Goal: Information Seeking & Learning: Learn about a topic

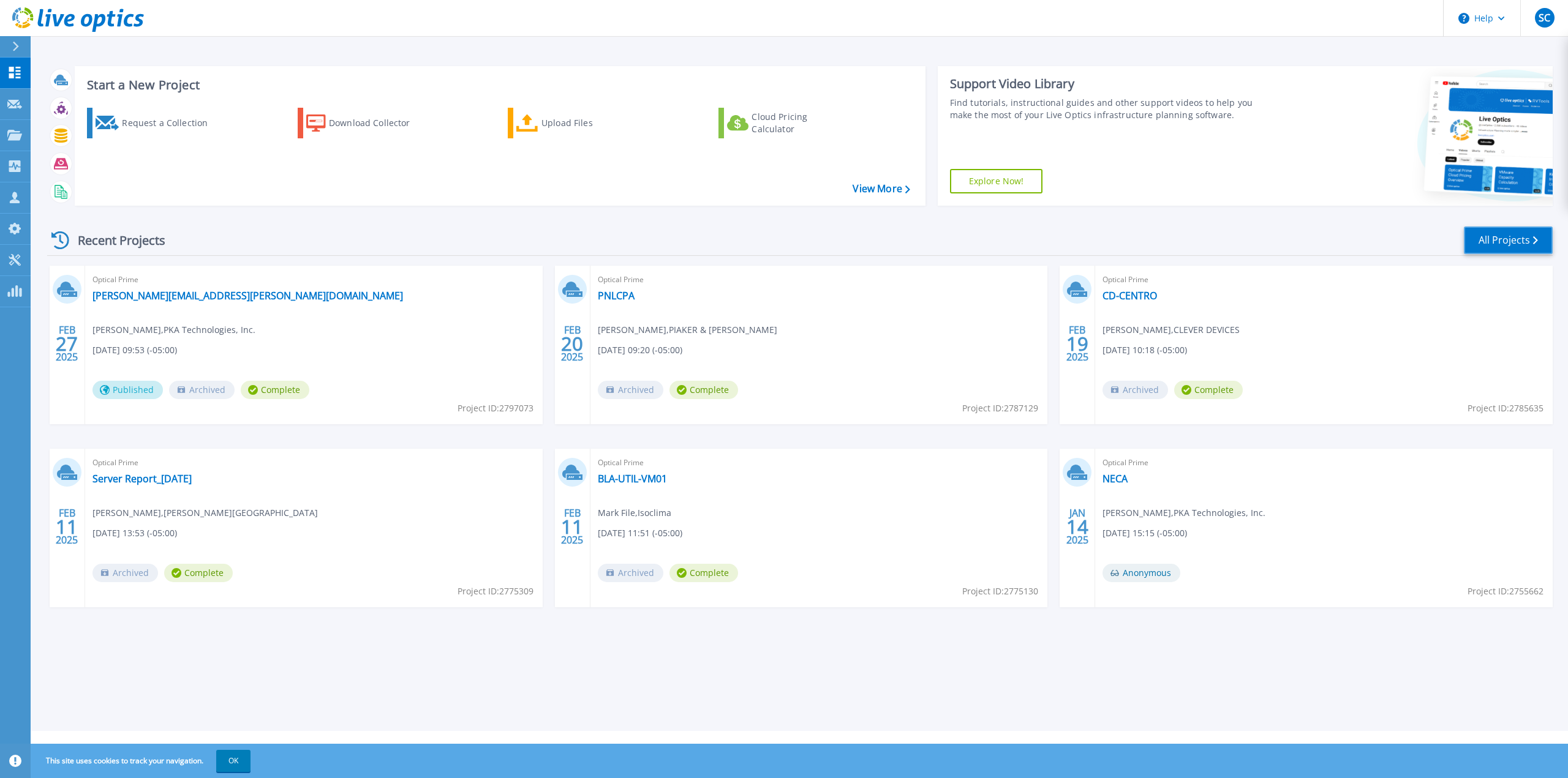
click at [1493, 234] on link "All Projects" at bounding box center [1508, 240] width 89 height 27
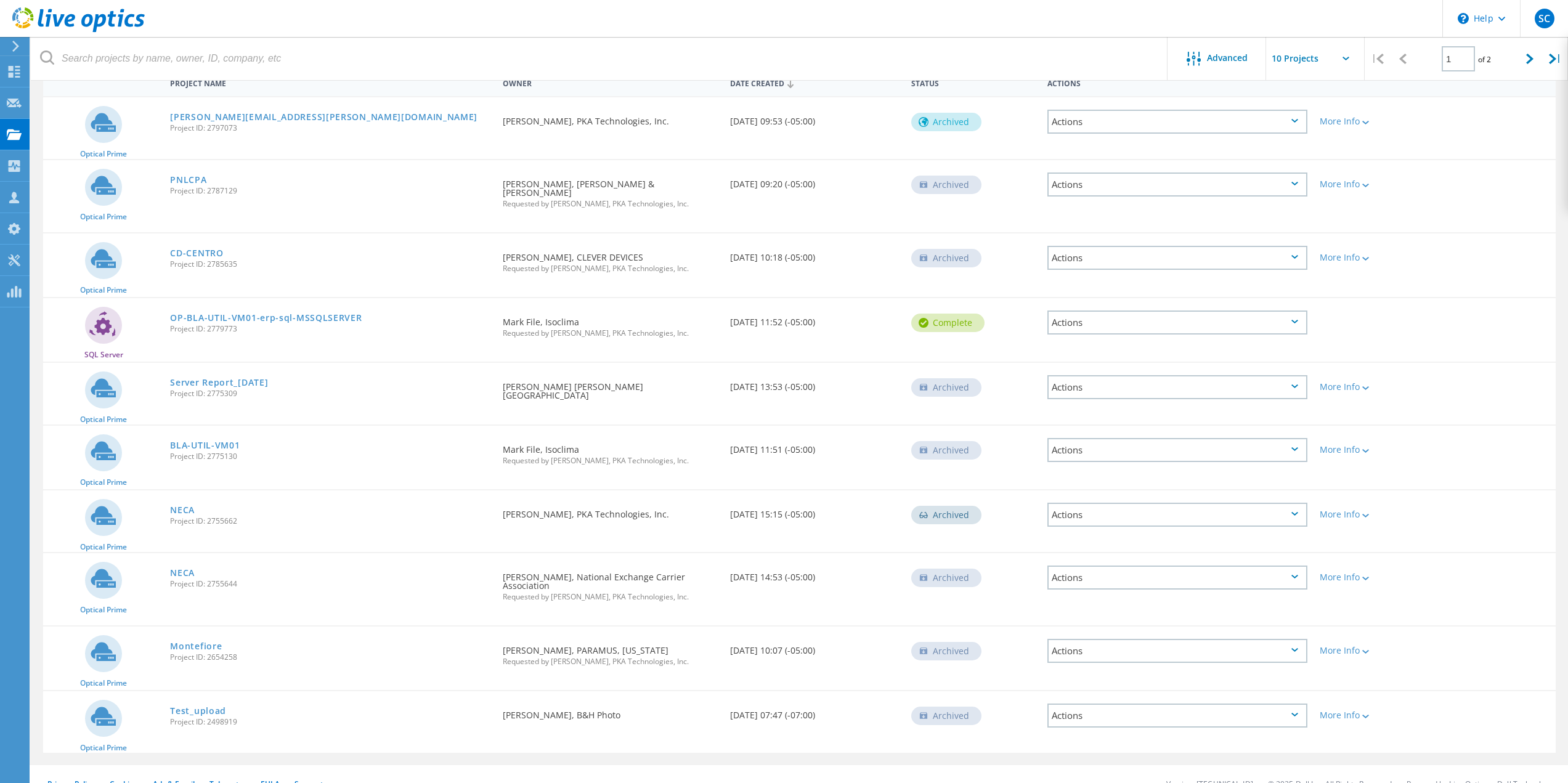
scroll to position [132, 0]
click at [1524, 56] on div at bounding box center [1530, 59] width 25 height 44
type input "2"
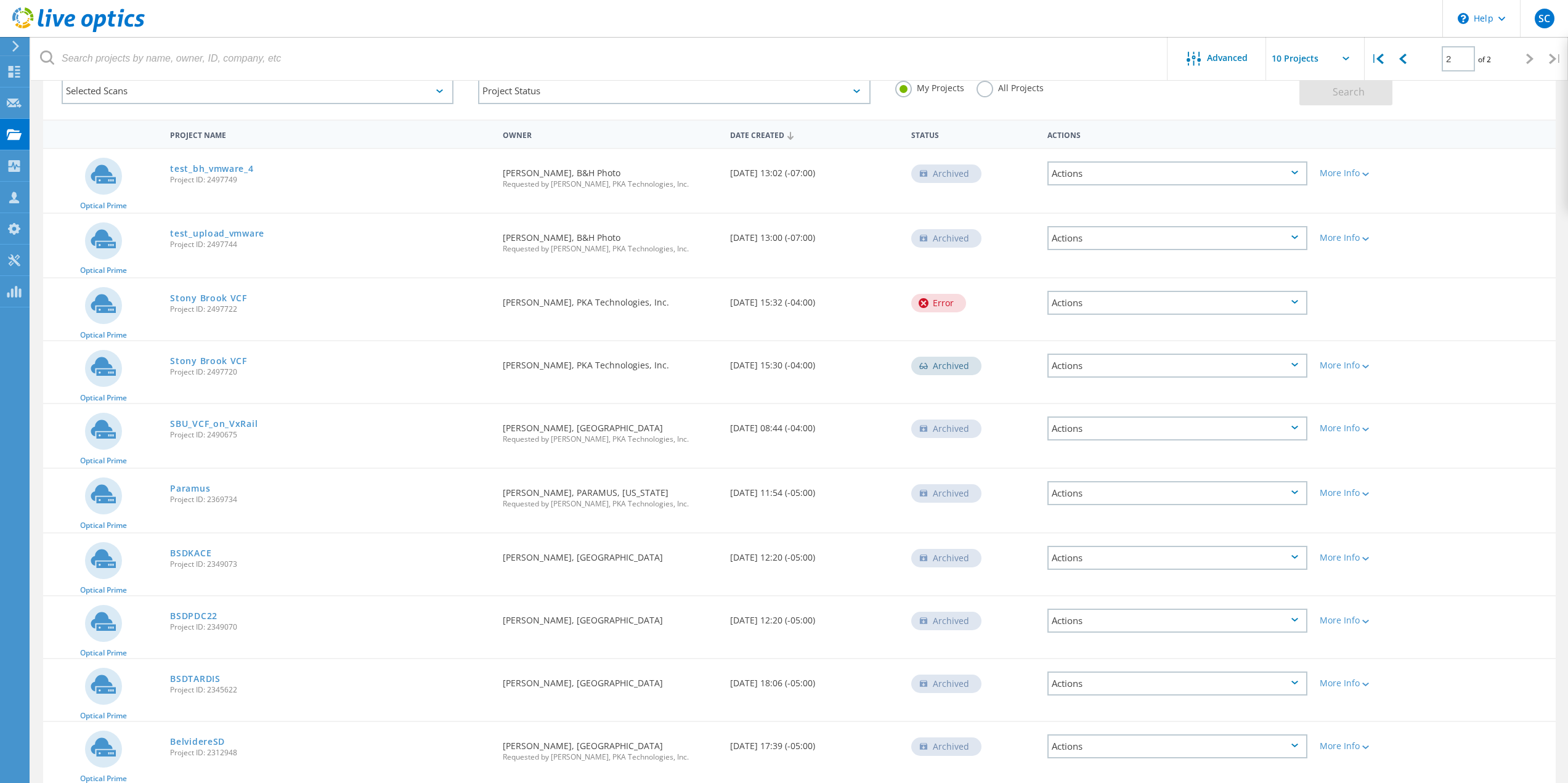
scroll to position [7, 0]
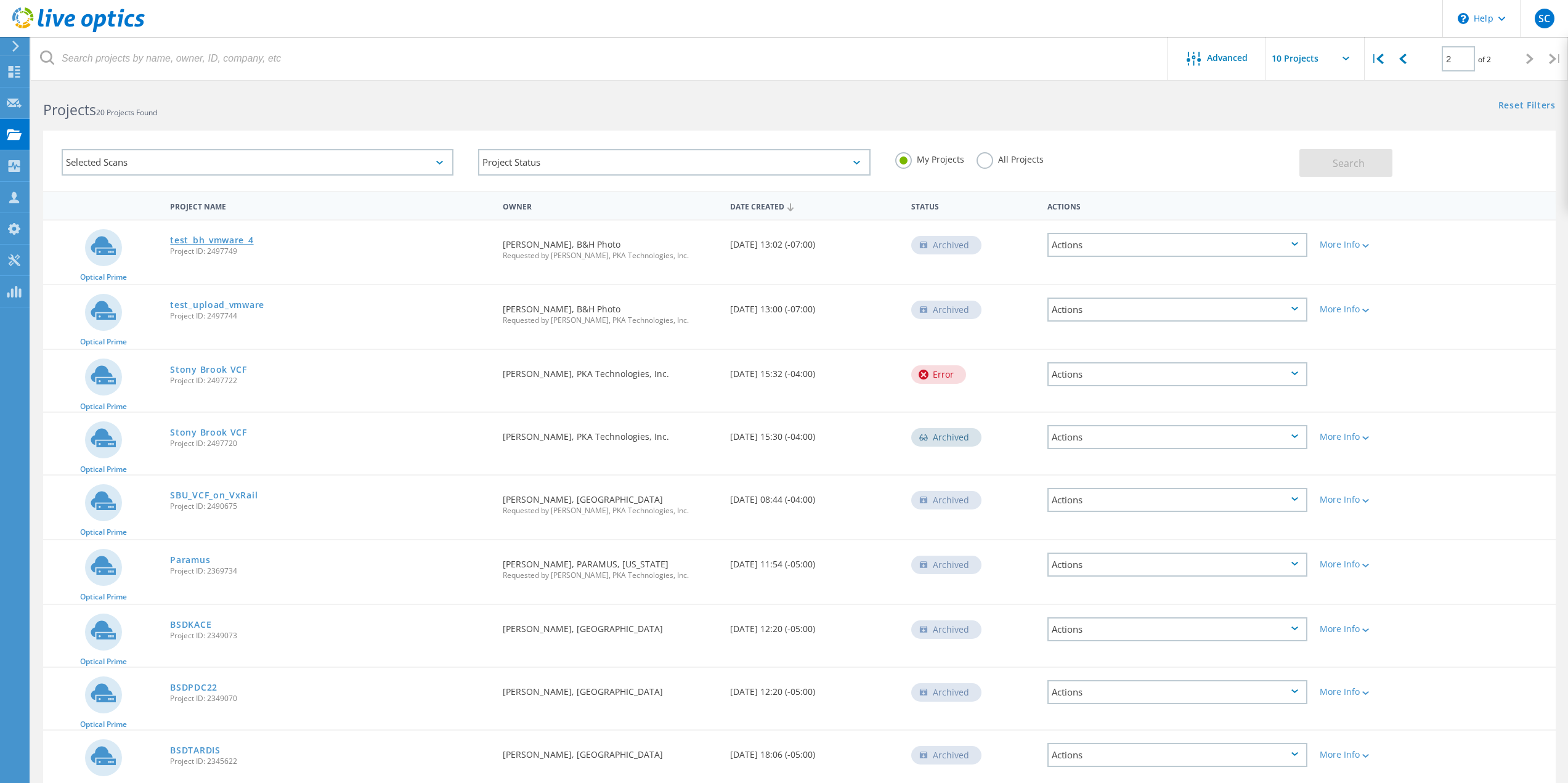
click at [207, 236] on link "test_bh_vmware_4" at bounding box center [211, 240] width 83 height 9
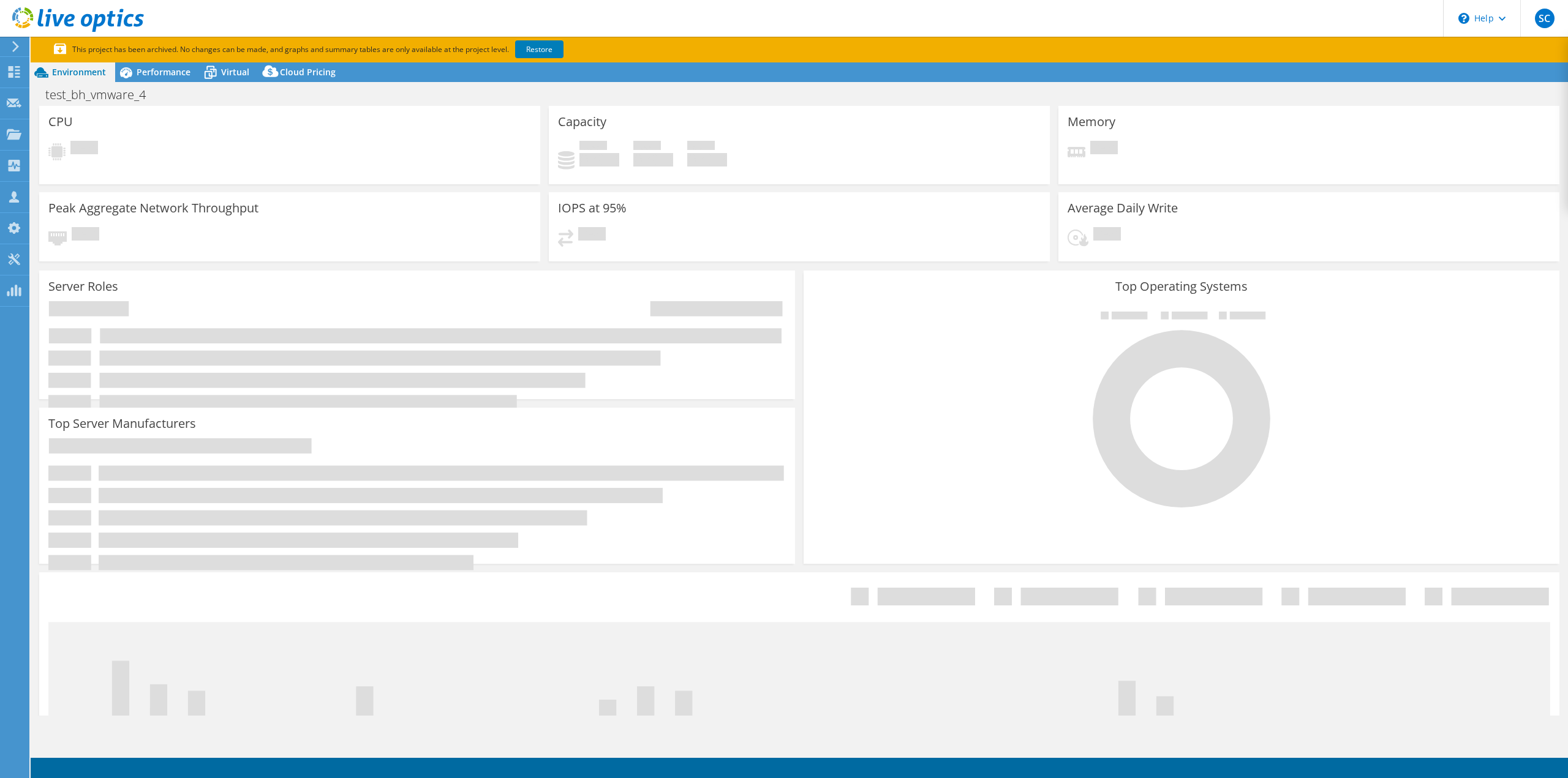
select select "USD"
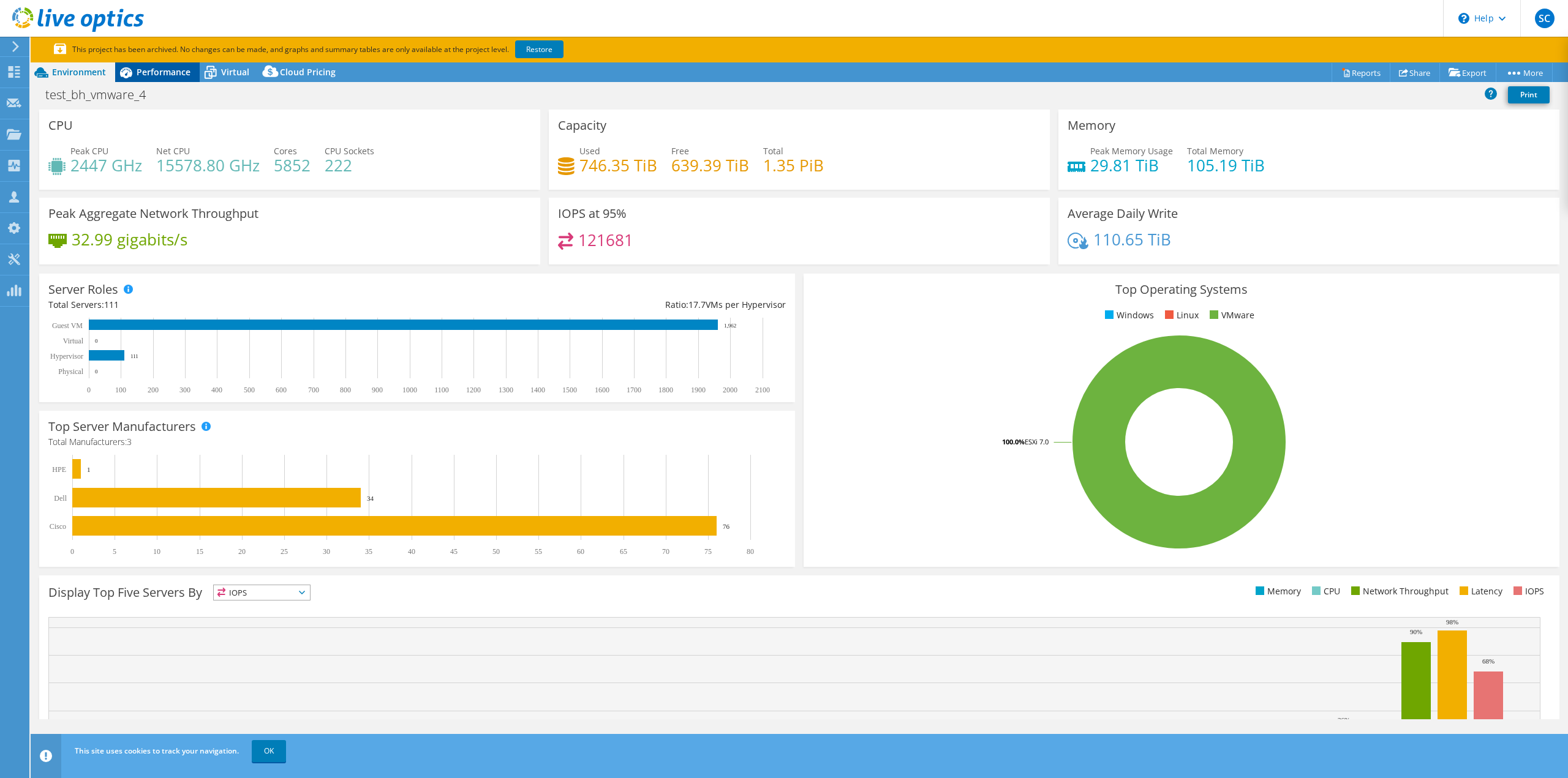
click at [168, 65] on div "Performance" at bounding box center [157, 72] width 85 height 19
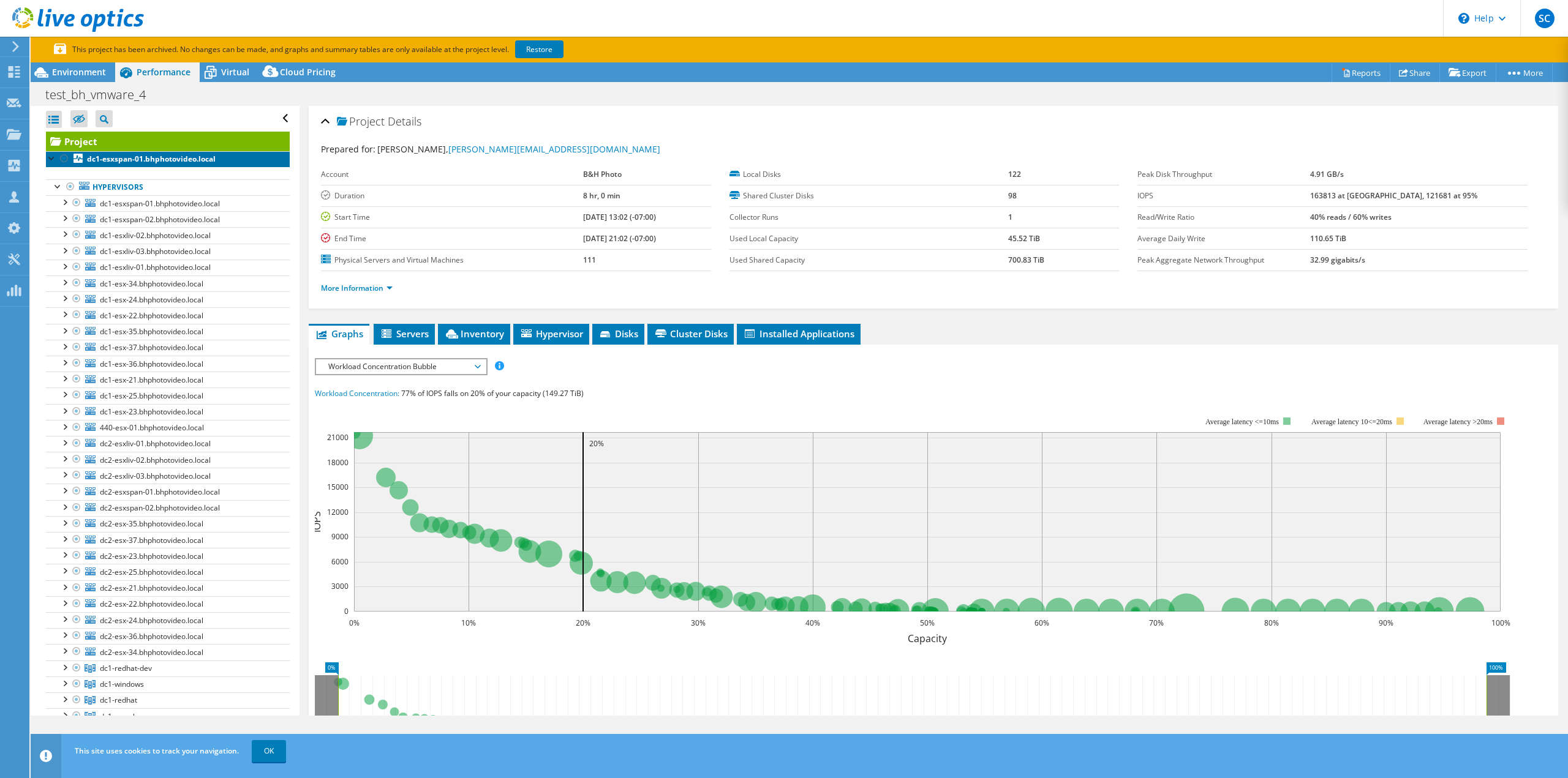
click at [121, 163] on b "dc1-esxspan-01.bhphotovideo.local" at bounding box center [151, 159] width 128 height 10
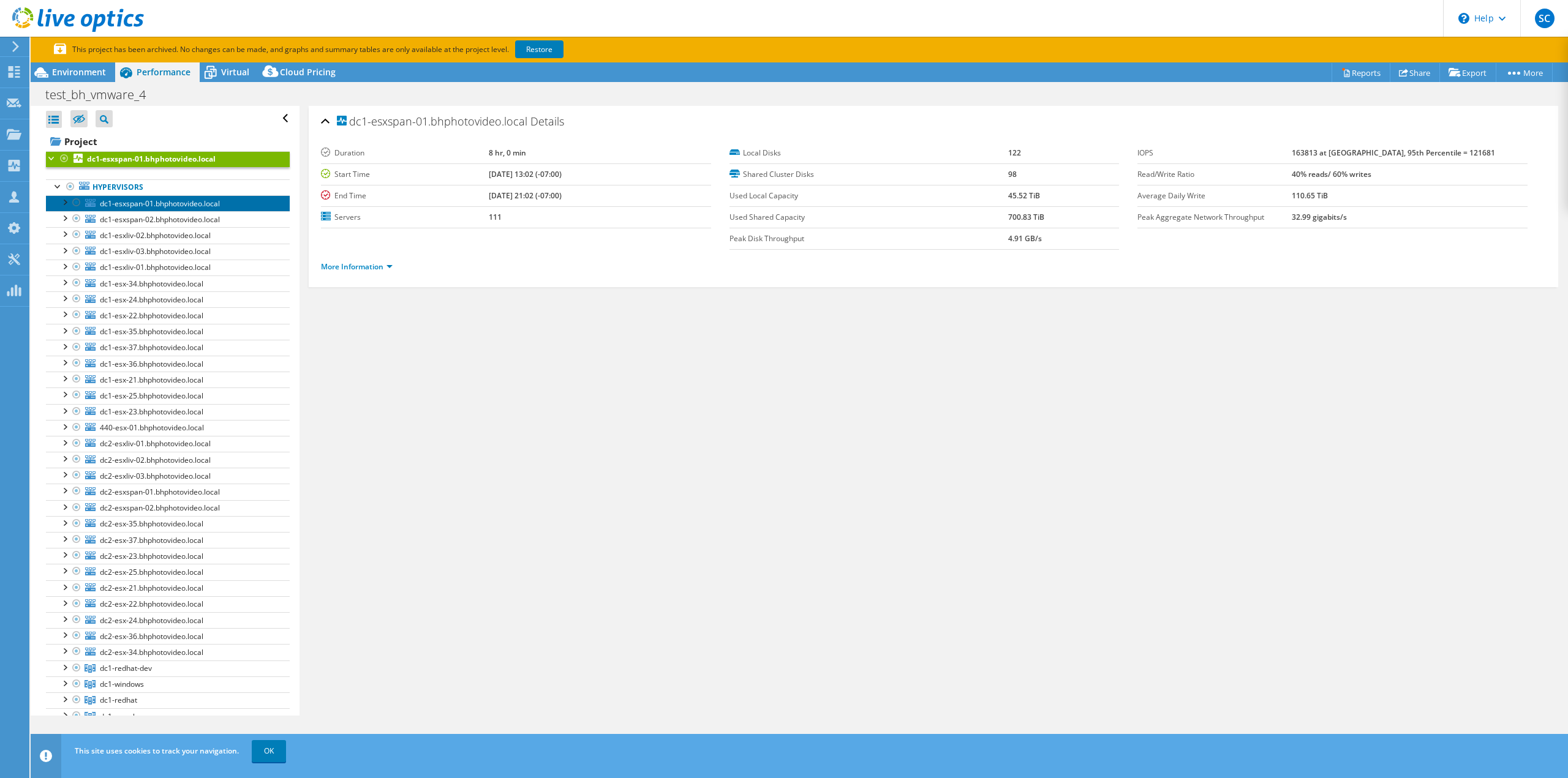
click at [131, 205] on span "dc1-esxspan-01.bhphotovideo.local" at bounding box center [160, 203] width 120 height 10
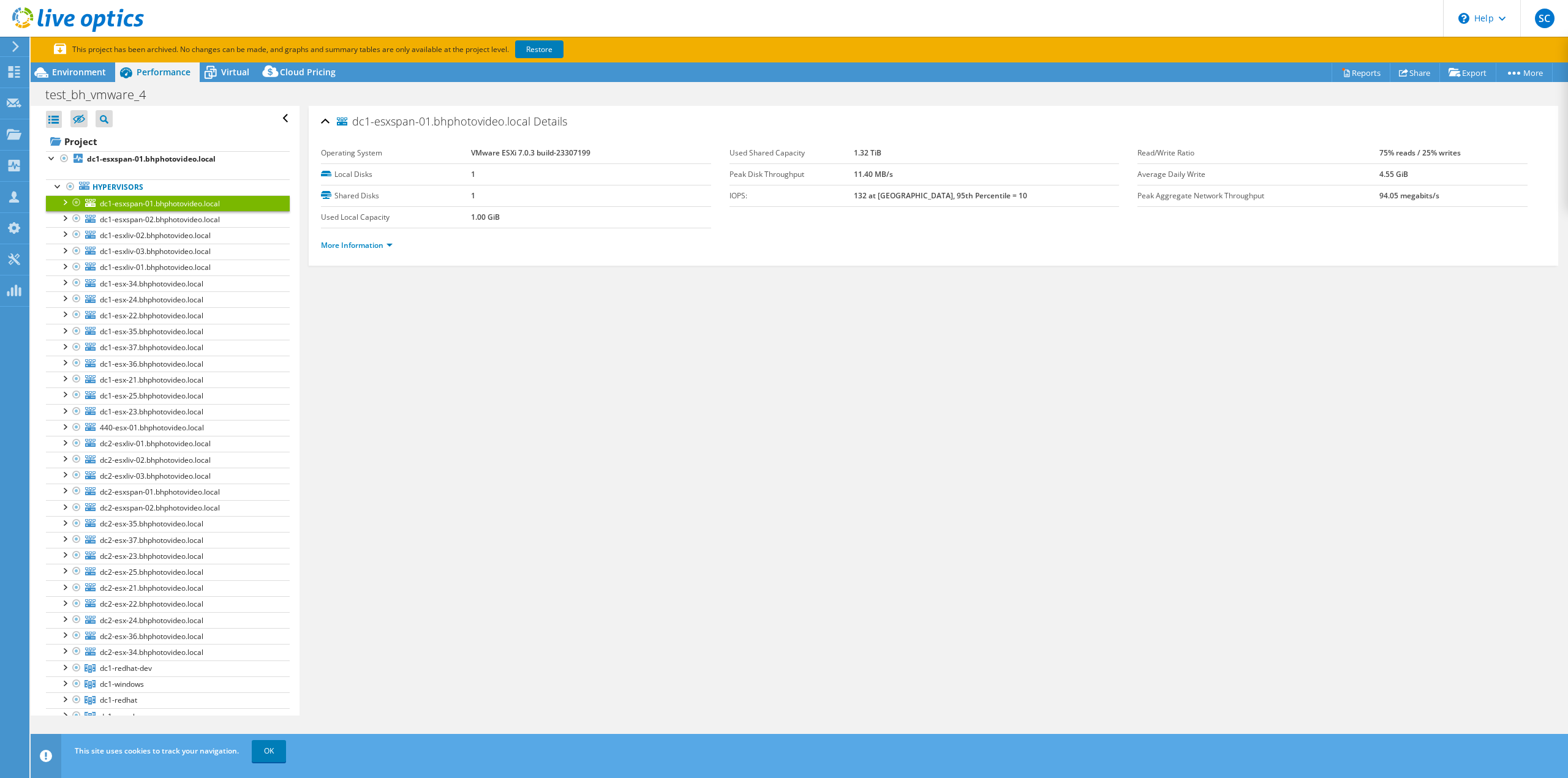
click at [65, 204] on div at bounding box center [65, 202] width 12 height 12
click at [132, 156] on b "dc1-esxspan-01.bhphotovideo.local" at bounding box center [151, 159] width 128 height 10
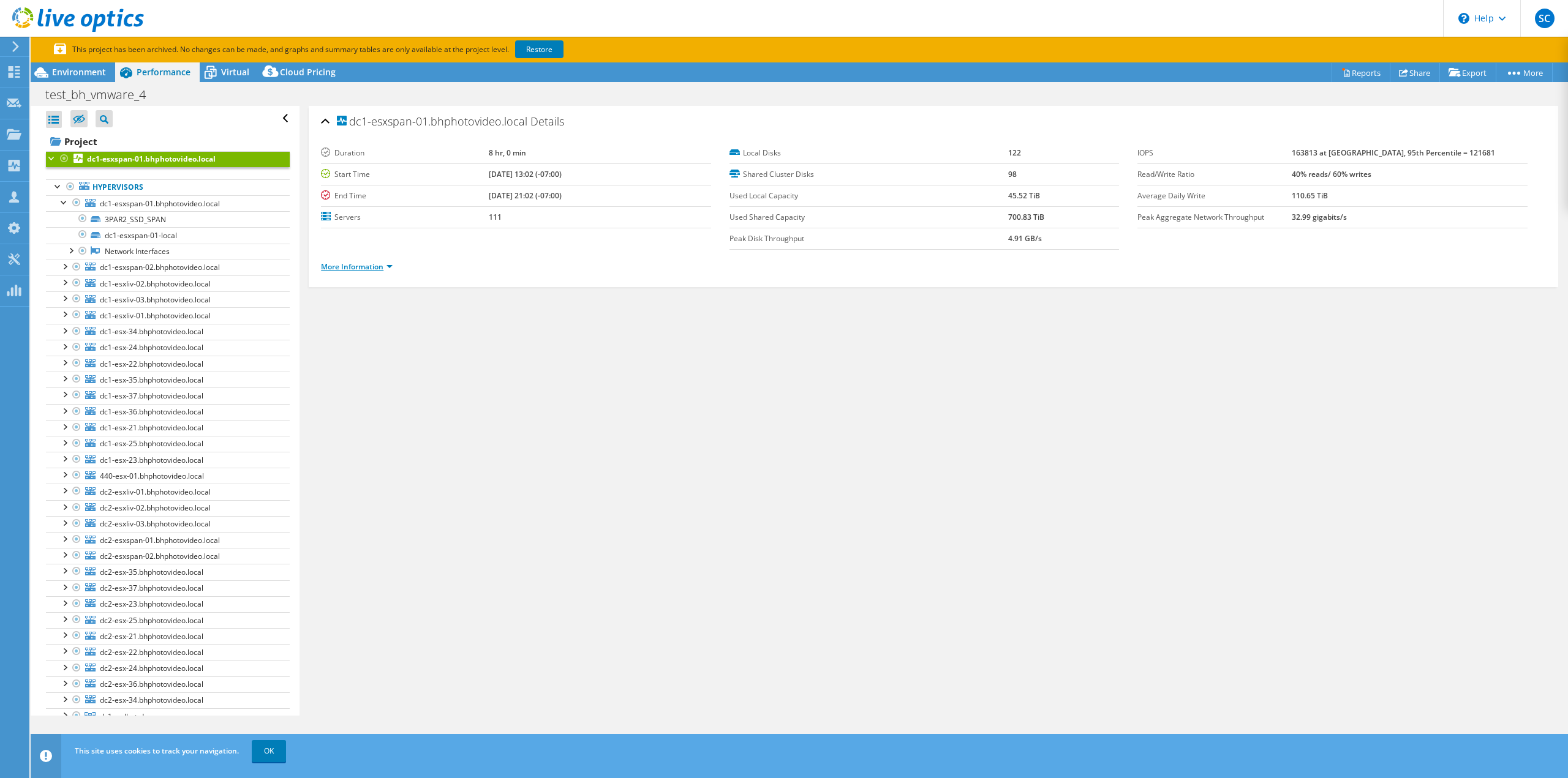
click at [377, 264] on link "More Information" at bounding box center [356, 266] width 72 height 10
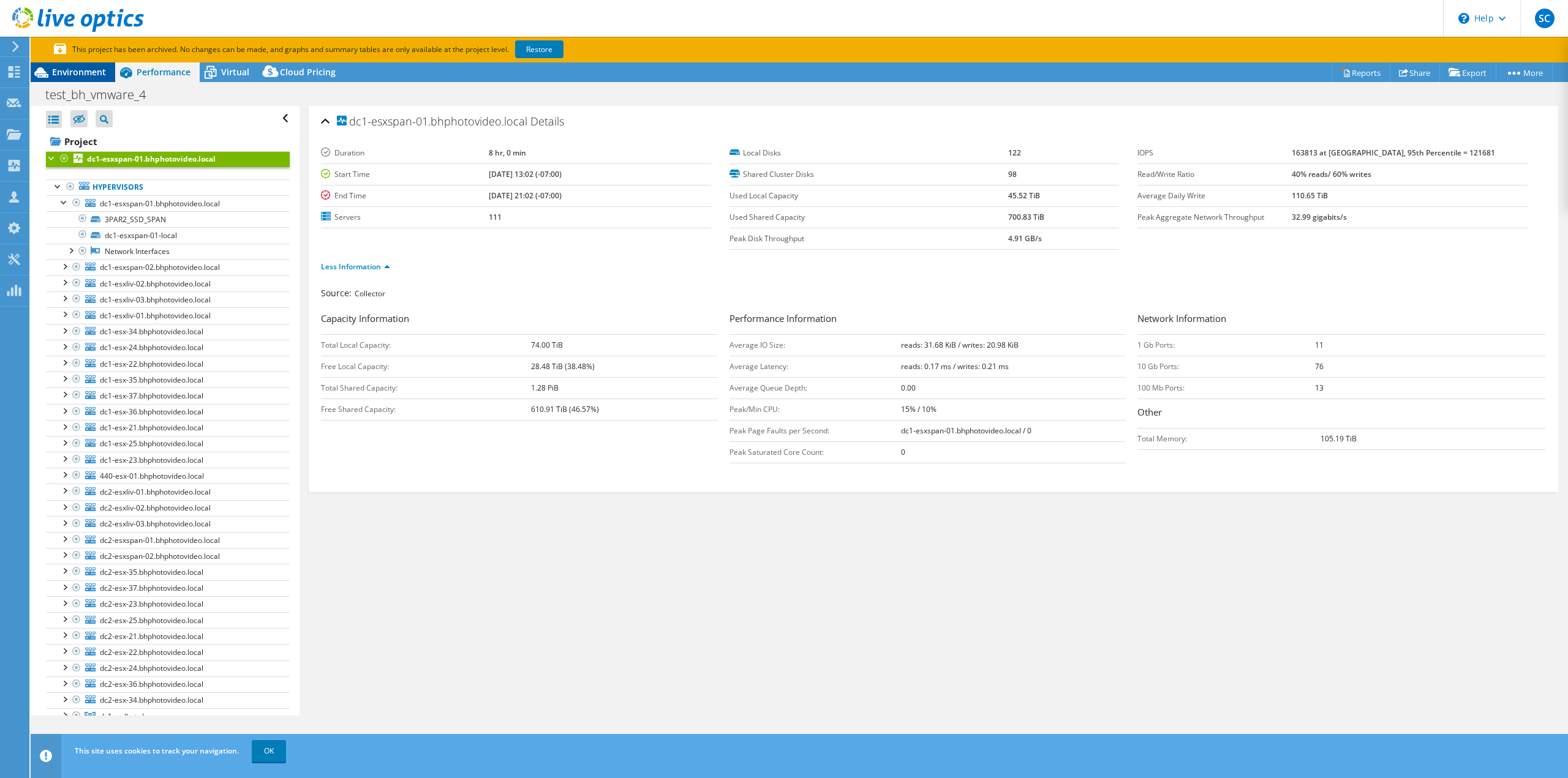
click at [86, 74] on span "Environment" at bounding box center [79, 72] width 54 height 12
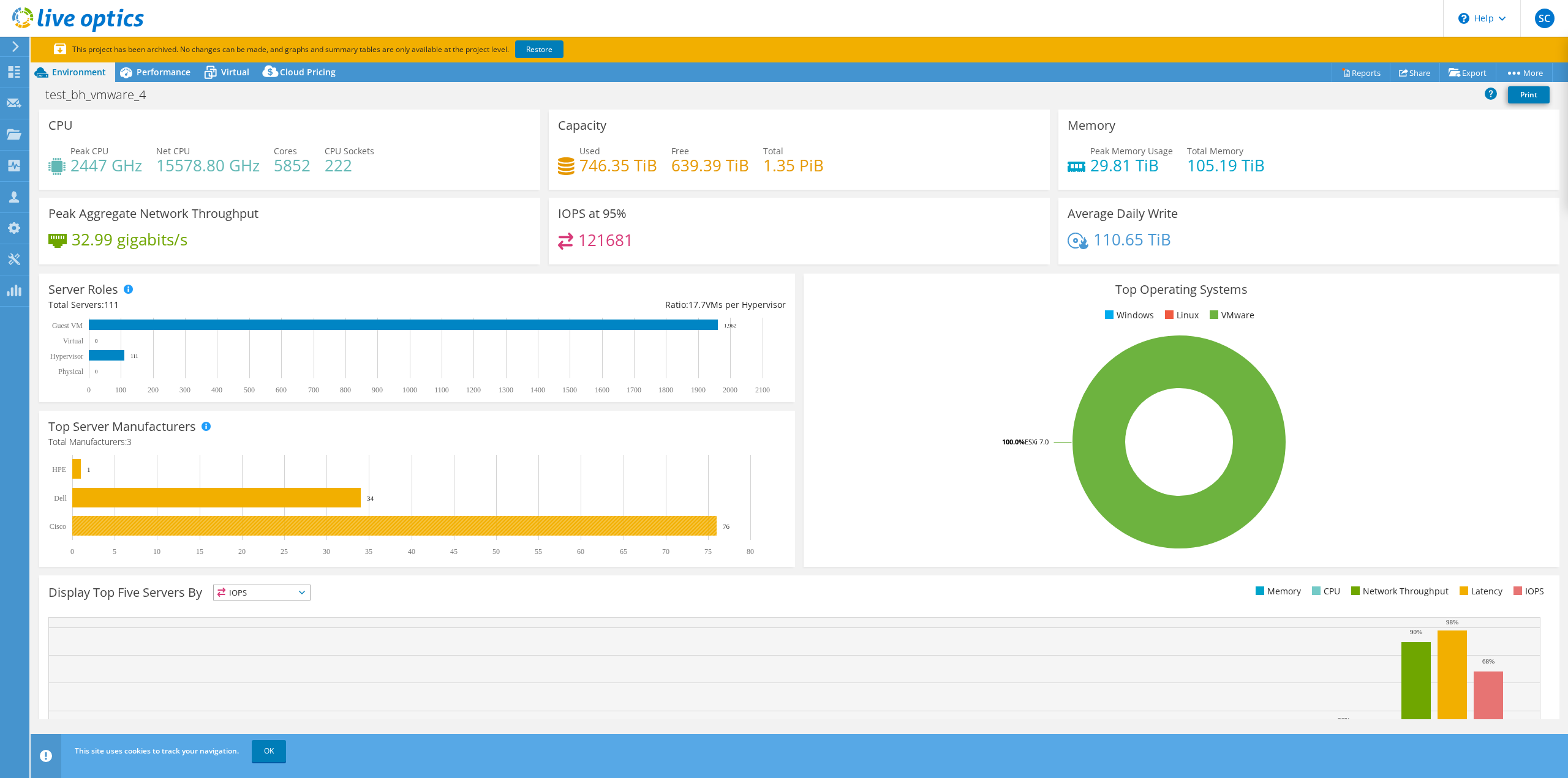
click at [314, 524] on rect at bounding box center [395, 525] width 644 height 19
click at [161, 75] on span "Performance" at bounding box center [163, 72] width 54 height 12
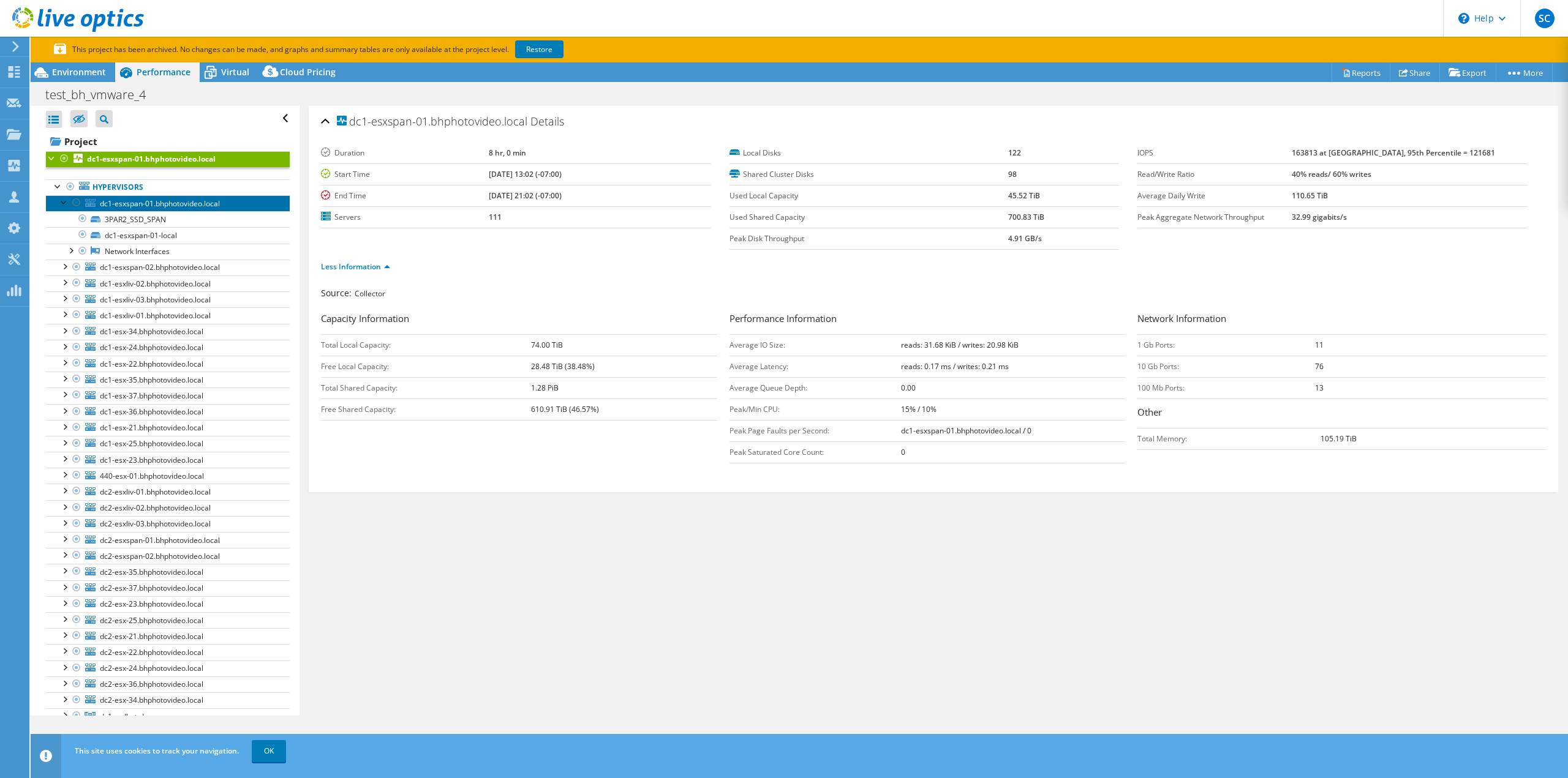
click at [132, 202] on span "dc1-esxspan-01.bhphotovideo.local" at bounding box center [160, 203] width 120 height 10
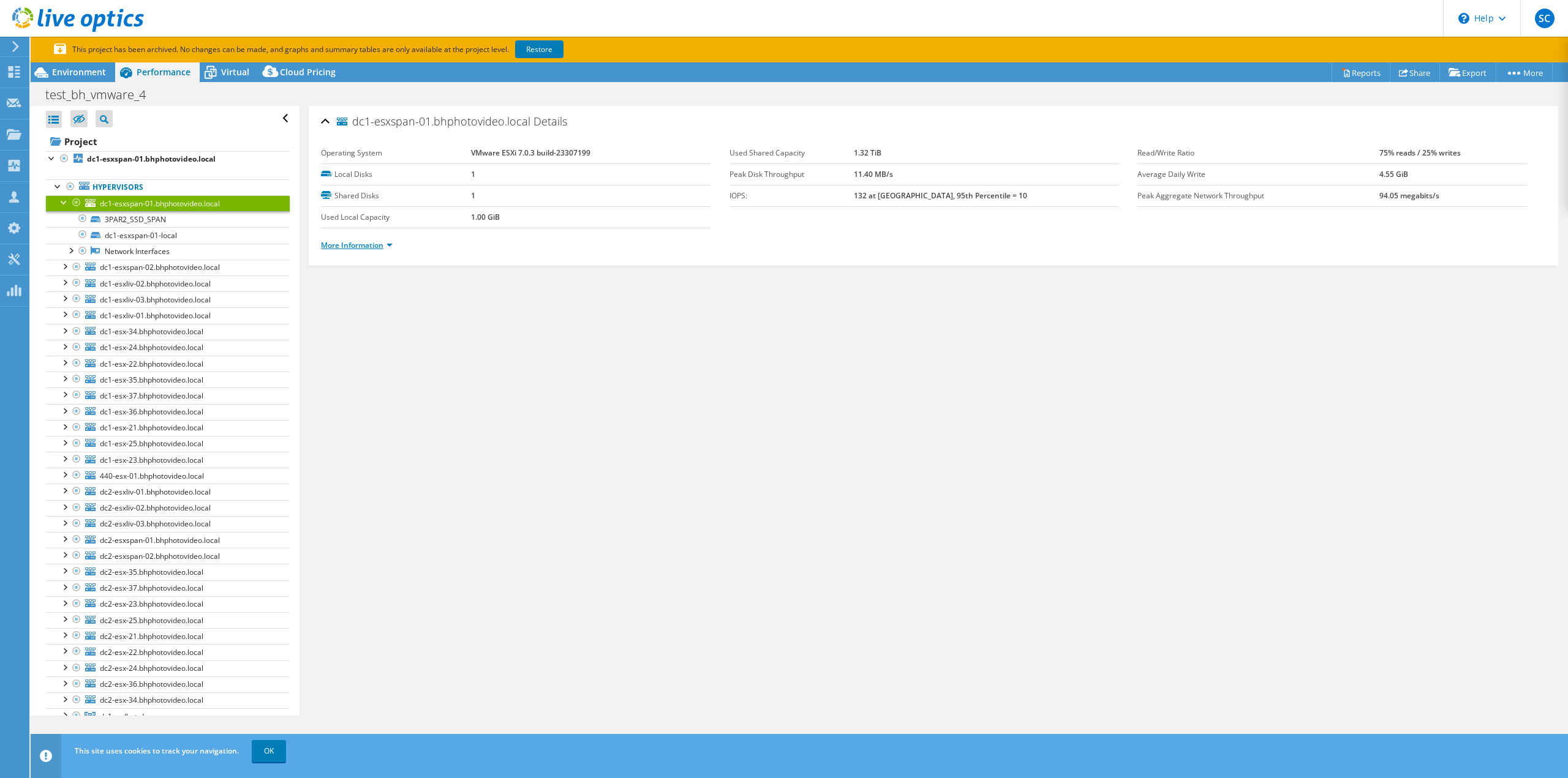
click at [349, 245] on link "More Information" at bounding box center [356, 244] width 72 height 10
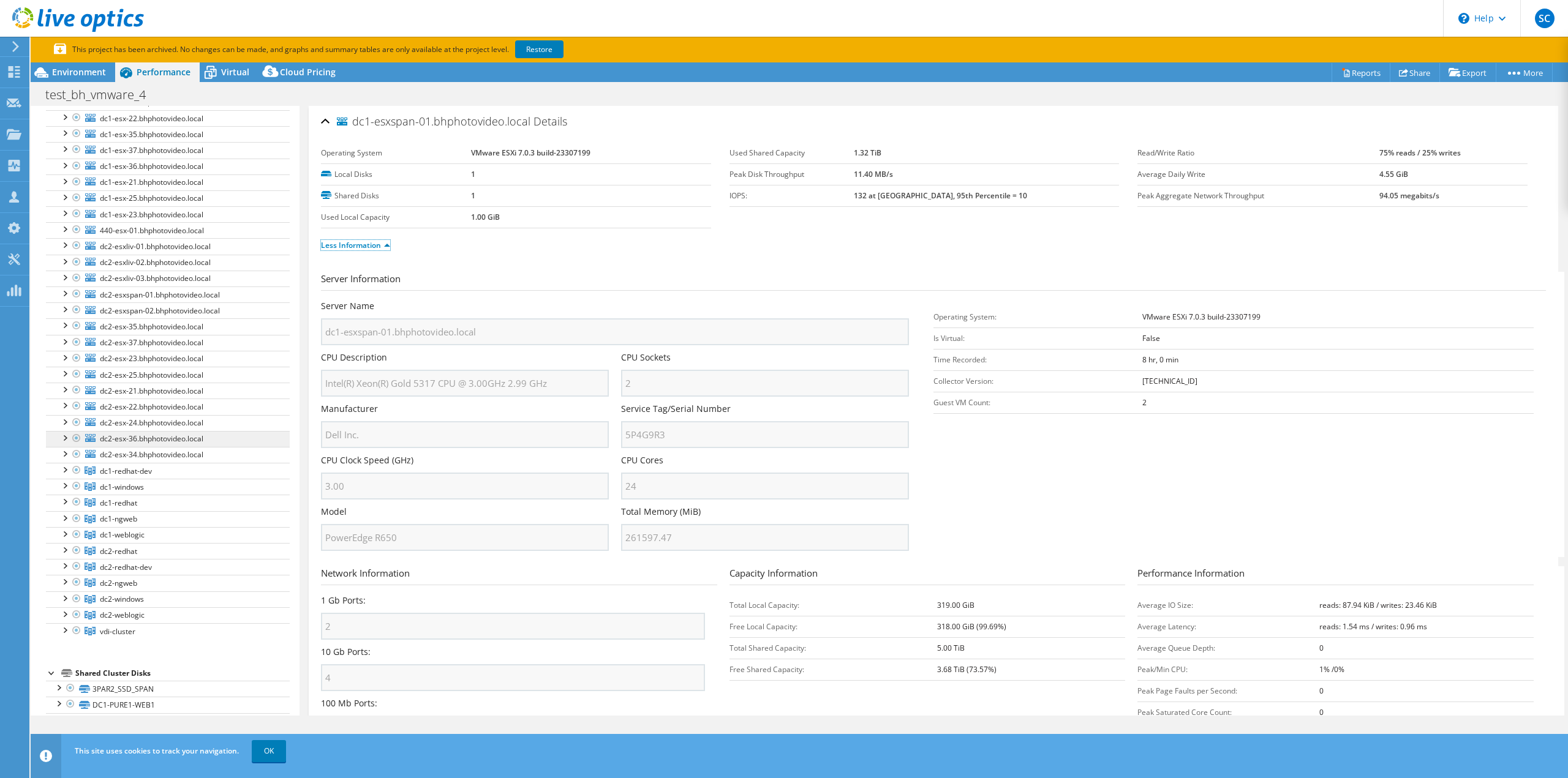
scroll to position [245, 0]
click at [170, 450] on link "dc2-esx-34.bhphotovideo.local" at bounding box center [167, 455] width 244 height 16
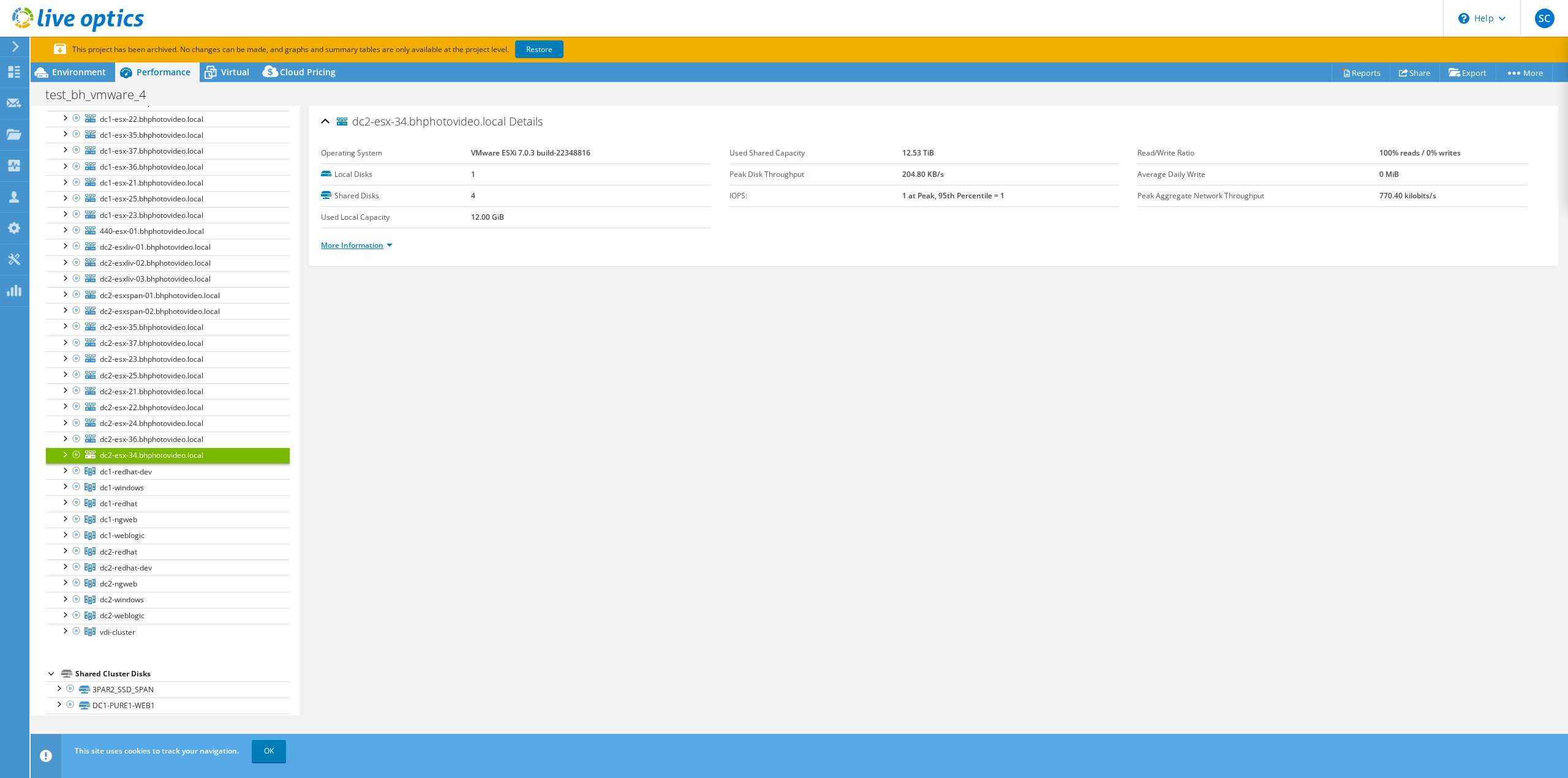
click at [367, 245] on link "More Information" at bounding box center [356, 244] width 72 height 10
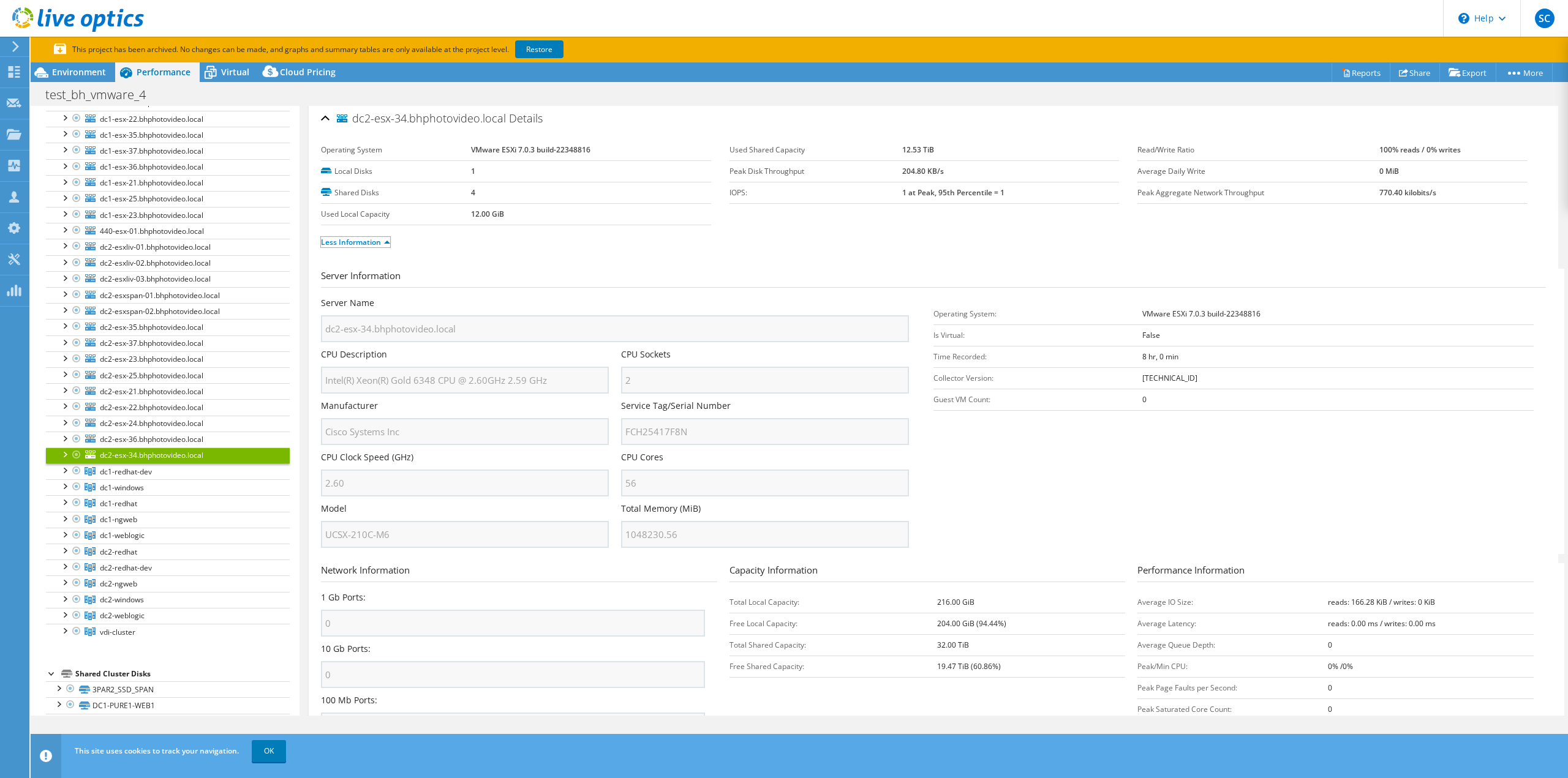
scroll to position [0, 0]
click at [179, 438] on span "dc2-esx-36.bhphotovideo.local" at bounding box center [151, 439] width 103 height 10
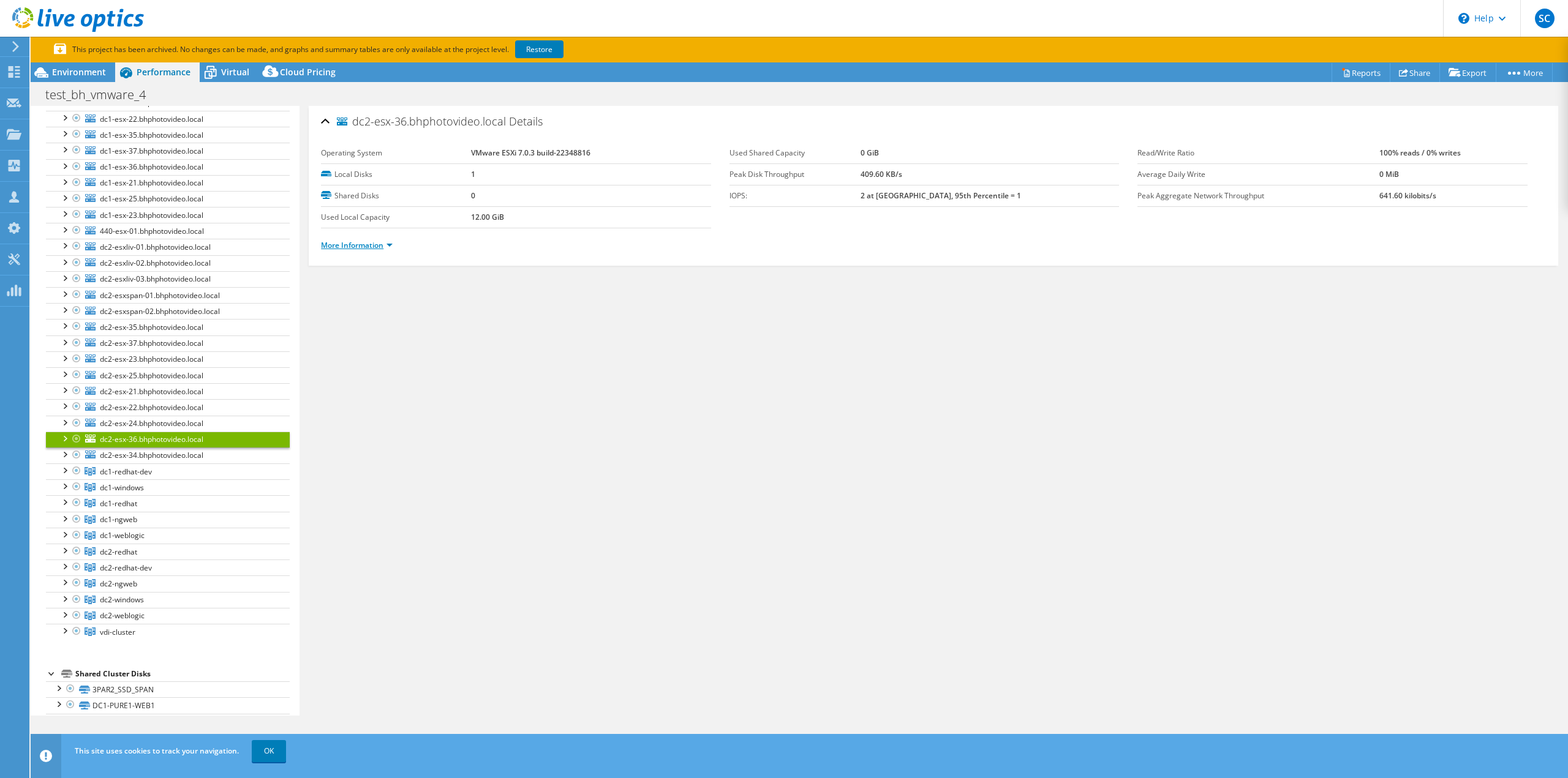
click at [382, 248] on link "More Information" at bounding box center [356, 244] width 72 height 10
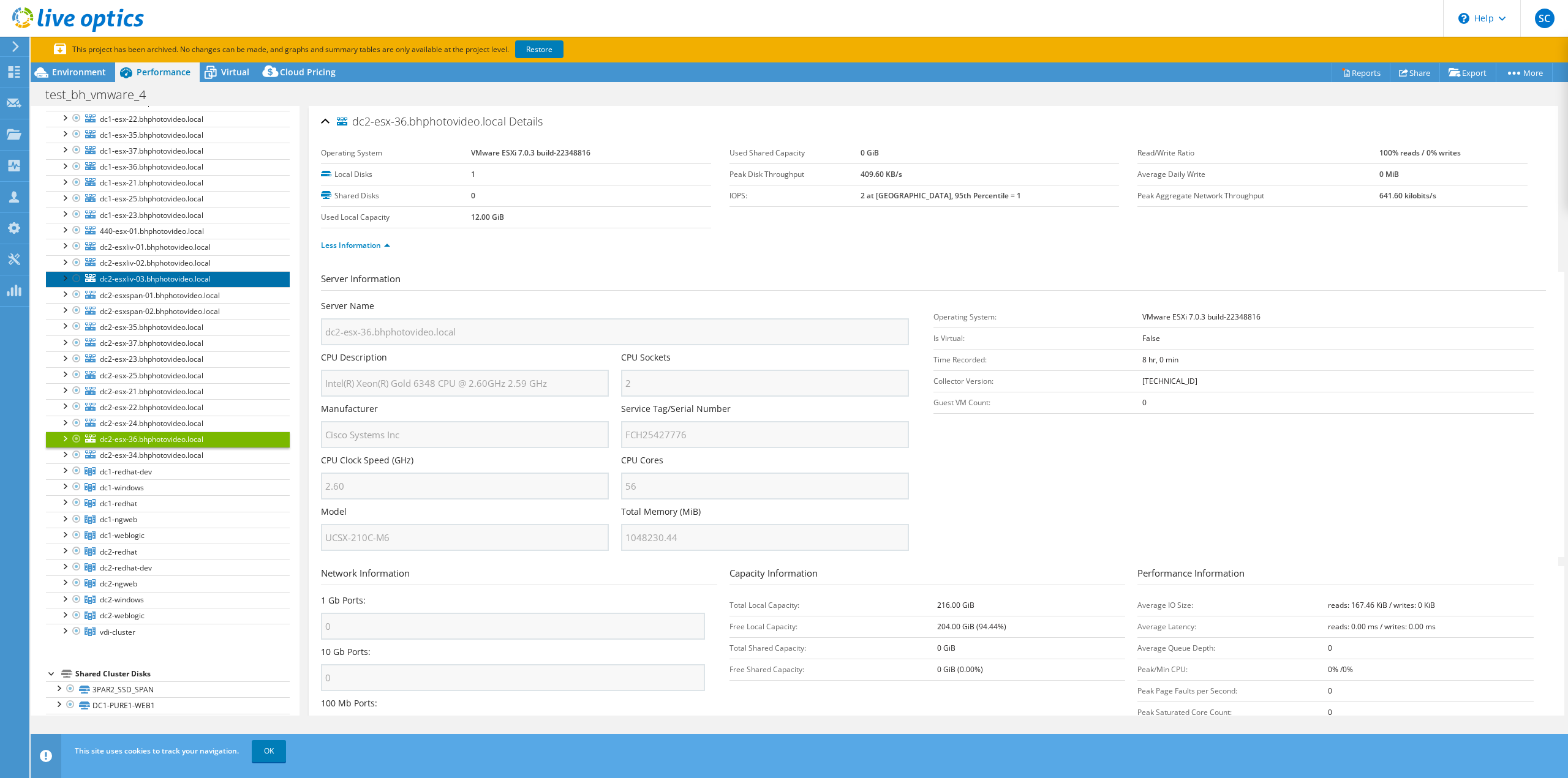
click at [167, 280] on span "dc2-esxliv-03.bhphotovideo.local" at bounding box center [155, 279] width 110 height 10
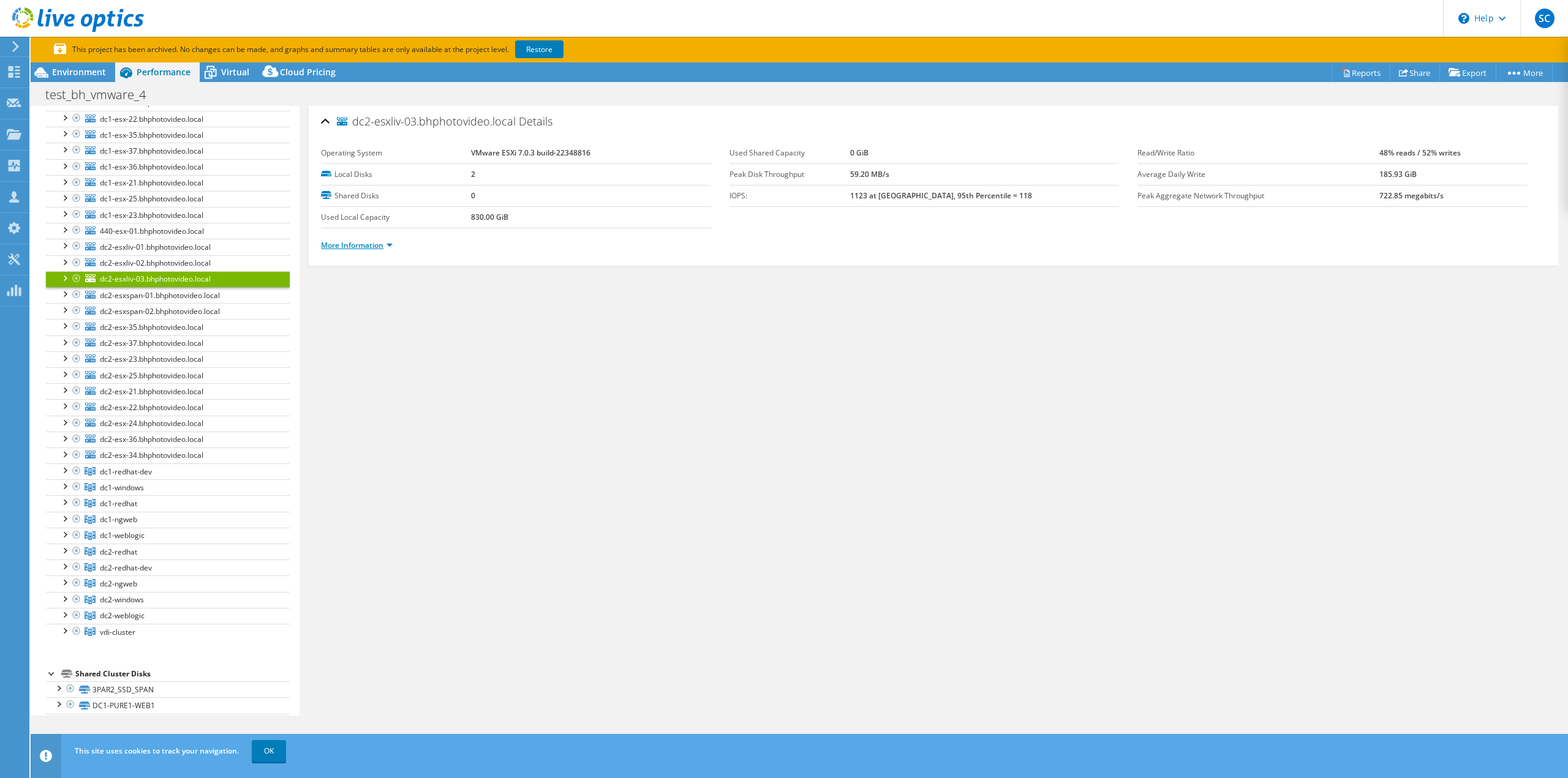
click at [340, 246] on link "More Information" at bounding box center [356, 244] width 72 height 10
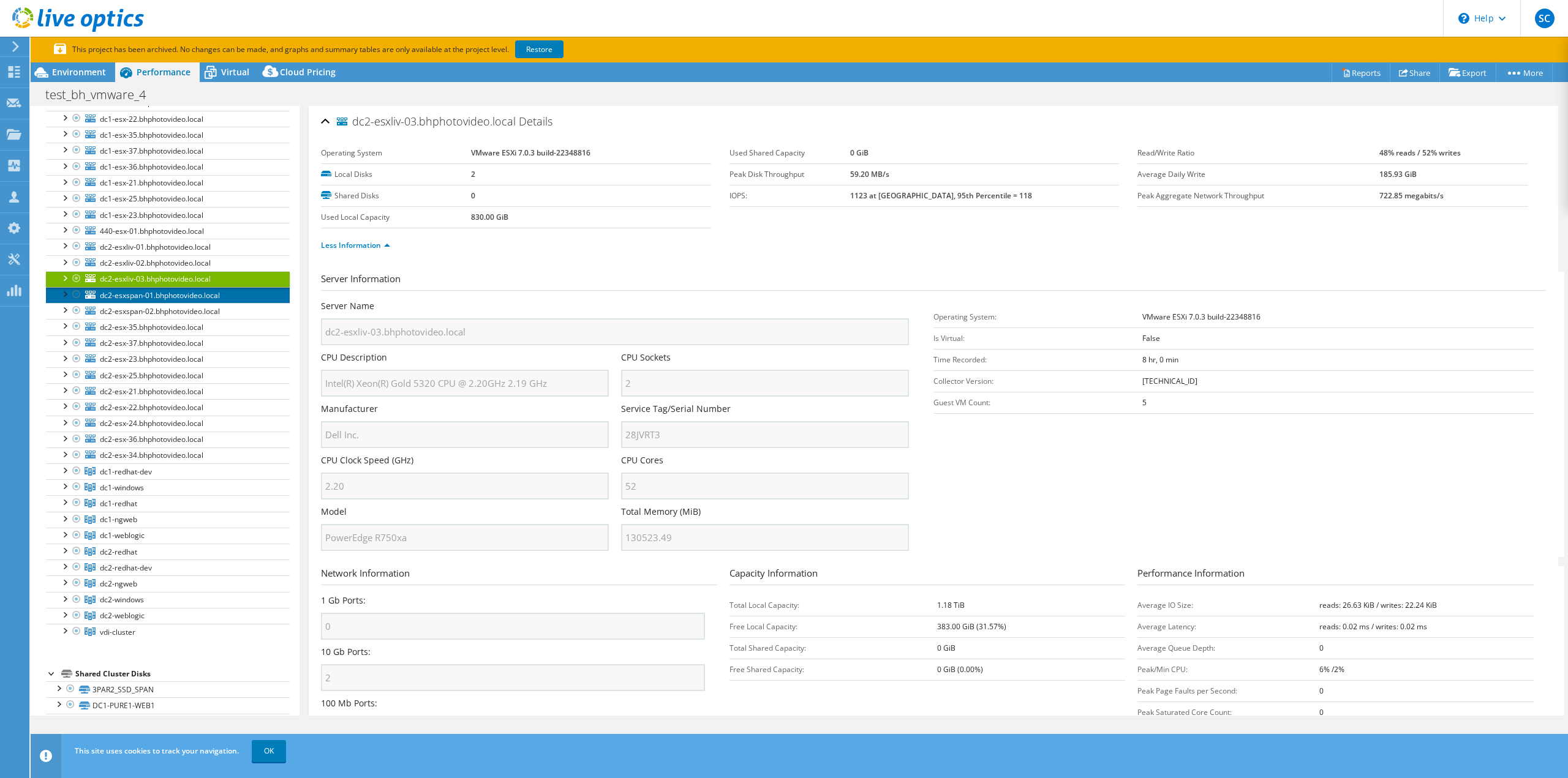
click at [150, 294] on span "dc2-esxspan-01.bhphotovideo.local" at bounding box center [160, 295] width 120 height 10
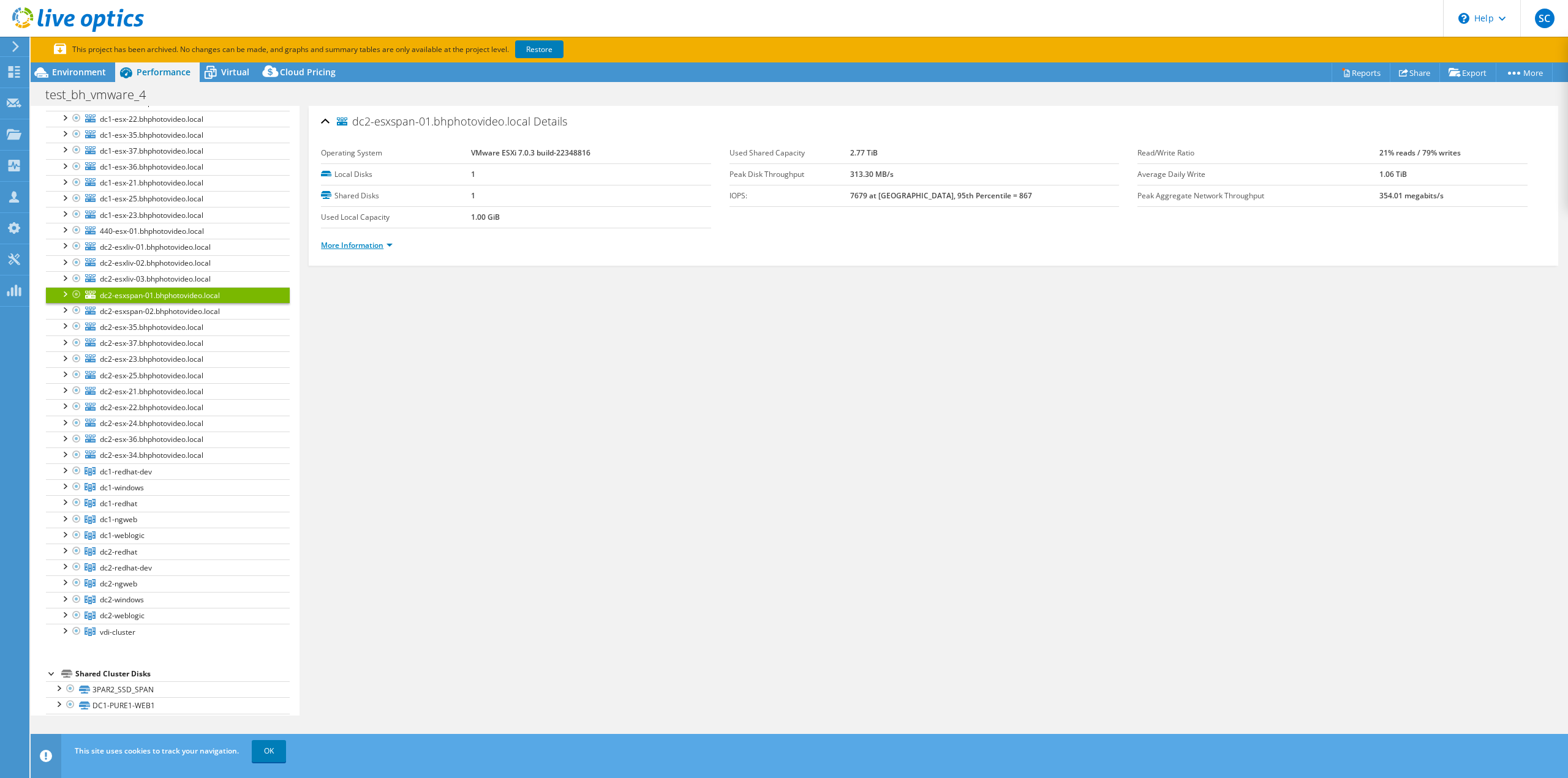
click at [336, 242] on link "More Information" at bounding box center [356, 244] width 72 height 10
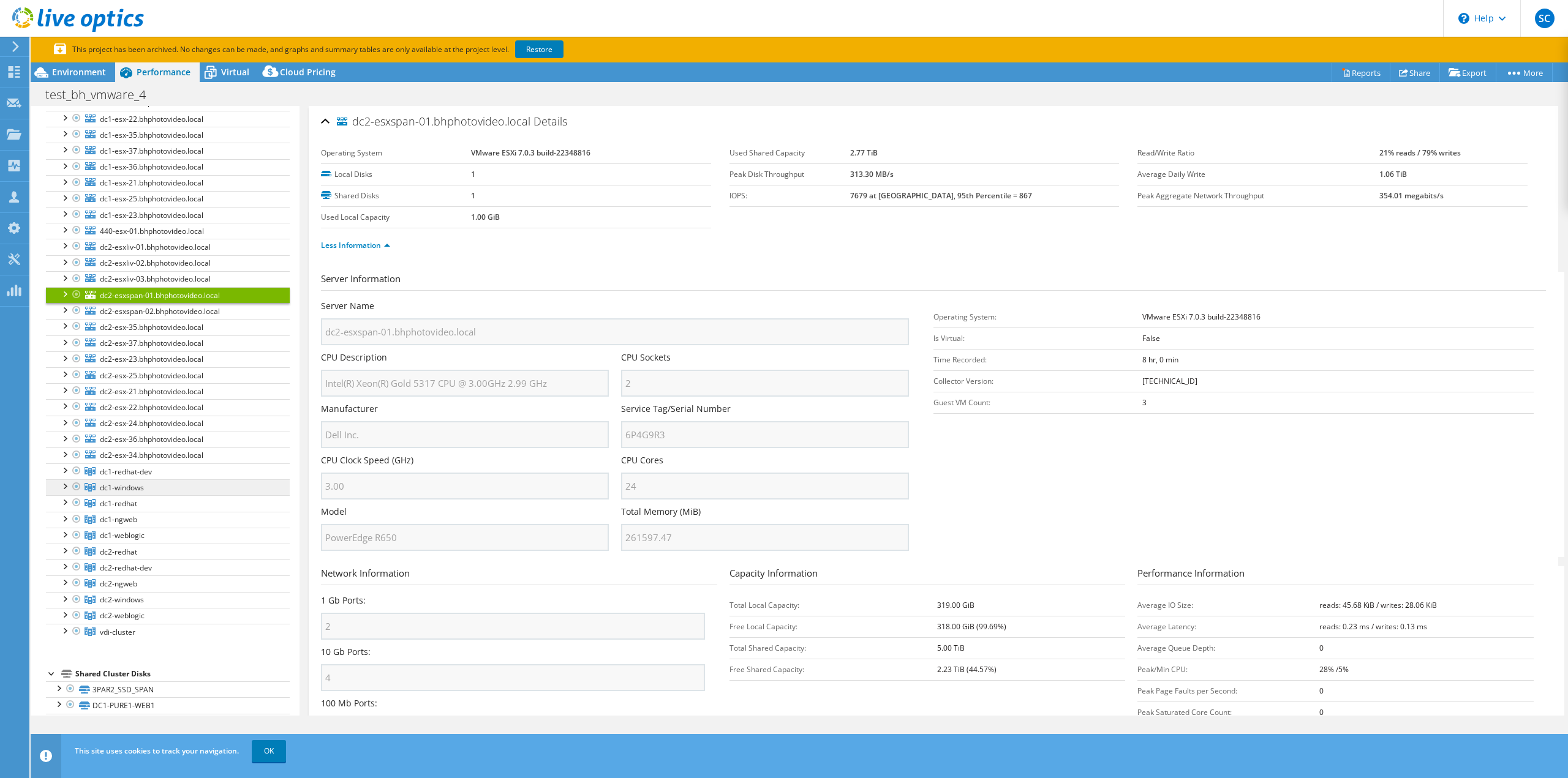
click at [126, 477] on span "dc1-windows" at bounding box center [125, 471] width 52 height 10
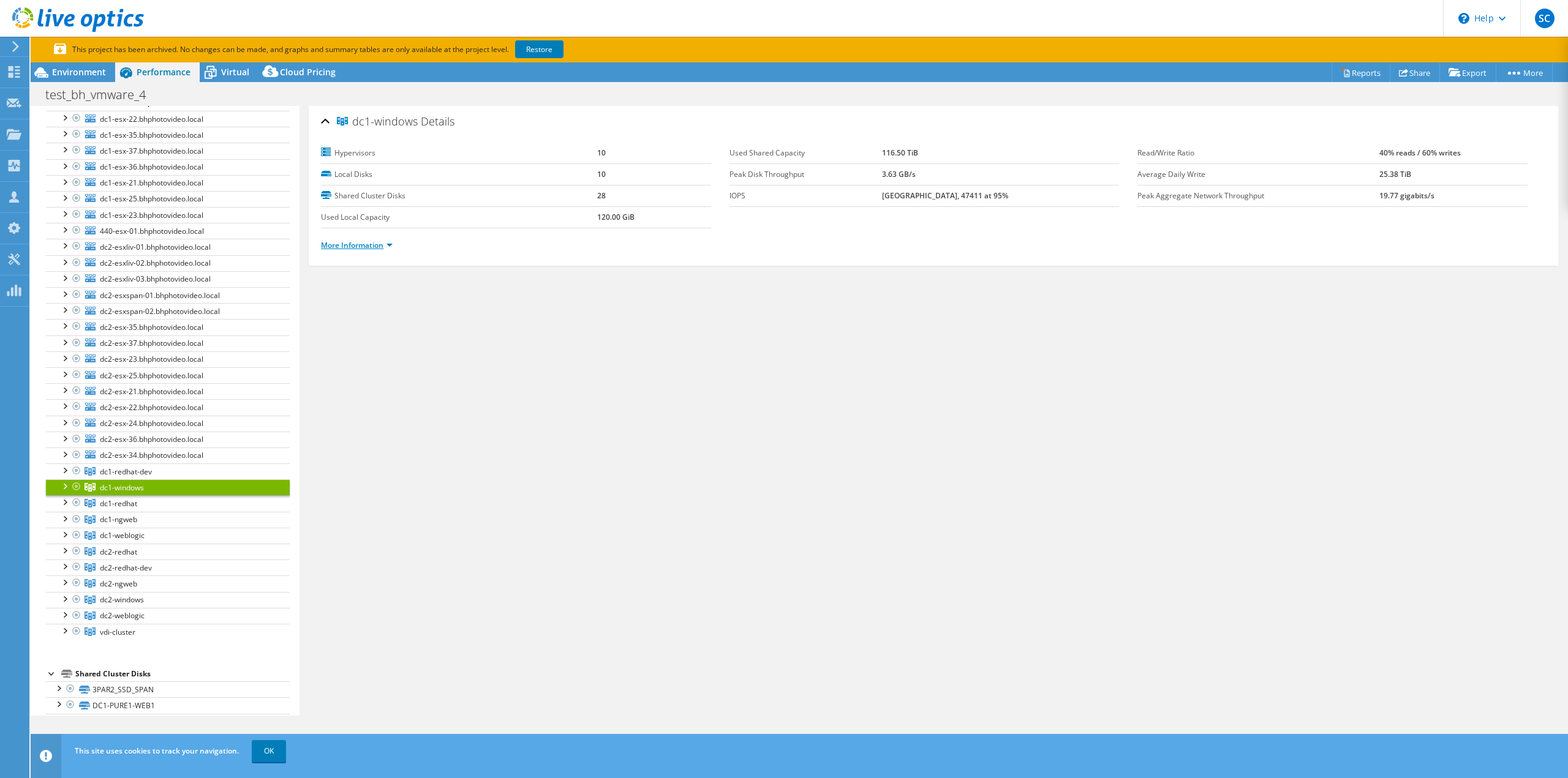
click at [366, 243] on link "More Information" at bounding box center [356, 244] width 72 height 10
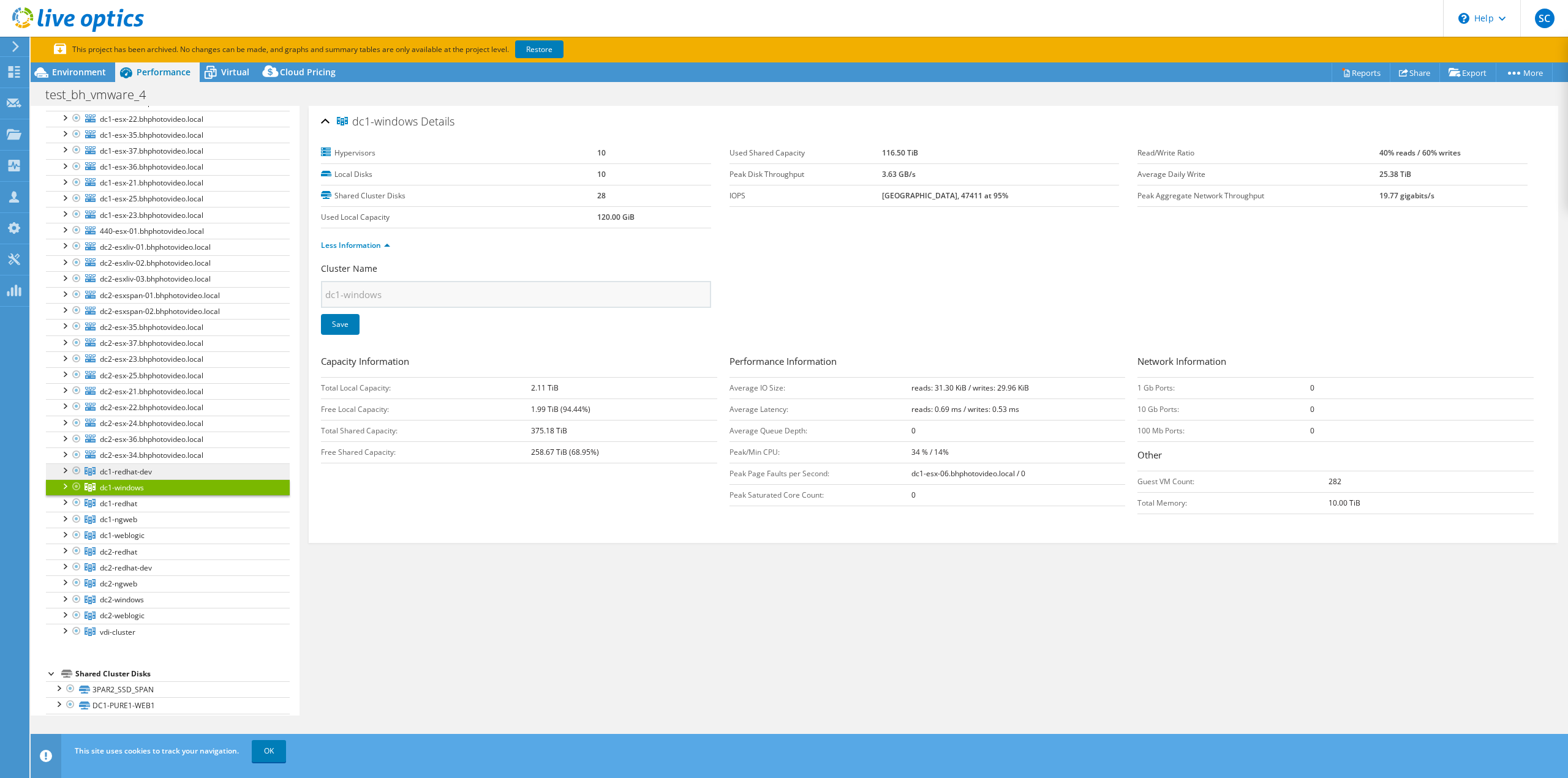
click at [136, 473] on span "dc1-redhat-dev" at bounding box center [125, 471] width 52 height 10
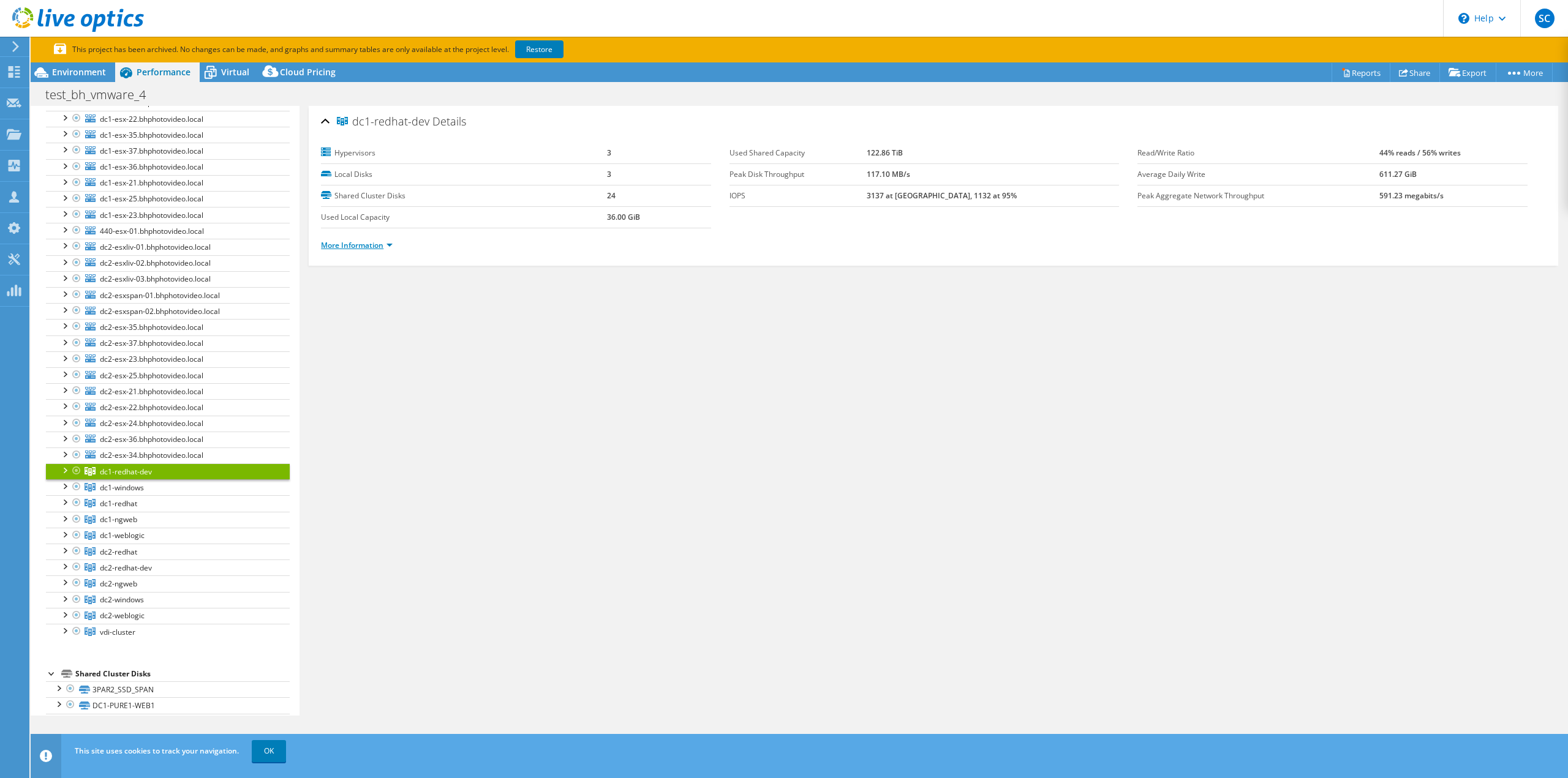
click at [381, 243] on link "More Information" at bounding box center [356, 244] width 72 height 10
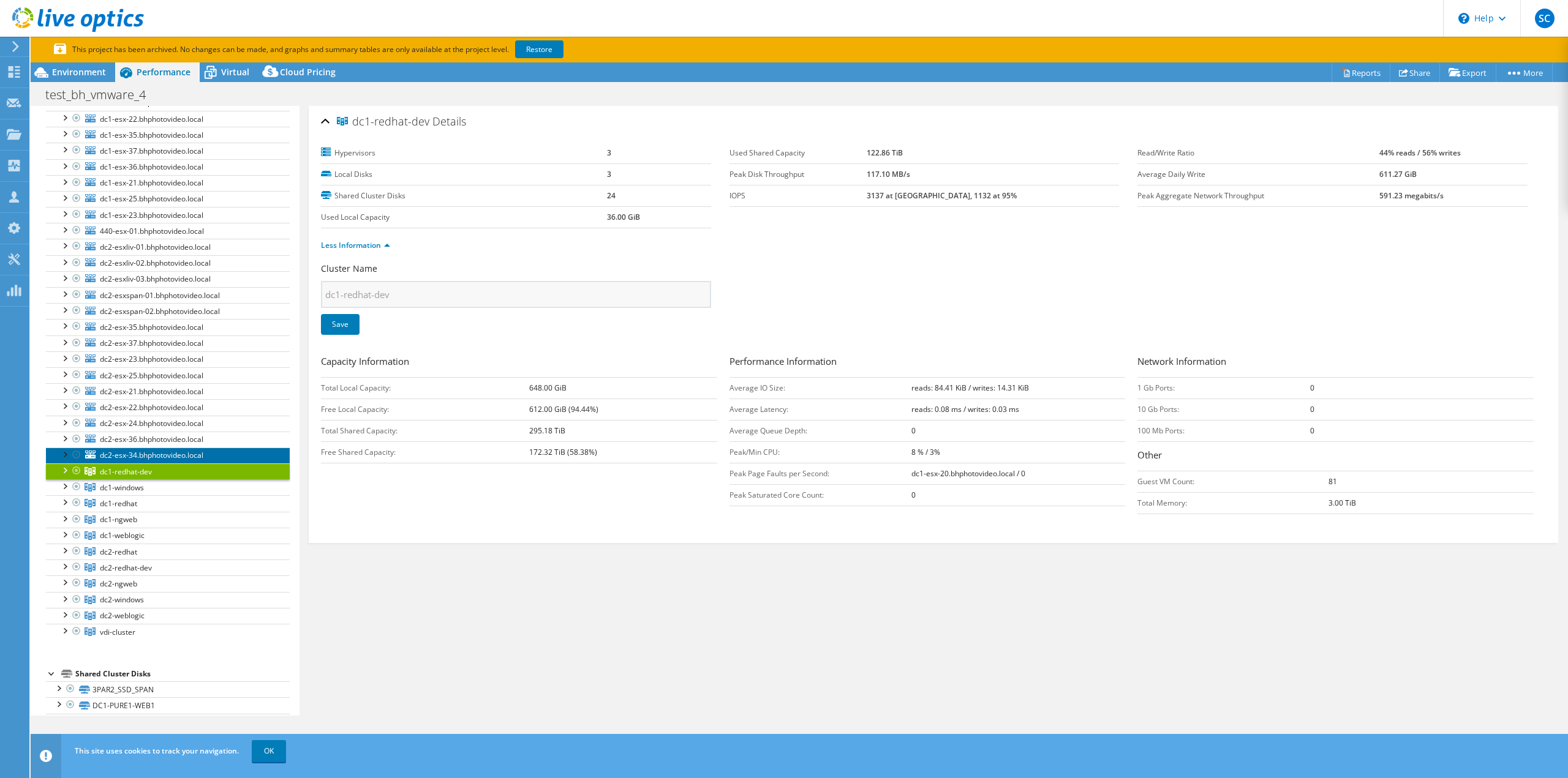
click at [159, 454] on span "dc2-esx-34.bhphotovideo.local" at bounding box center [151, 454] width 103 height 10
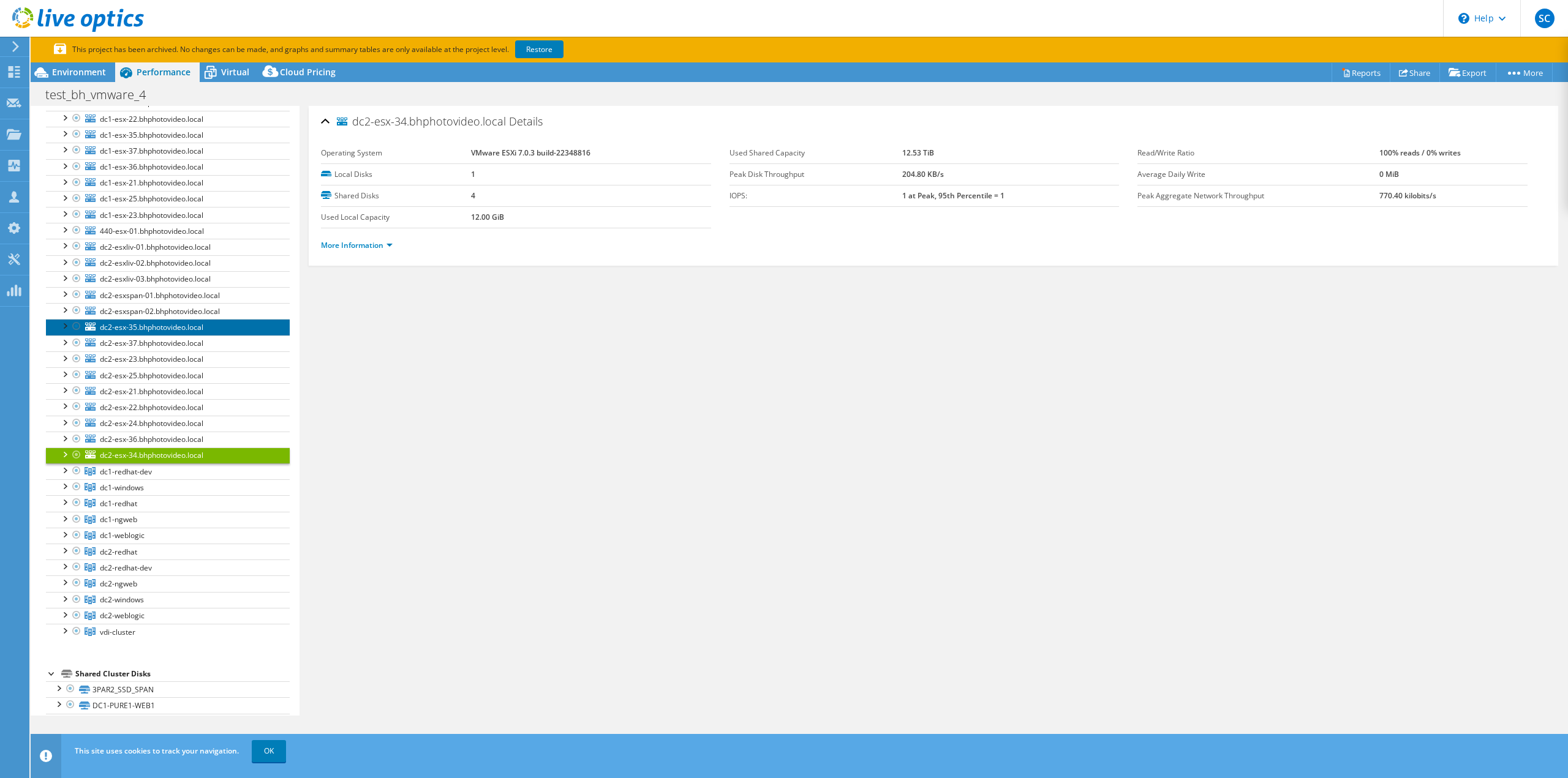
click at [160, 325] on span "dc2-esx-35.bhphotovideo.local" at bounding box center [151, 327] width 103 height 10
click at [366, 245] on link "More Information" at bounding box center [356, 244] width 72 height 10
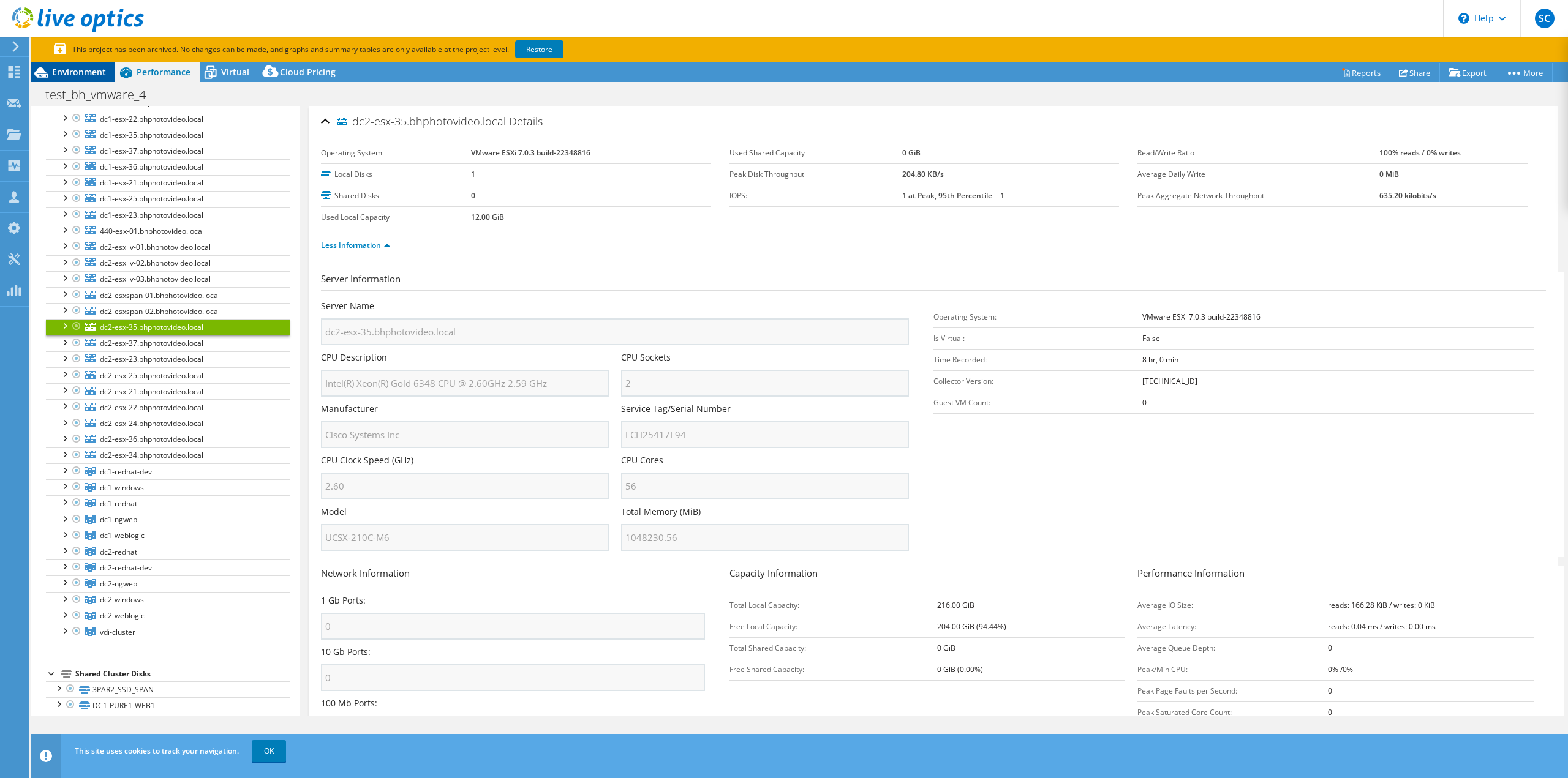
click at [81, 70] on span "Environment" at bounding box center [79, 72] width 54 height 12
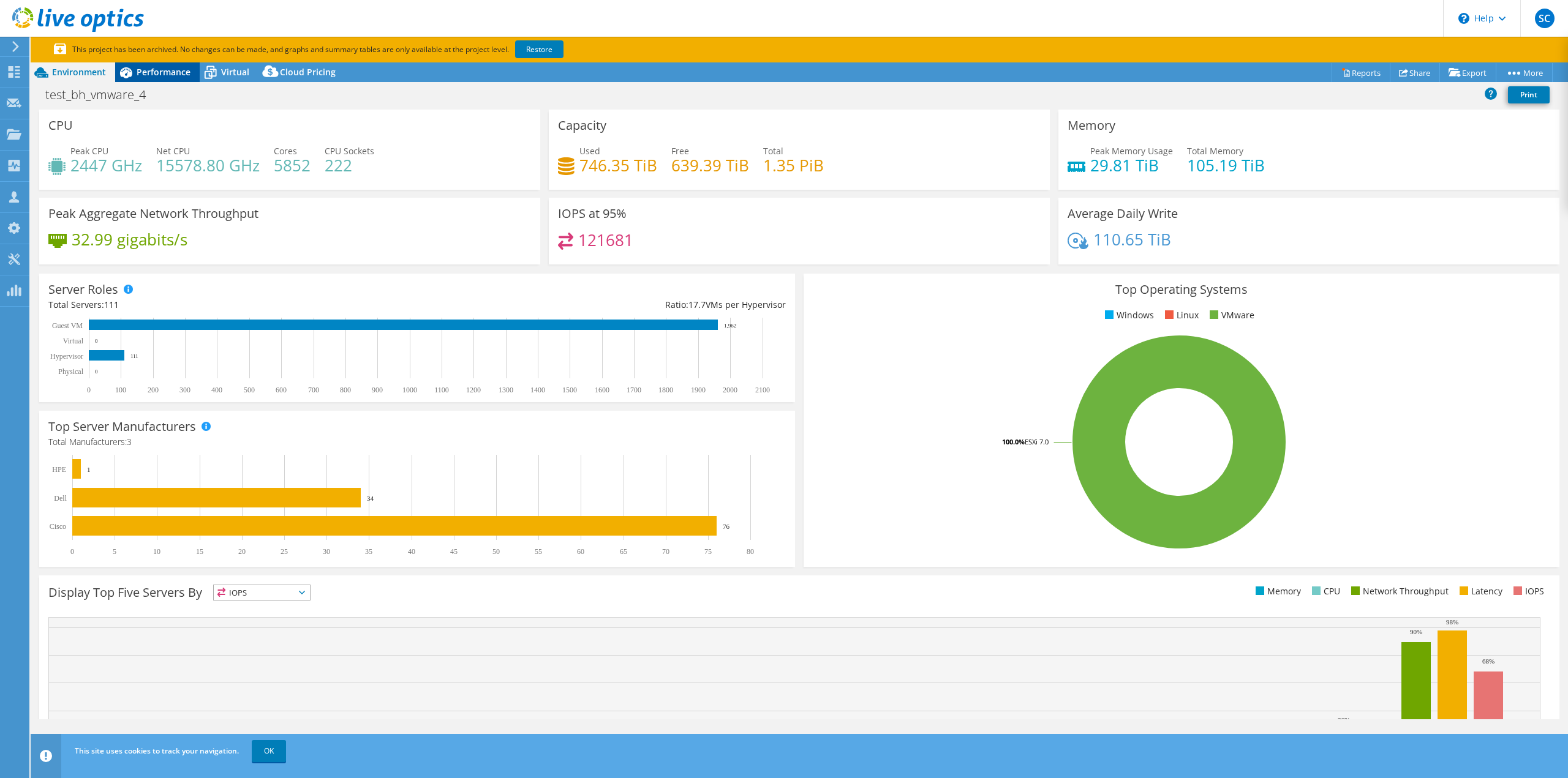
click at [178, 70] on span "Performance" at bounding box center [163, 72] width 54 height 12
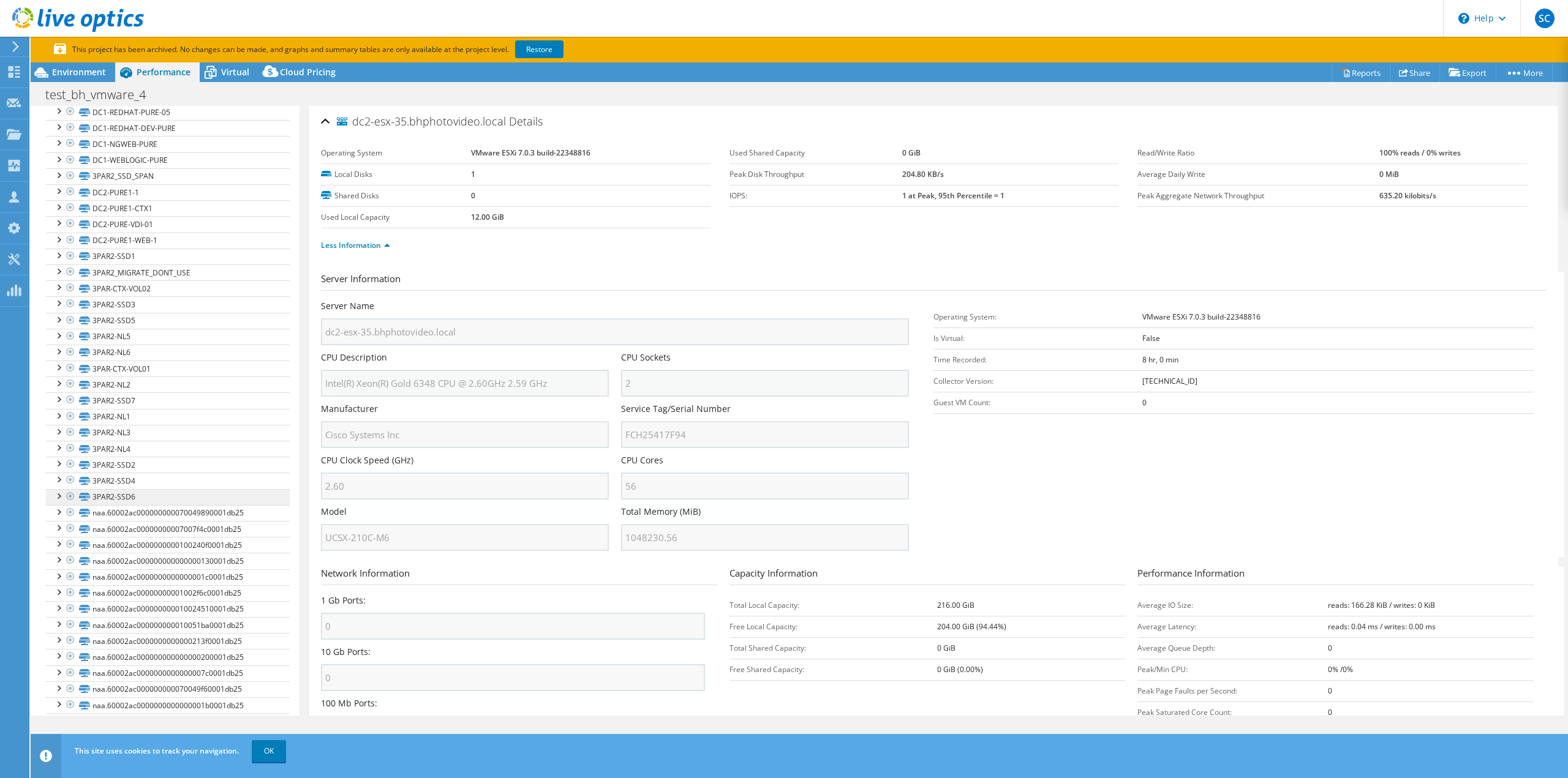
scroll to position [1470, 0]
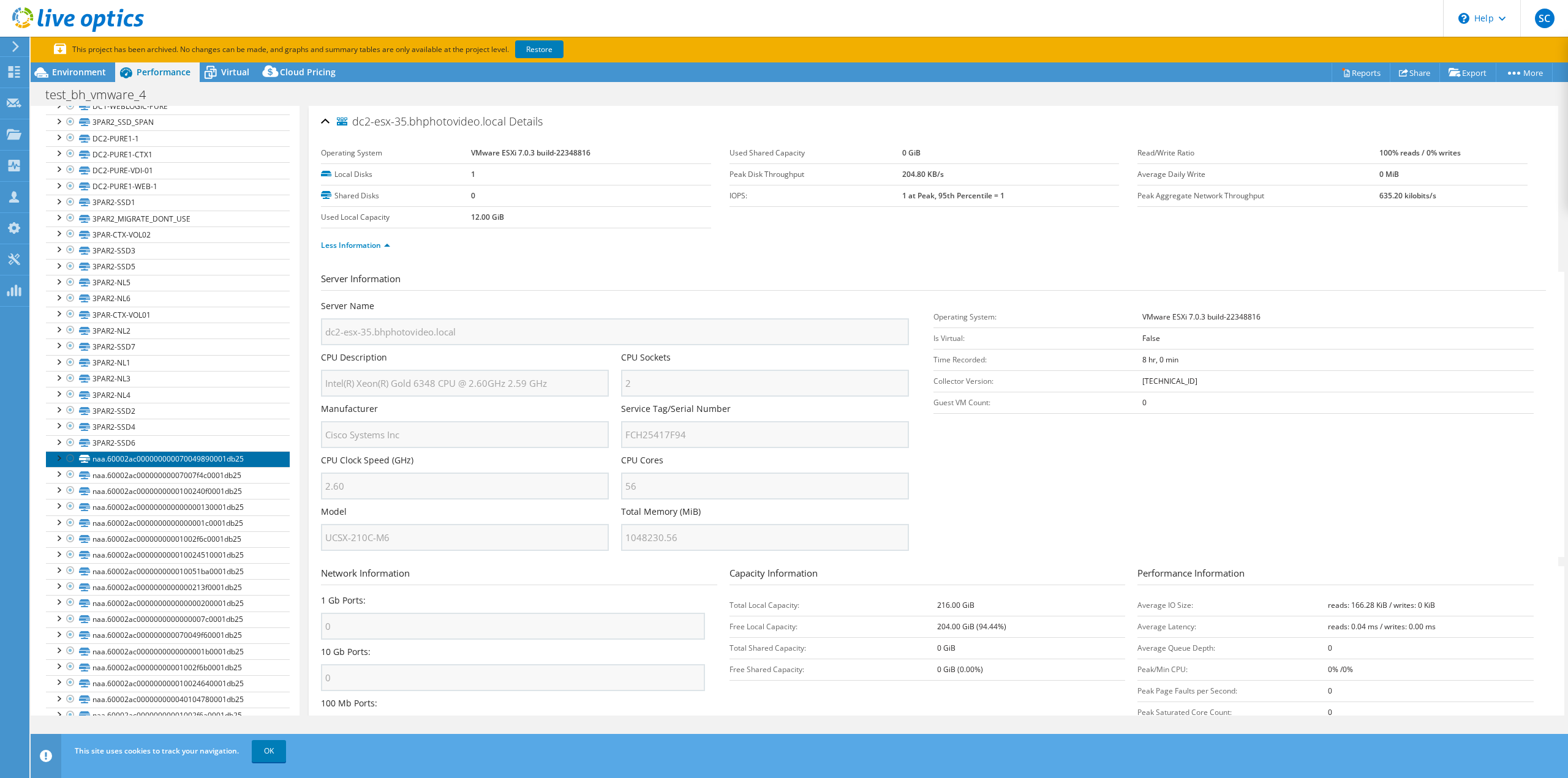
click at [185, 460] on link "naa.60002ac000000000070049890001db25" at bounding box center [167, 459] width 244 height 16
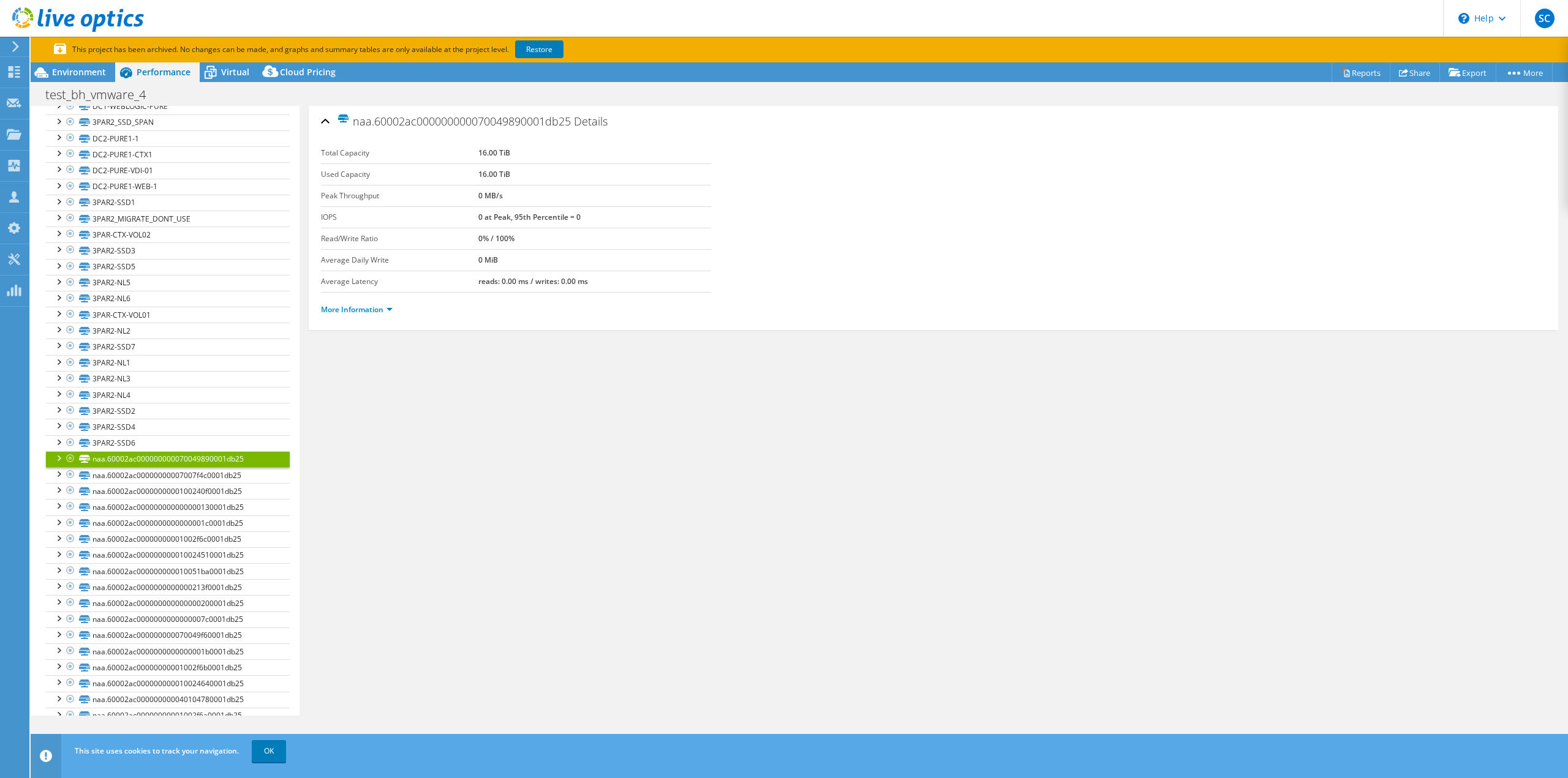
click at [362, 314] on li "More Information" at bounding box center [360, 310] width 79 height 13
click at [366, 310] on link "More Information" at bounding box center [356, 309] width 72 height 10
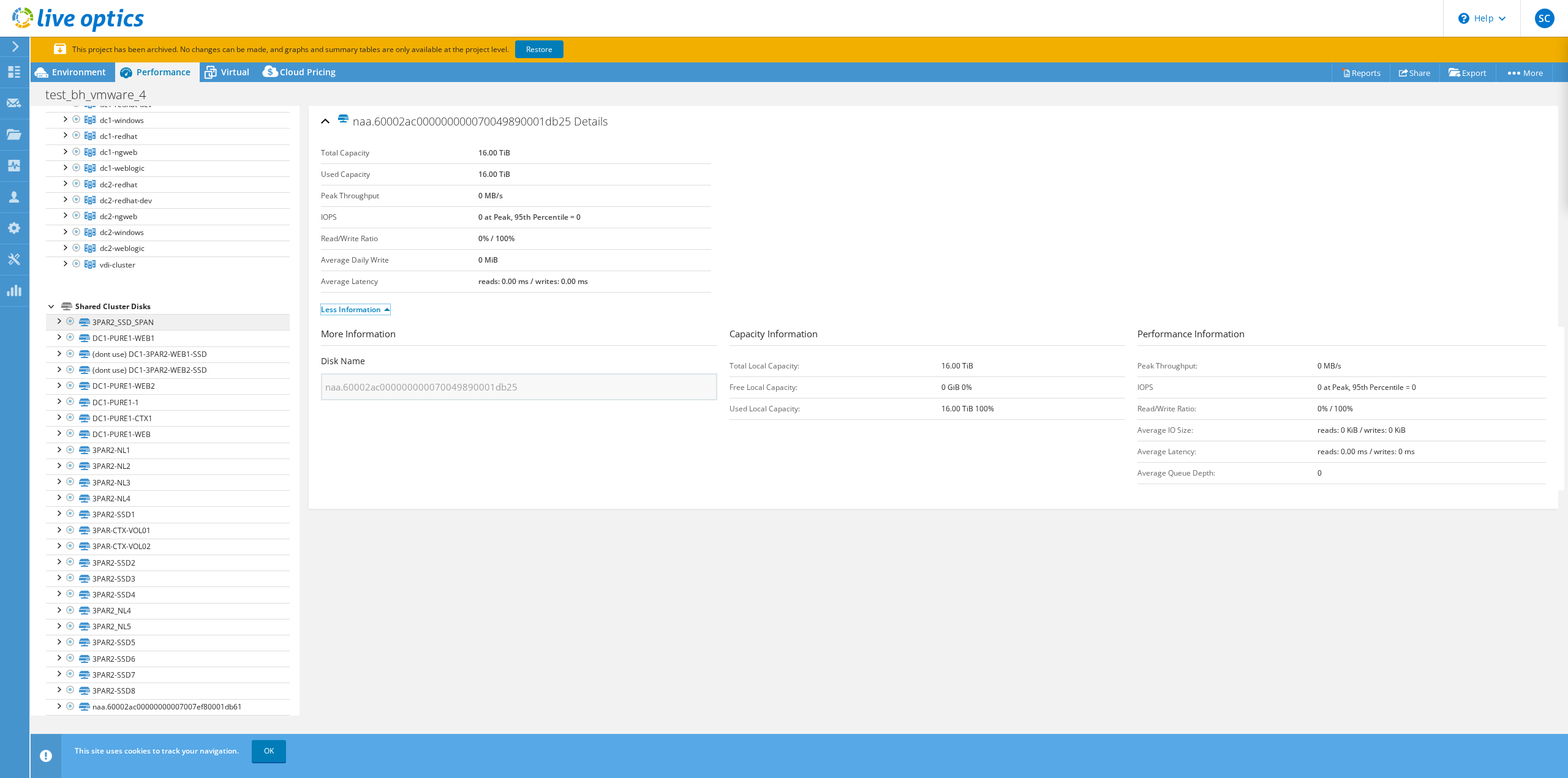
scroll to position [490, 0]
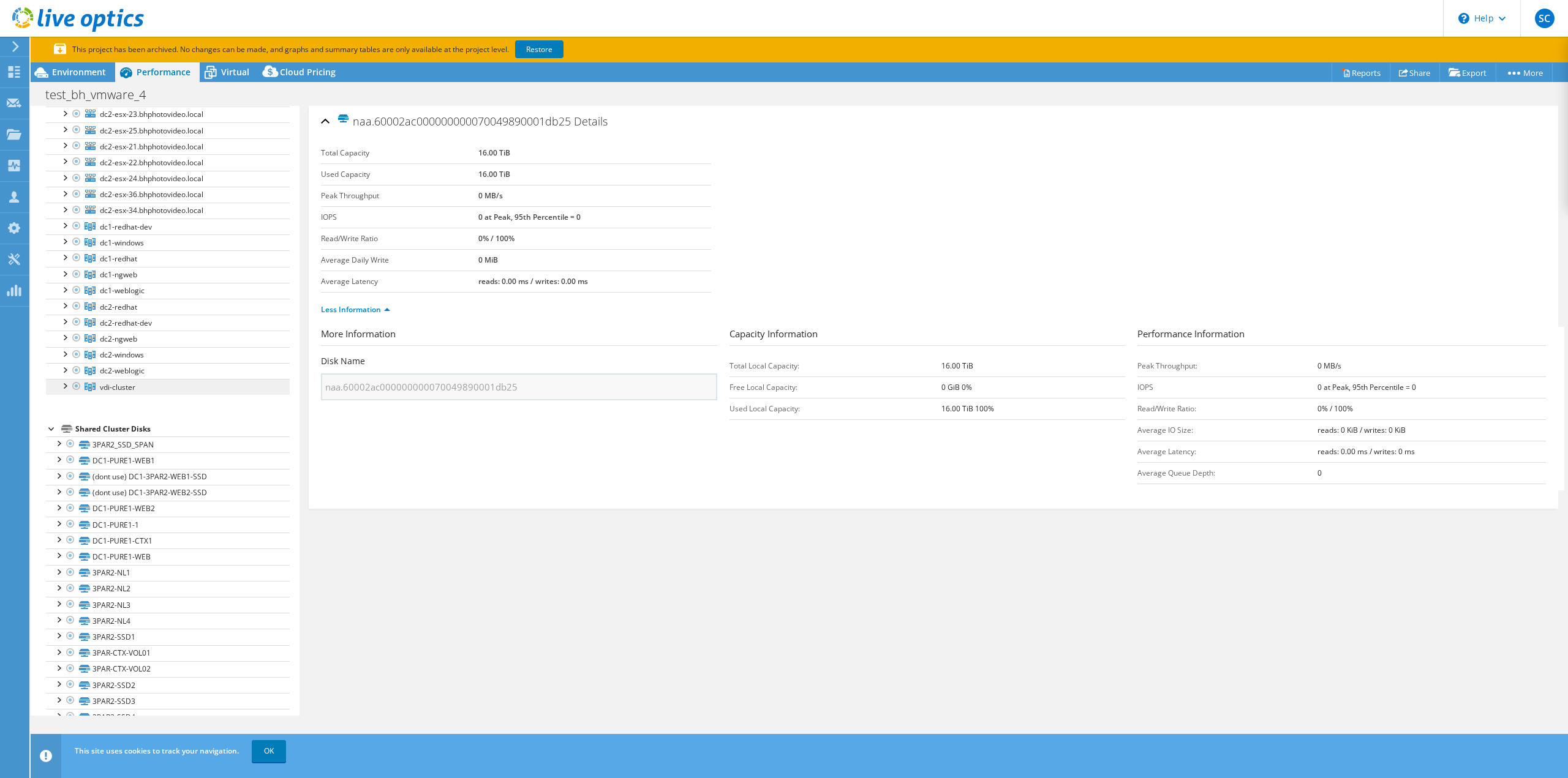
click at [121, 232] on span "vdi-cluster" at bounding box center [125, 226] width 52 height 10
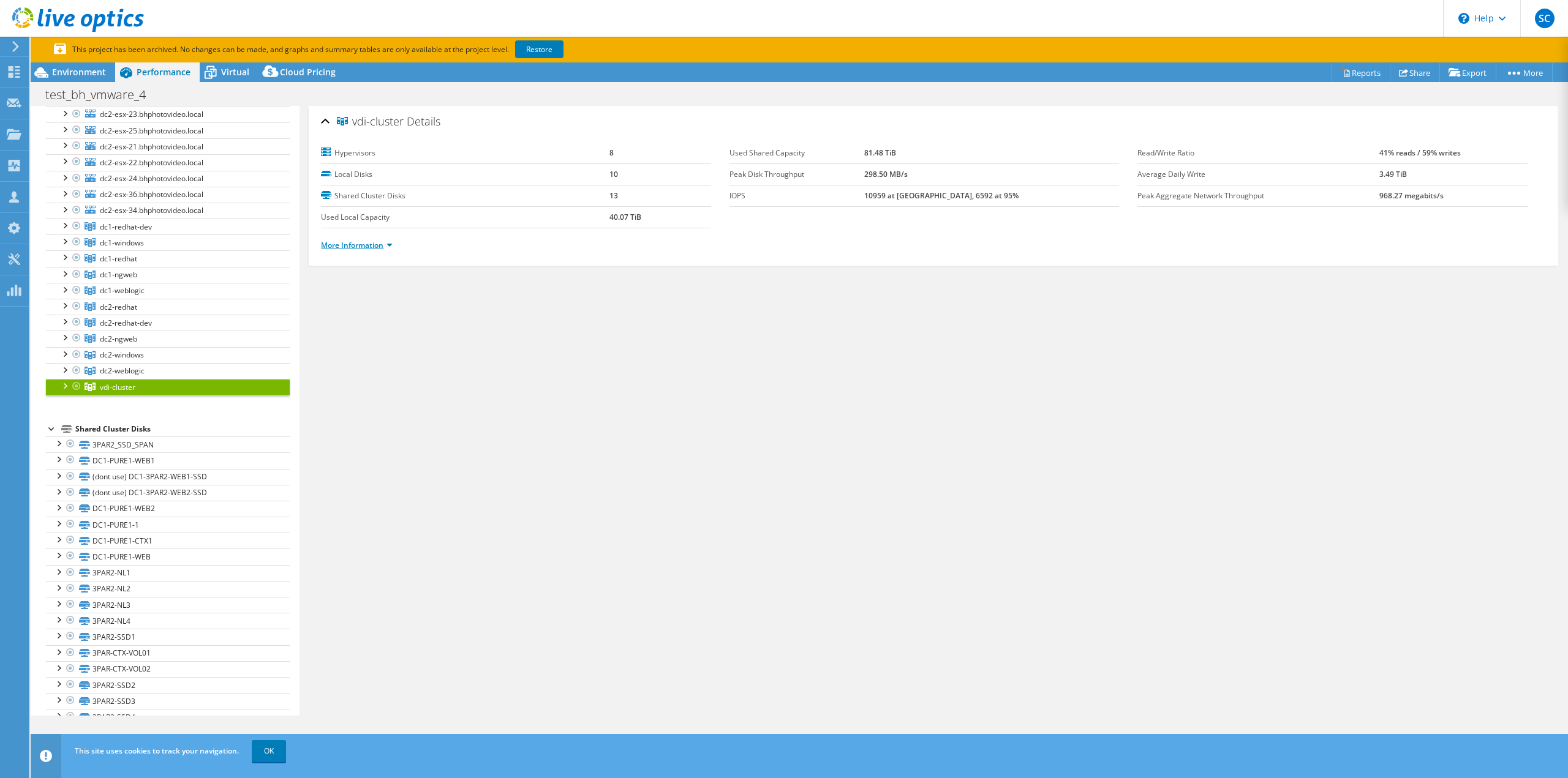
click at [381, 241] on link "More Information" at bounding box center [356, 244] width 72 height 10
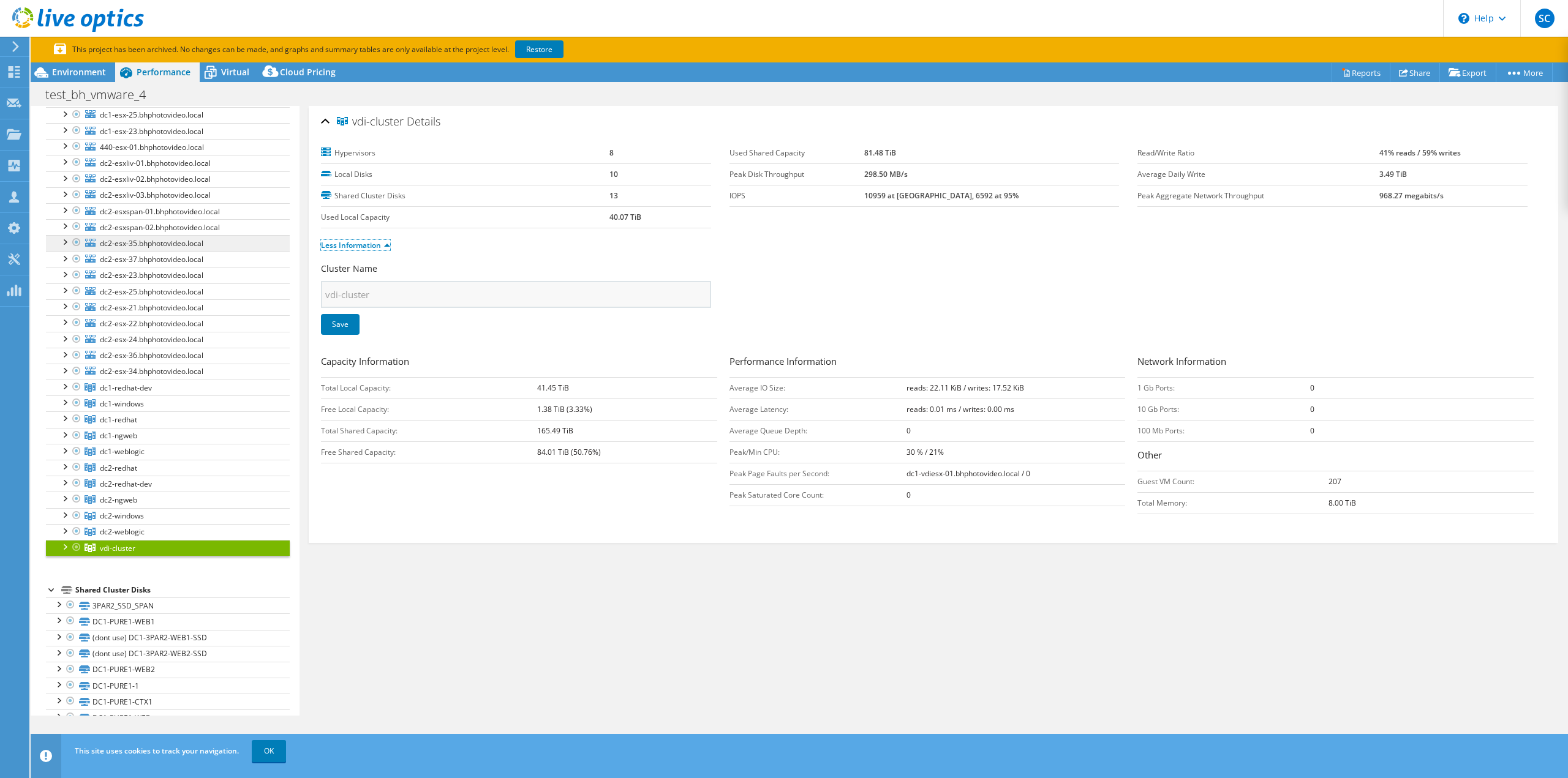
scroll to position [306, 0]
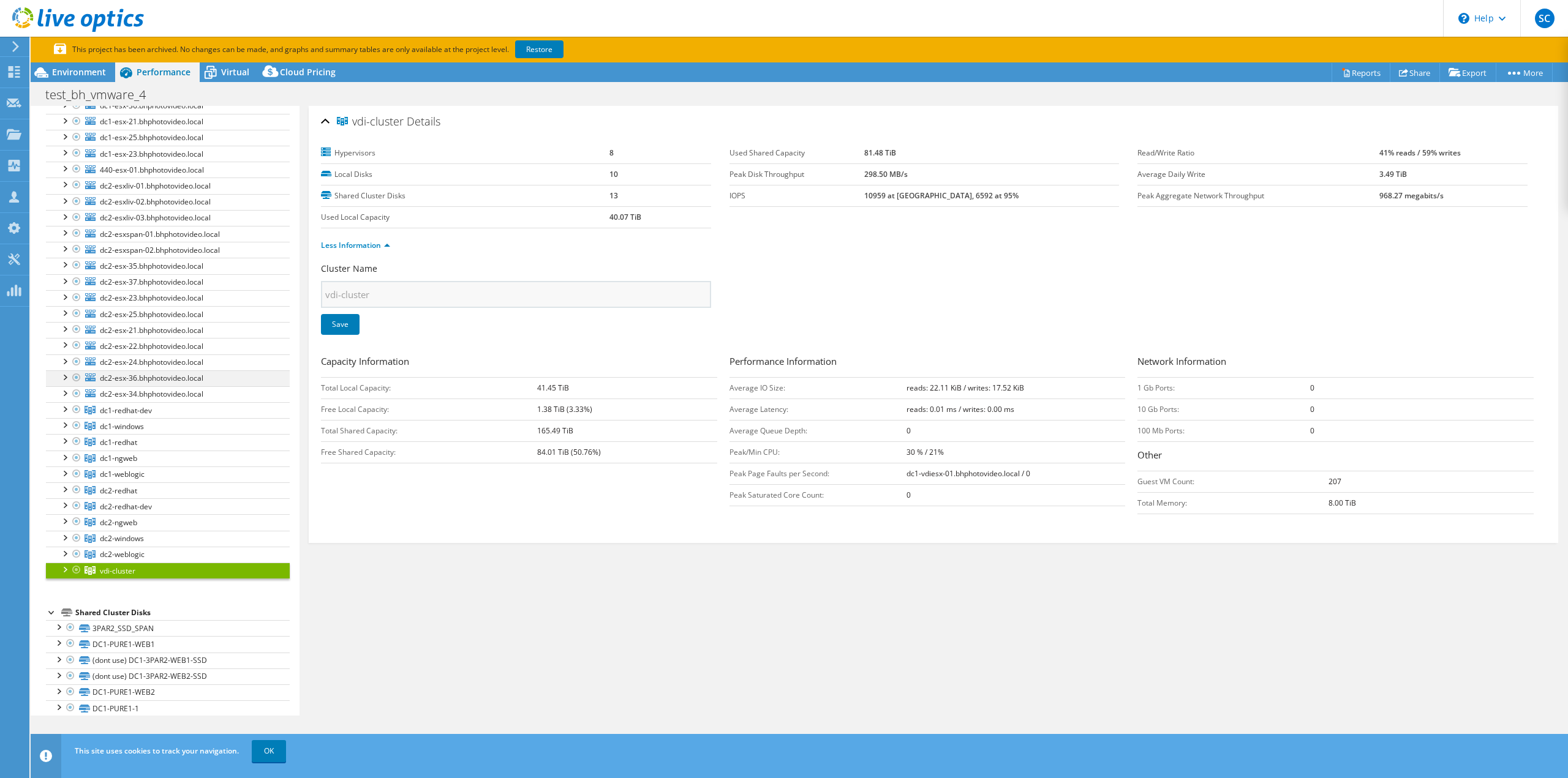
click at [68, 372] on div at bounding box center [65, 377] width 12 height 12
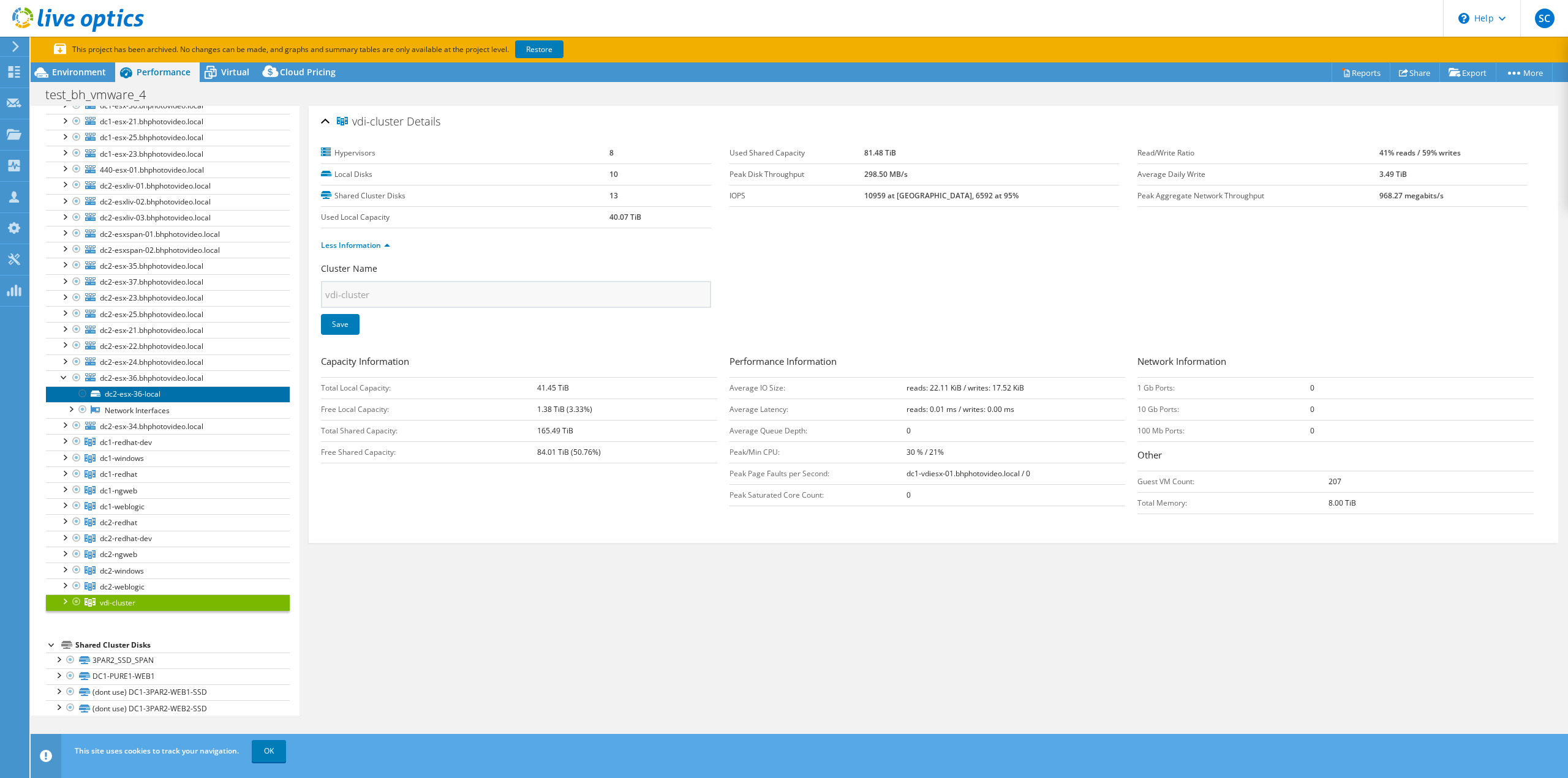
click at [131, 392] on link "dc2-esx-36-local" at bounding box center [167, 394] width 244 height 16
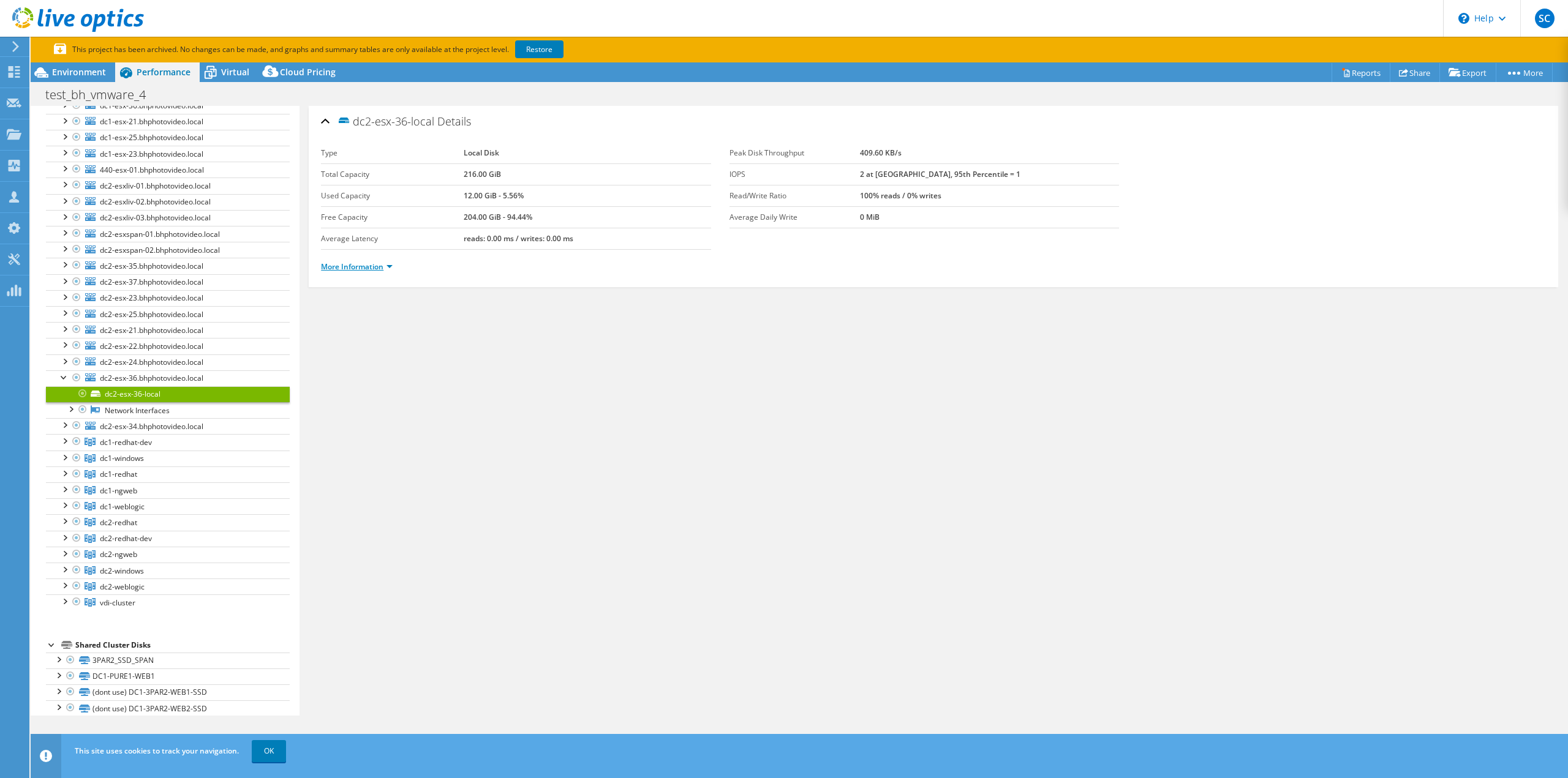
click at [381, 263] on link "More Information" at bounding box center [356, 266] width 72 height 10
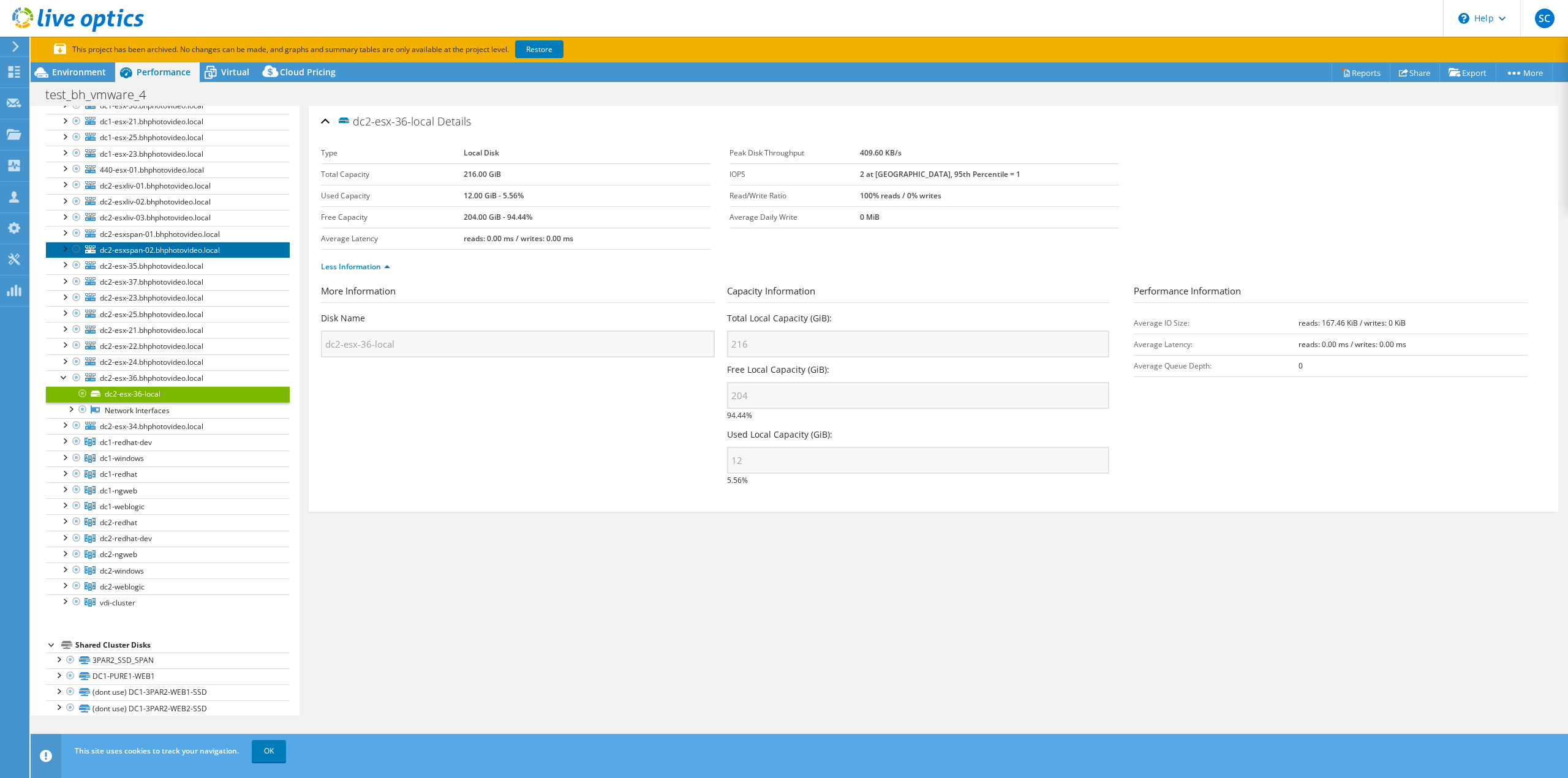
click at [186, 249] on span "dc2-esxspan-02.bhphotovideo.local" at bounding box center [160, 250] width 120 height 10
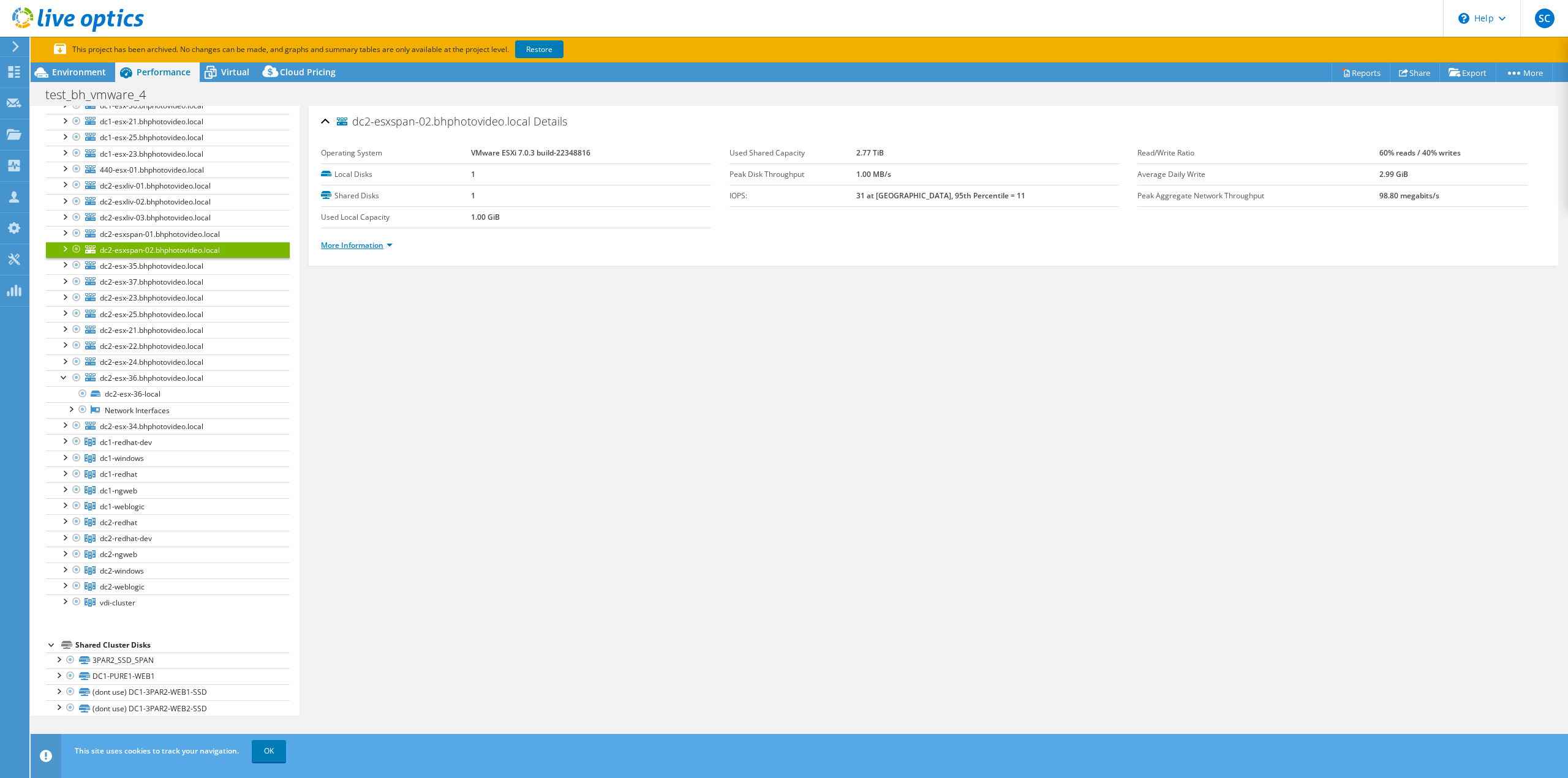
click at [339, 241] on link "More Information" at bounding box center [356, 244] width 72 height 10
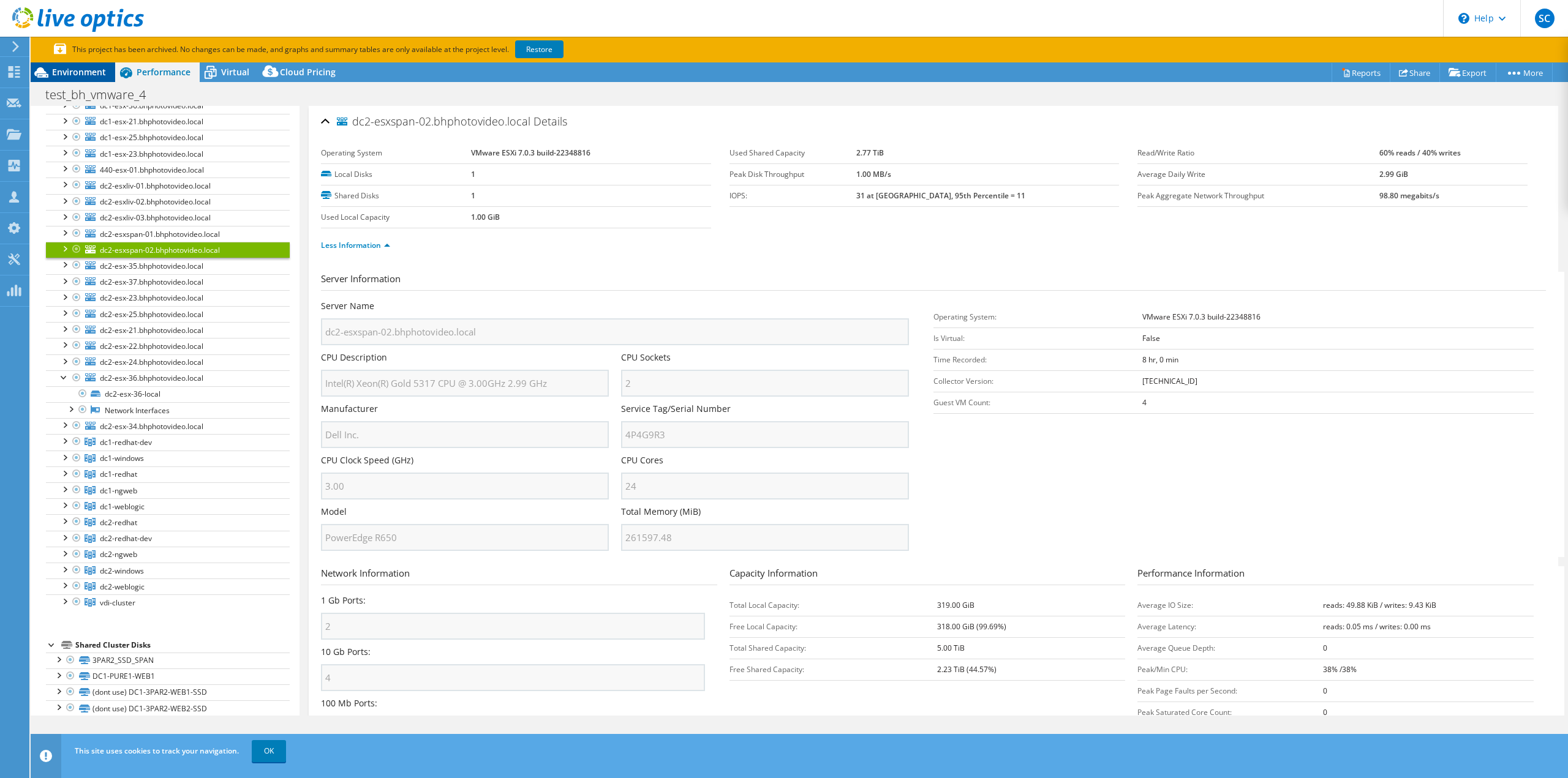
click at [93, 74] on span "Environment" at bounding box center [79, 72] width 54 height 12
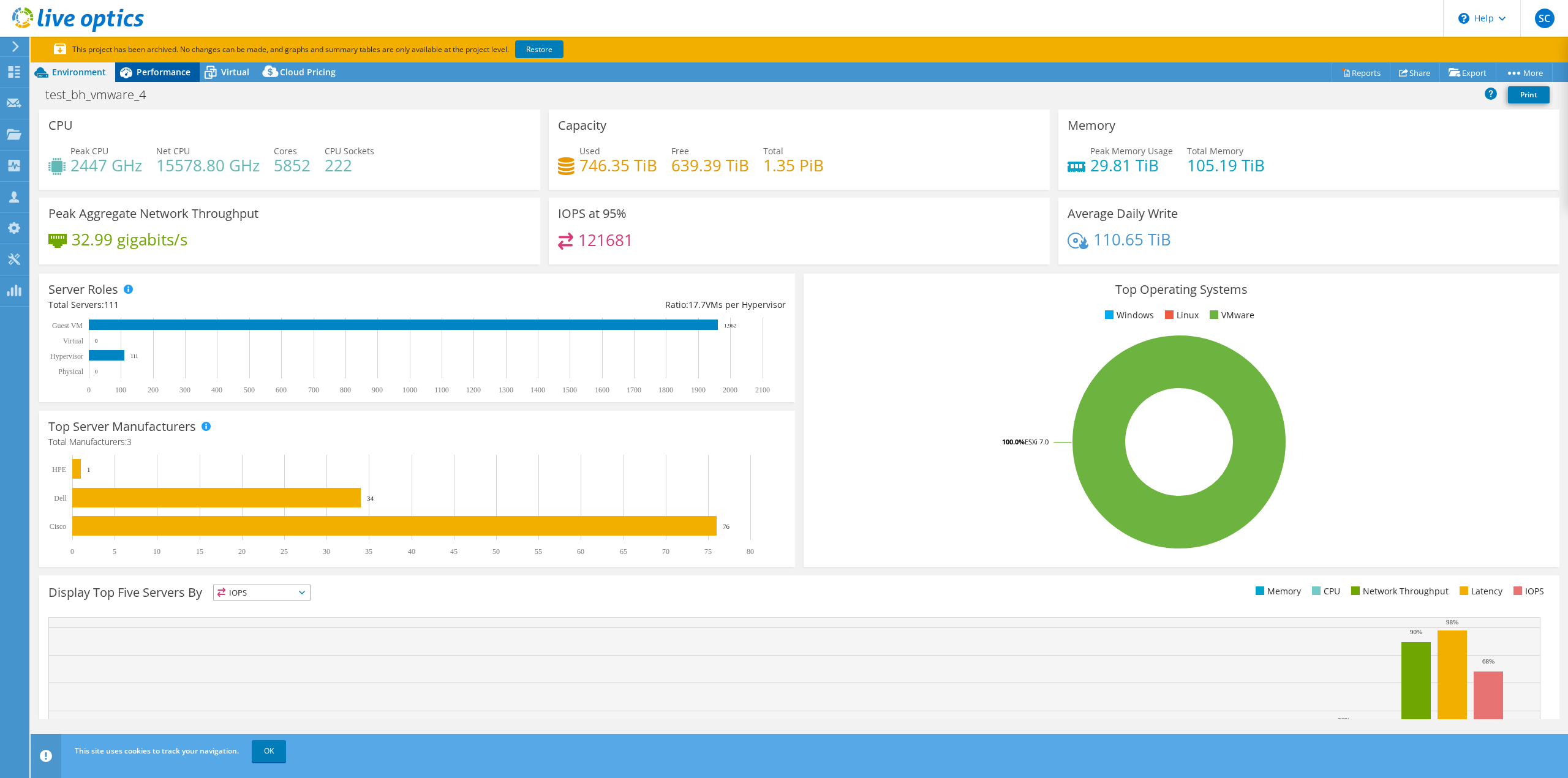
click at [167, 68] on span "Performance" at bounding box center [163, 72] width 54 height 12
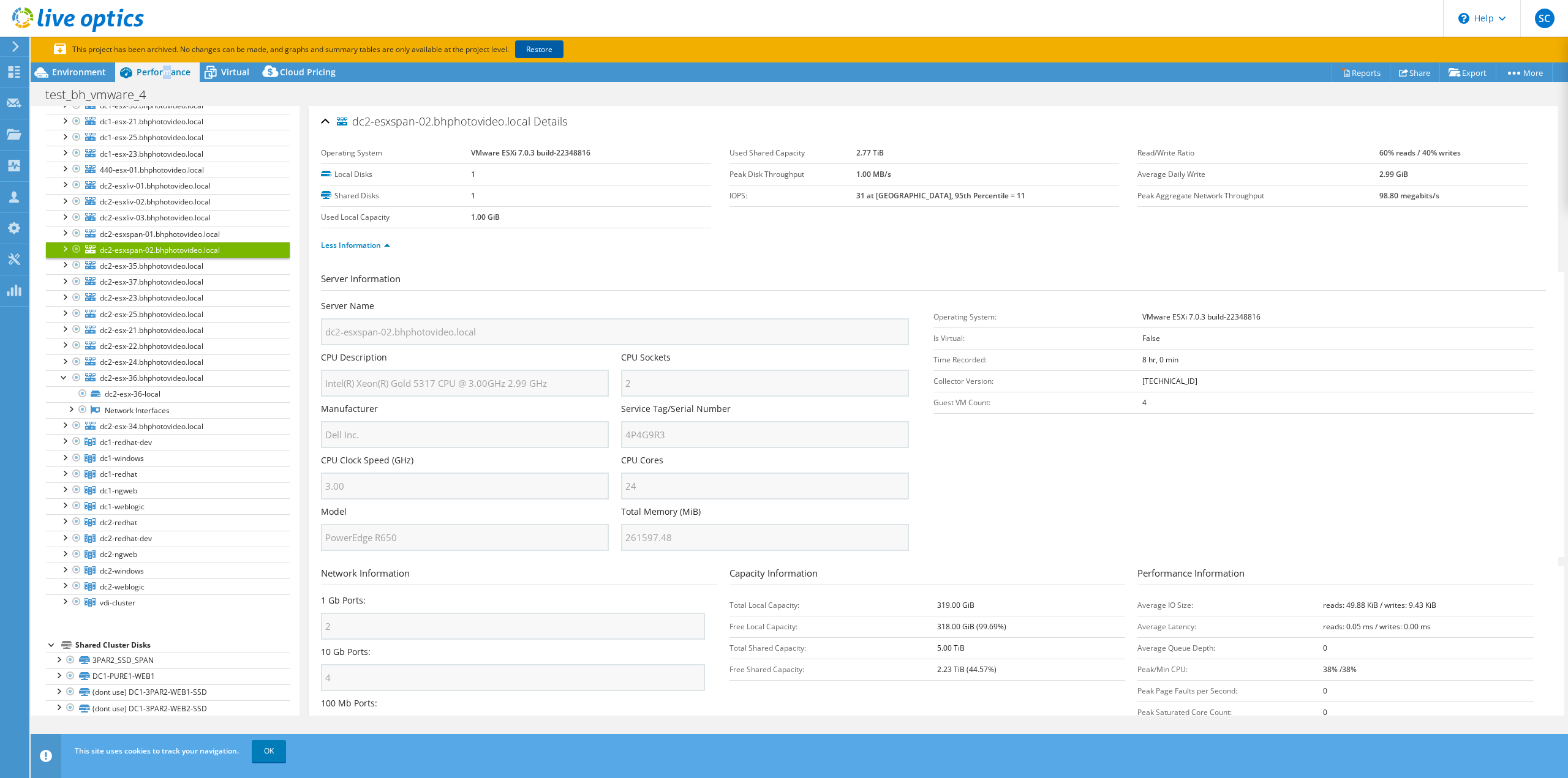
click at [544, 44] on link "Restore" at bounding box center [539, 49] width 48 height 18
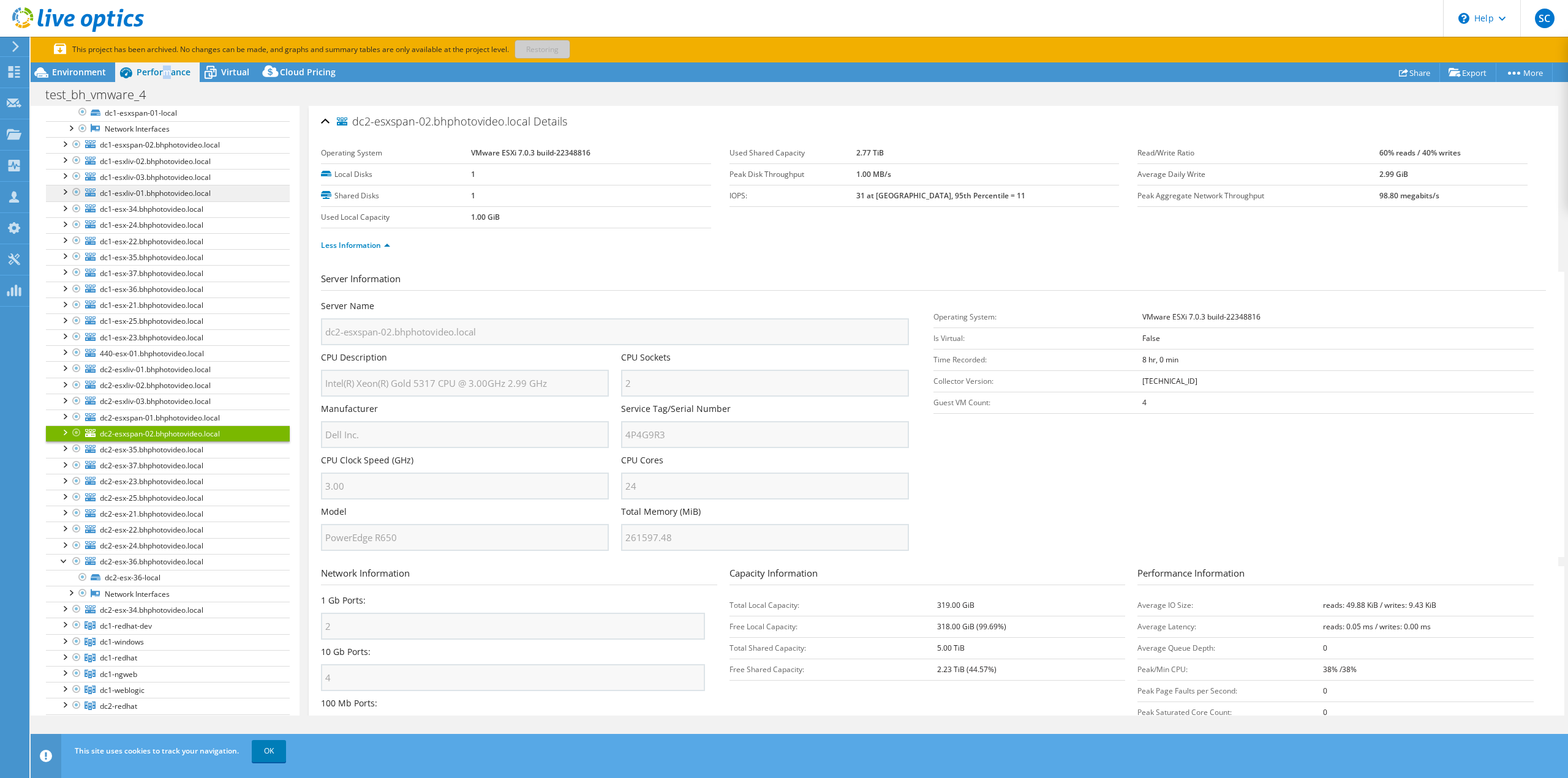
scroll to position [61, 0]
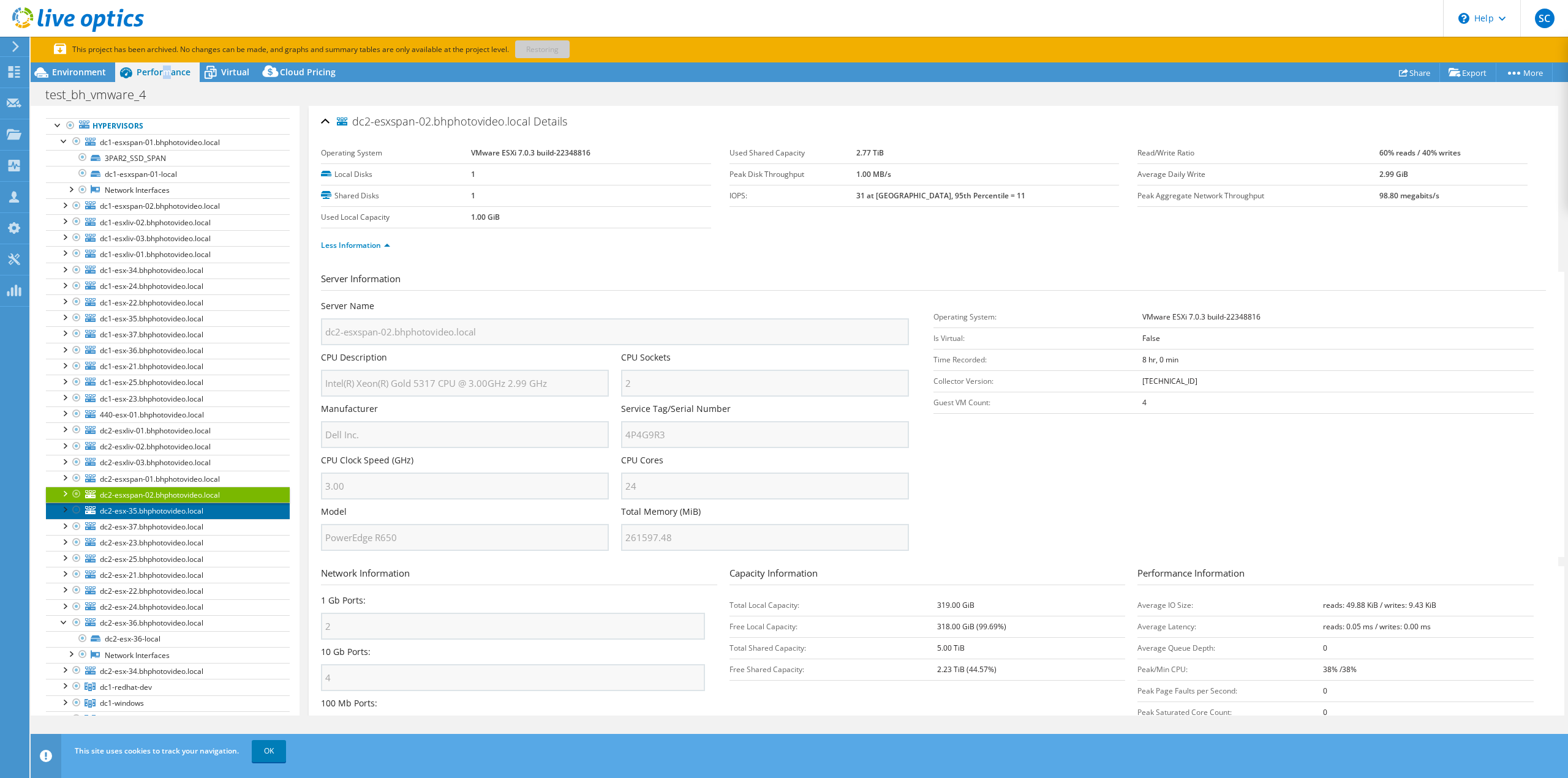
click at [148, 510] on span "dc2-esx-35.bhphotovideo.local" at bounding box center [151, 510] width 103 height 10
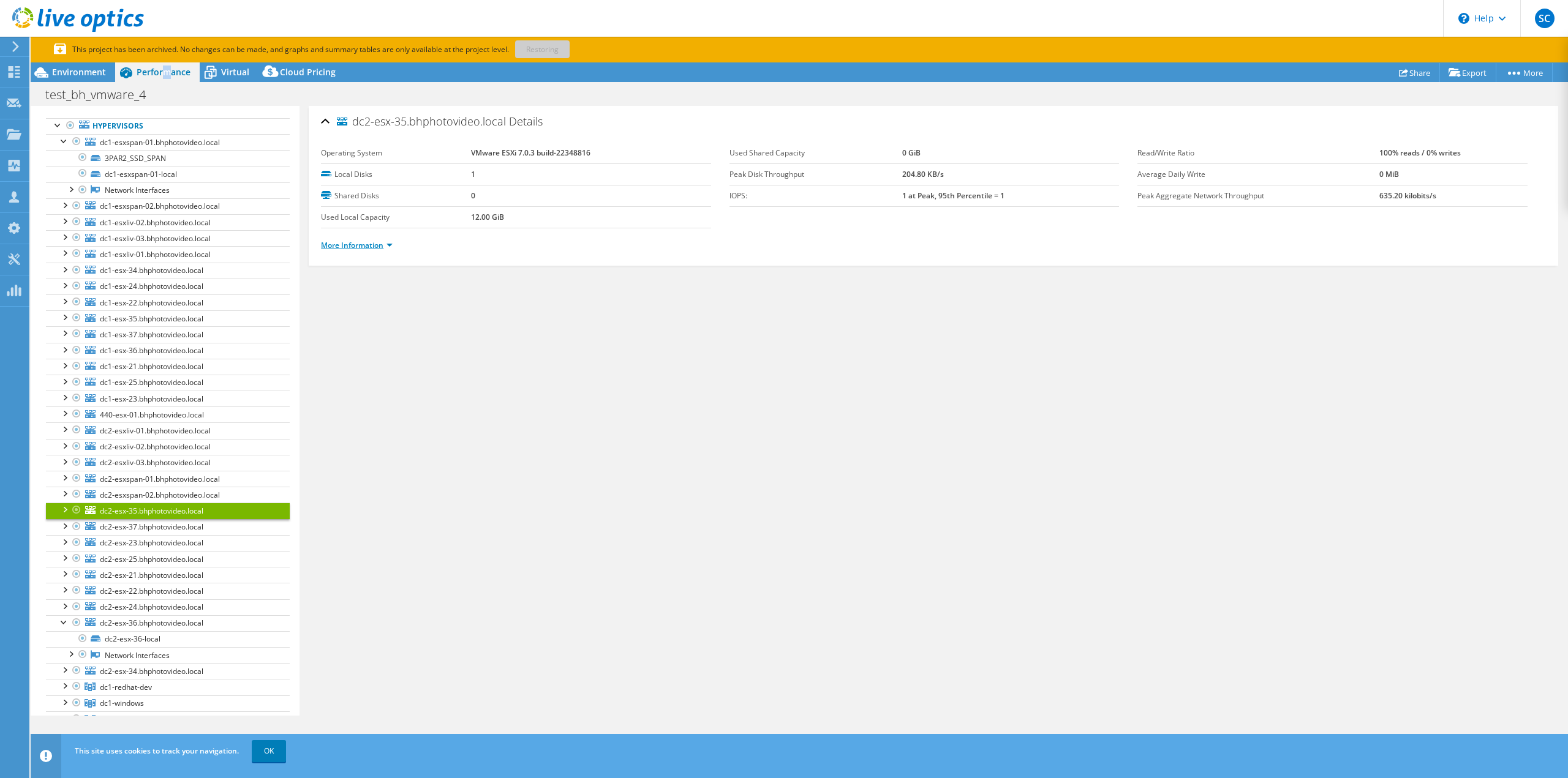
click at [384, 243] on link "More Information" at bounding box center [356, 244] width 72 height 10
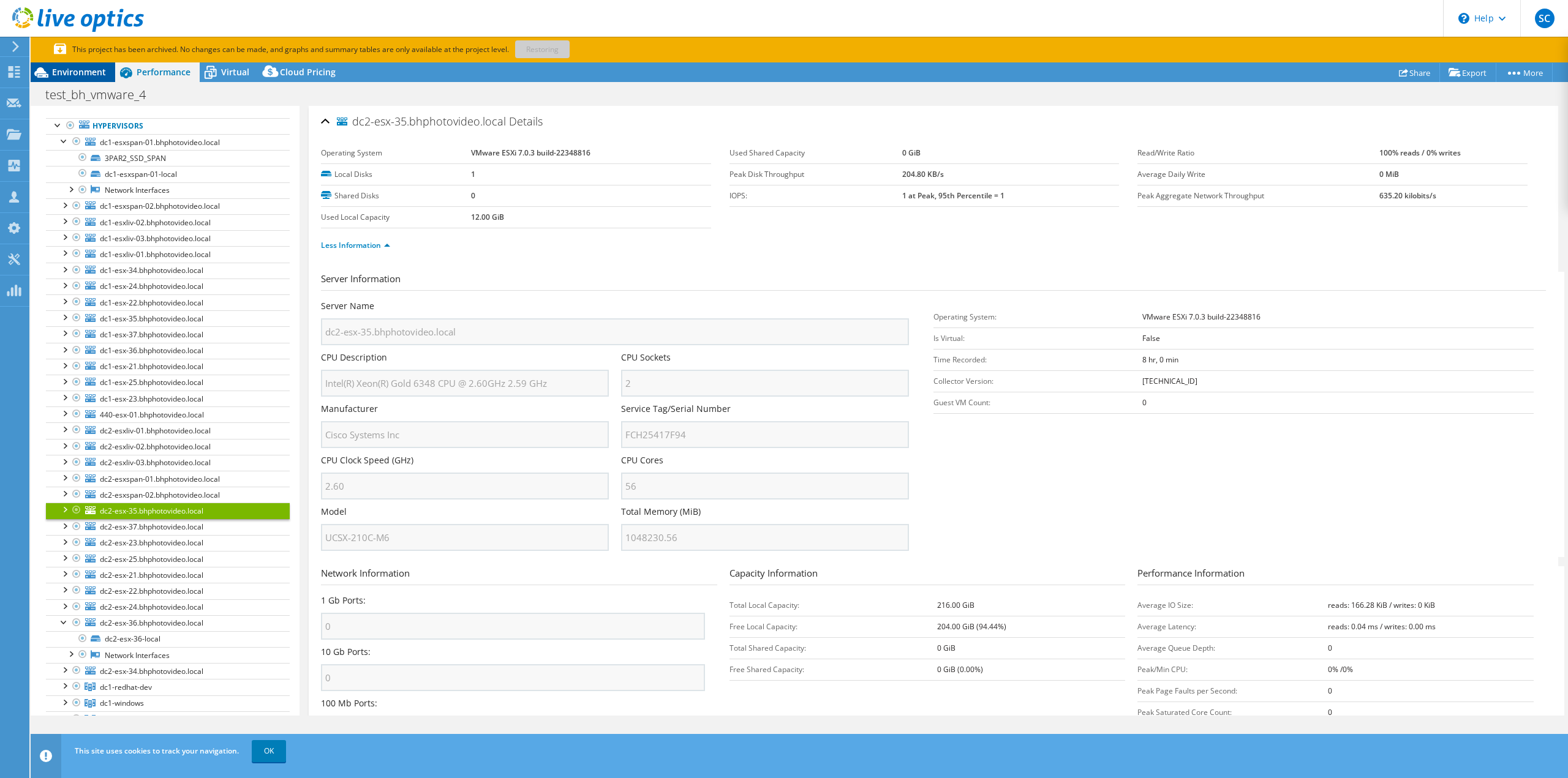
click at [88, 67] on span "Environment" at bounding box center [79, 72] width 54 height 12
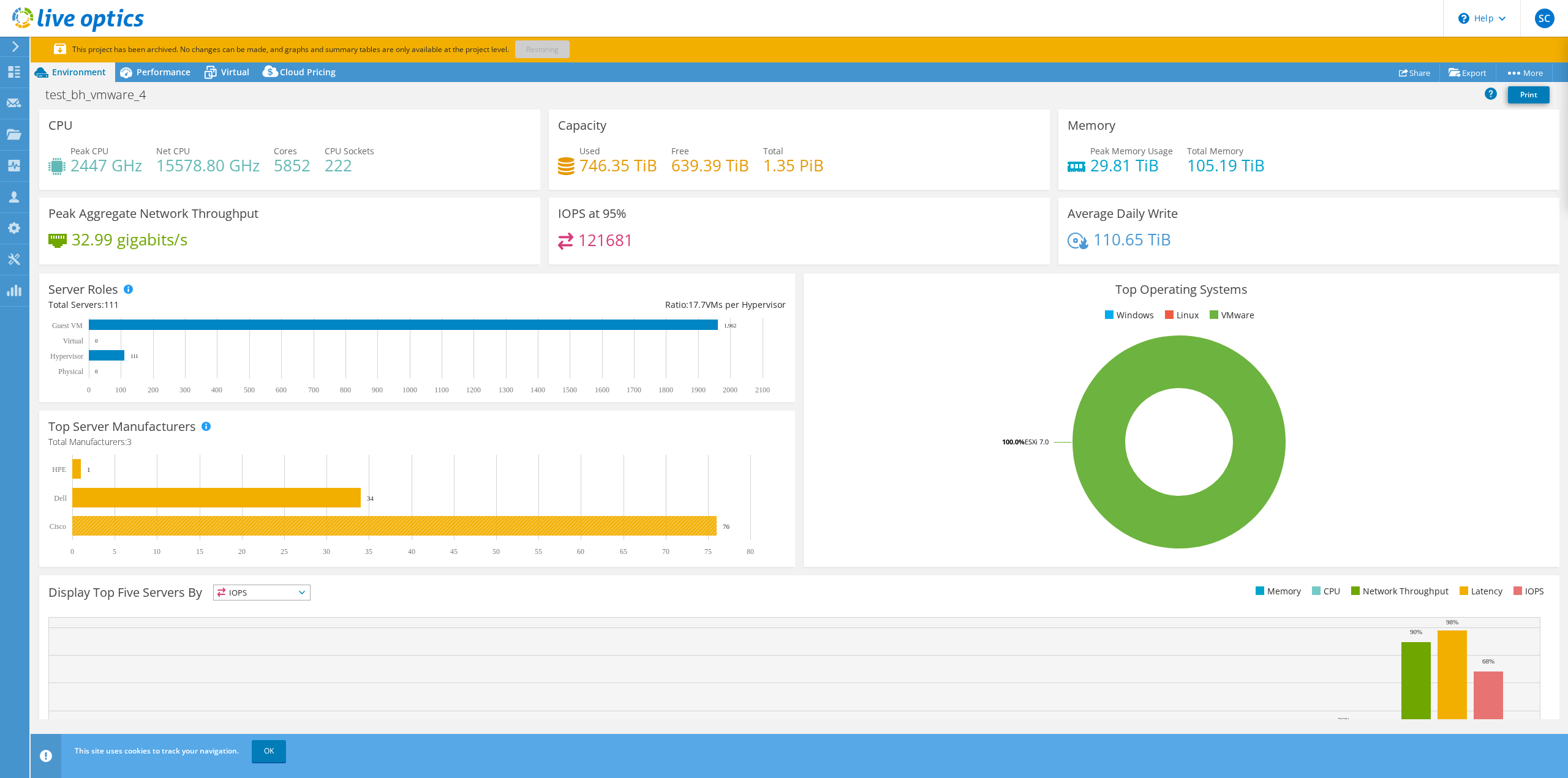
click at [712, 523] on rect at bounding box center [395, 525] width 644 height 19
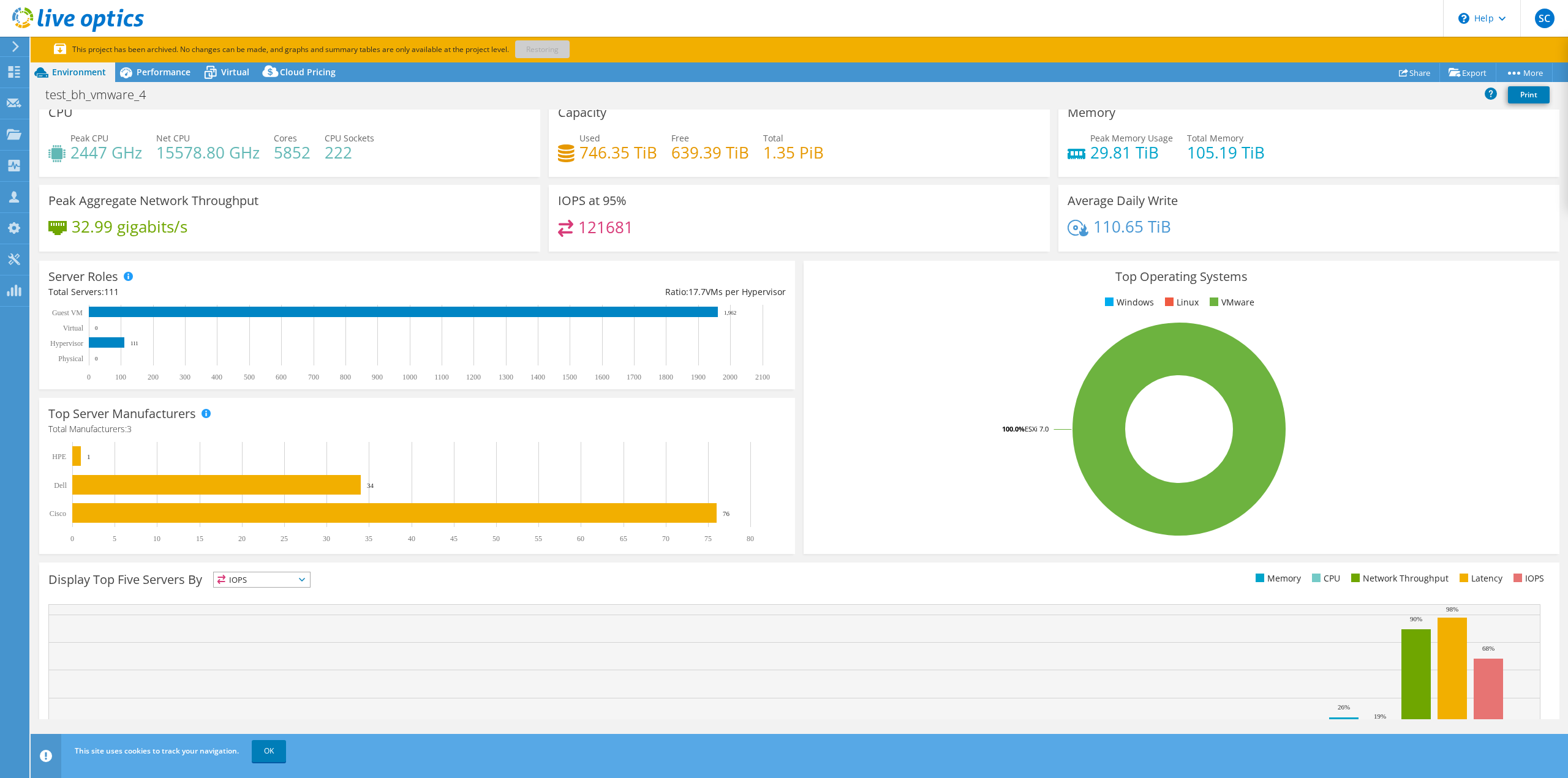
scroll to position [0, 0]
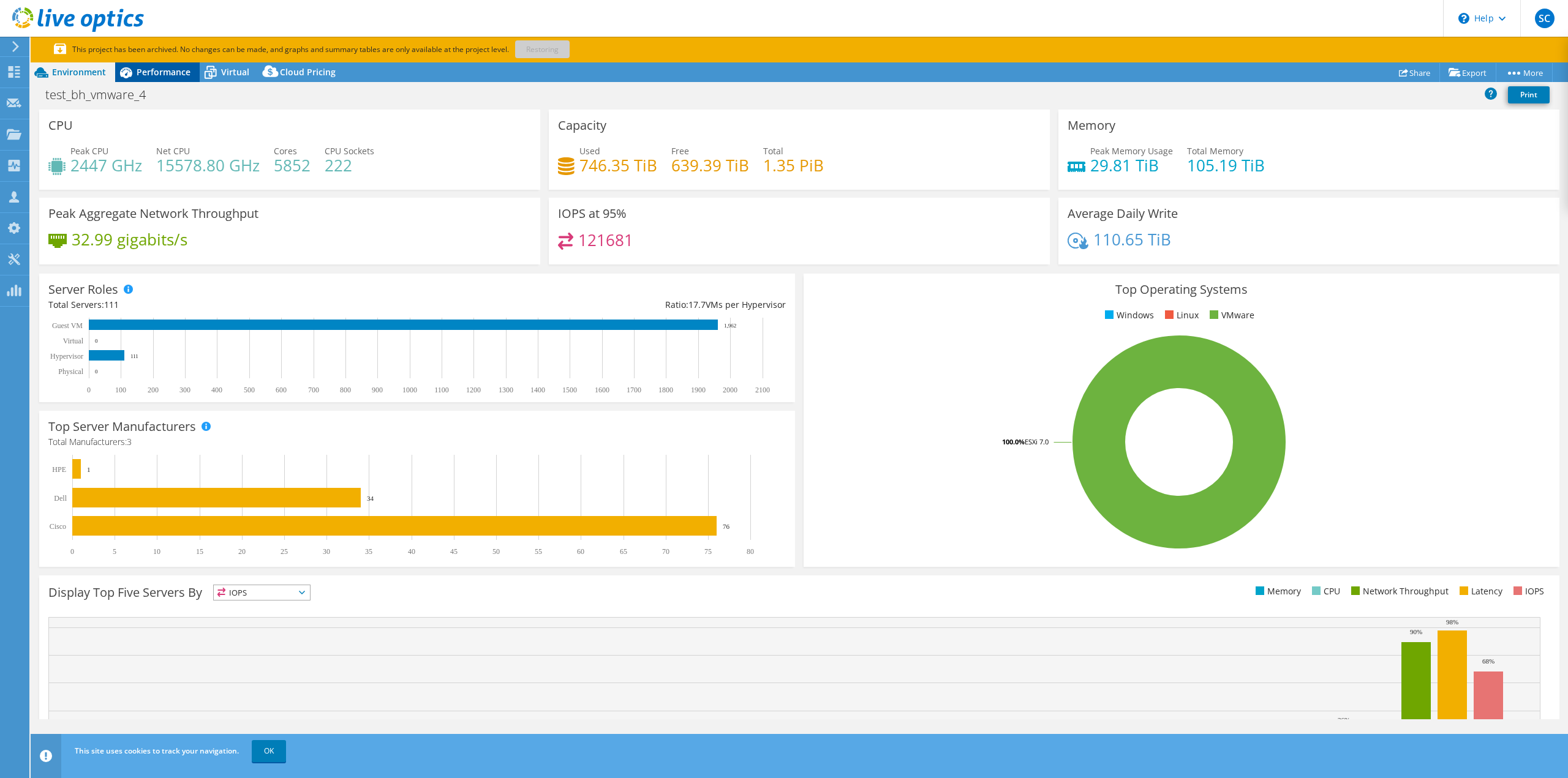
click at [148, 67] on span "Performance" at bounding box center [163, 72] width 54 height 12
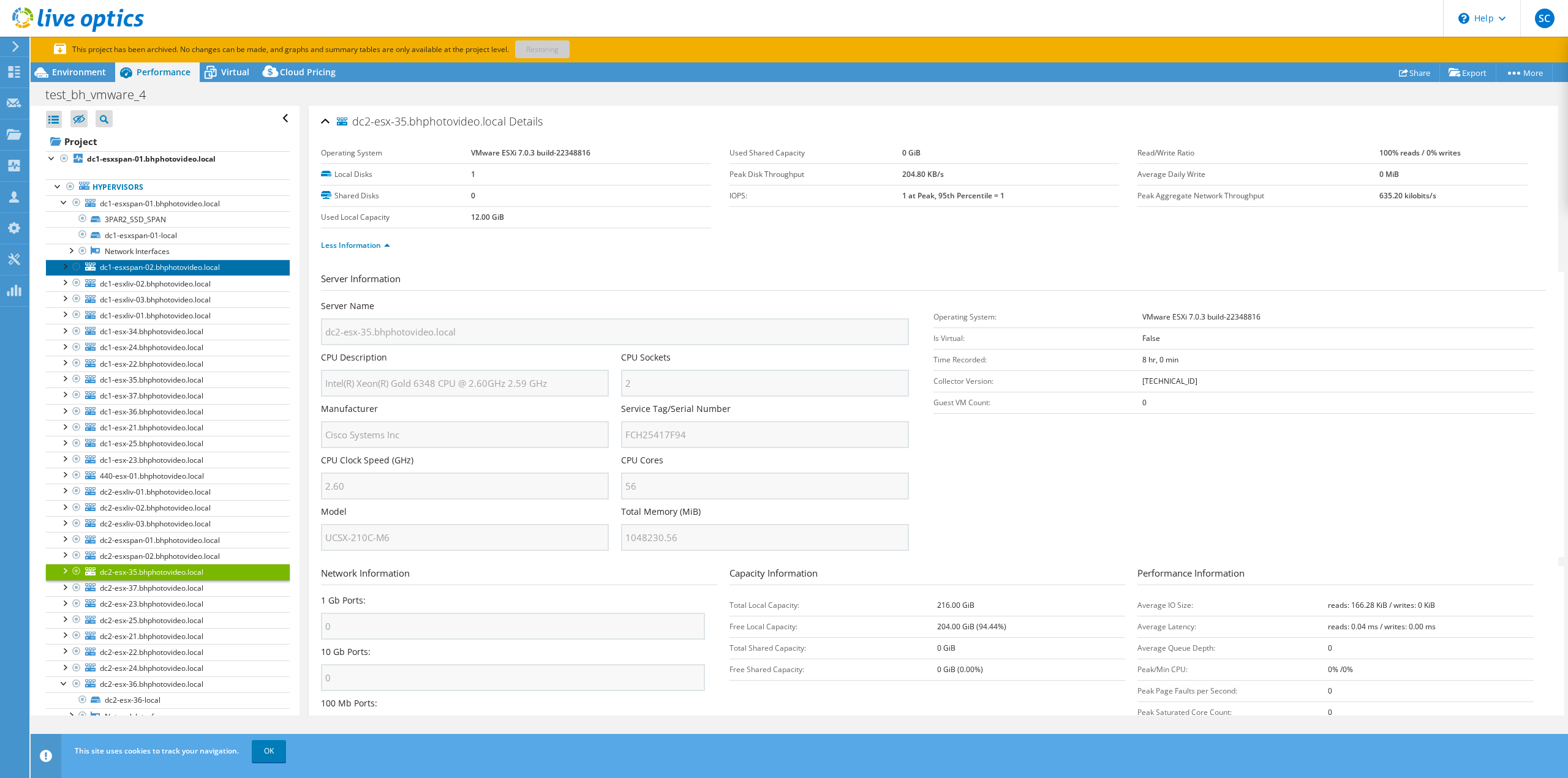
click at [162, 270] on span "dc1-esxspan-02.bhphotovideo.local" at bounding box center [160, 267] width 120 height 10
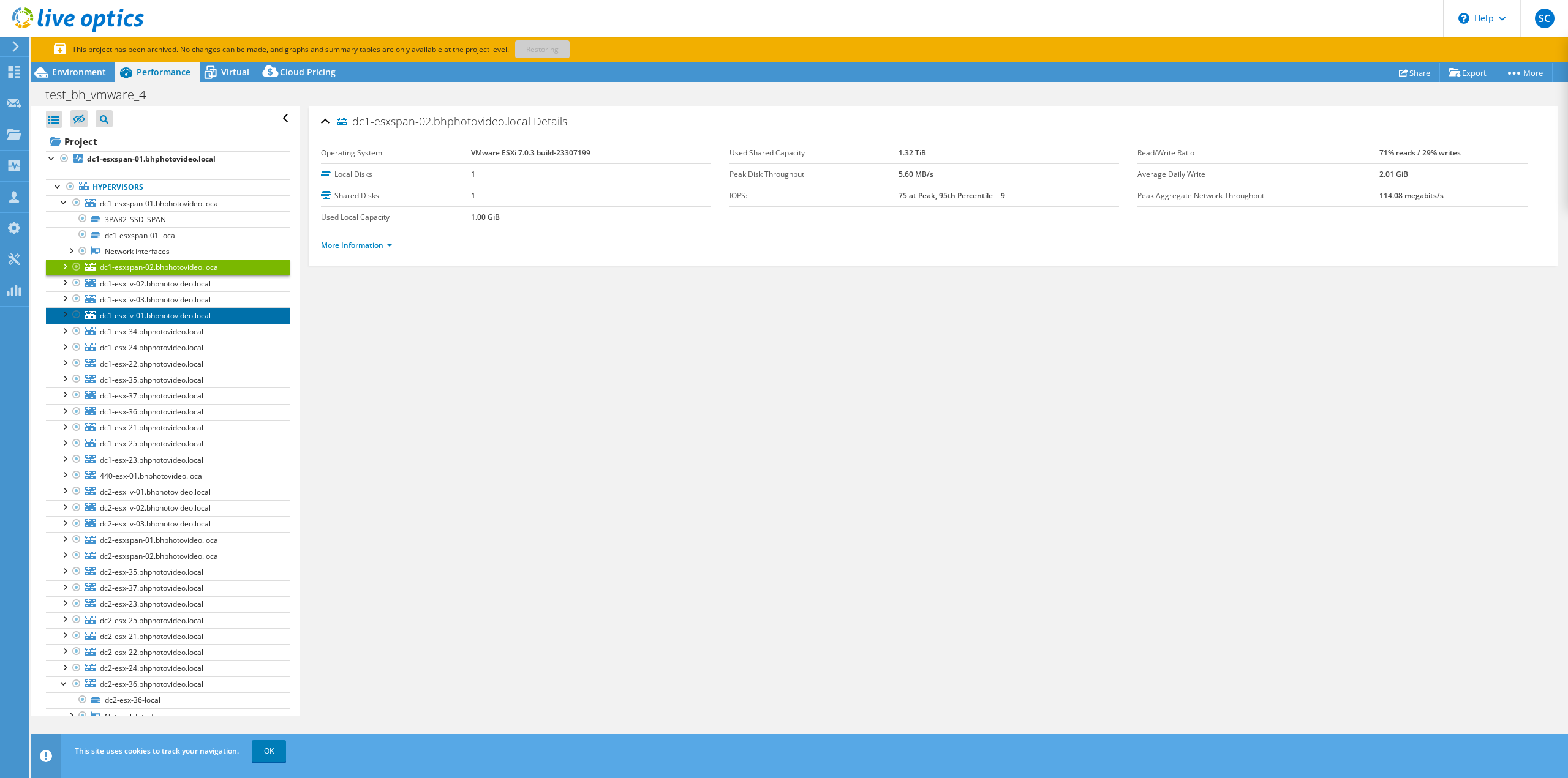
click at [158, 314] on span "dc1-esxliv-01.bhphotovideo.local" at bounding box center [155, 315] width 110 height 10
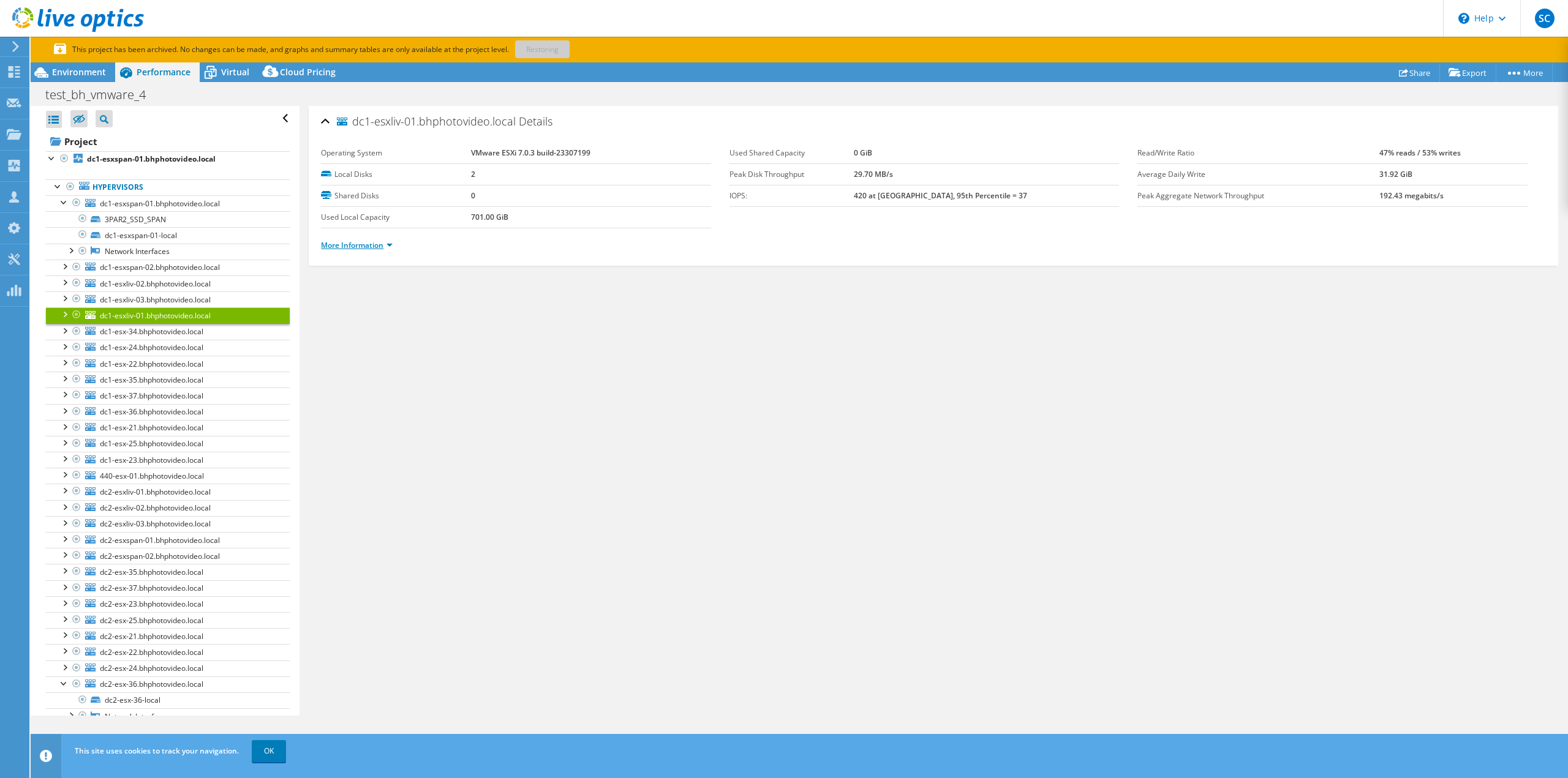
click at [353, 240] on link "More Information" at bounding box center [356, 244] width 72 height 10
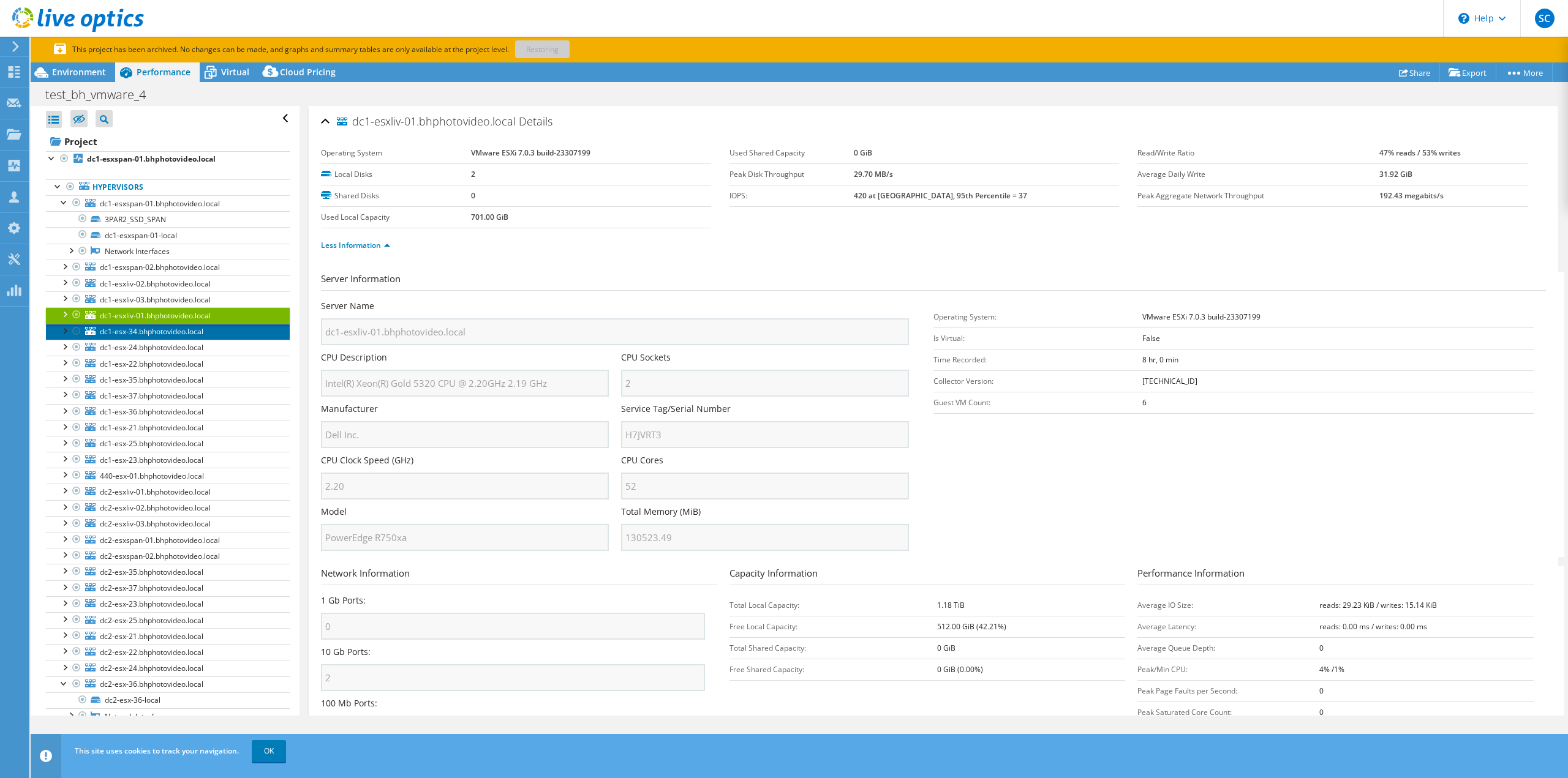
click at [142, 331] on span "dc1-esx-34.bhphotovideo.local" at bounding box center [151, 331] width 103 height 10
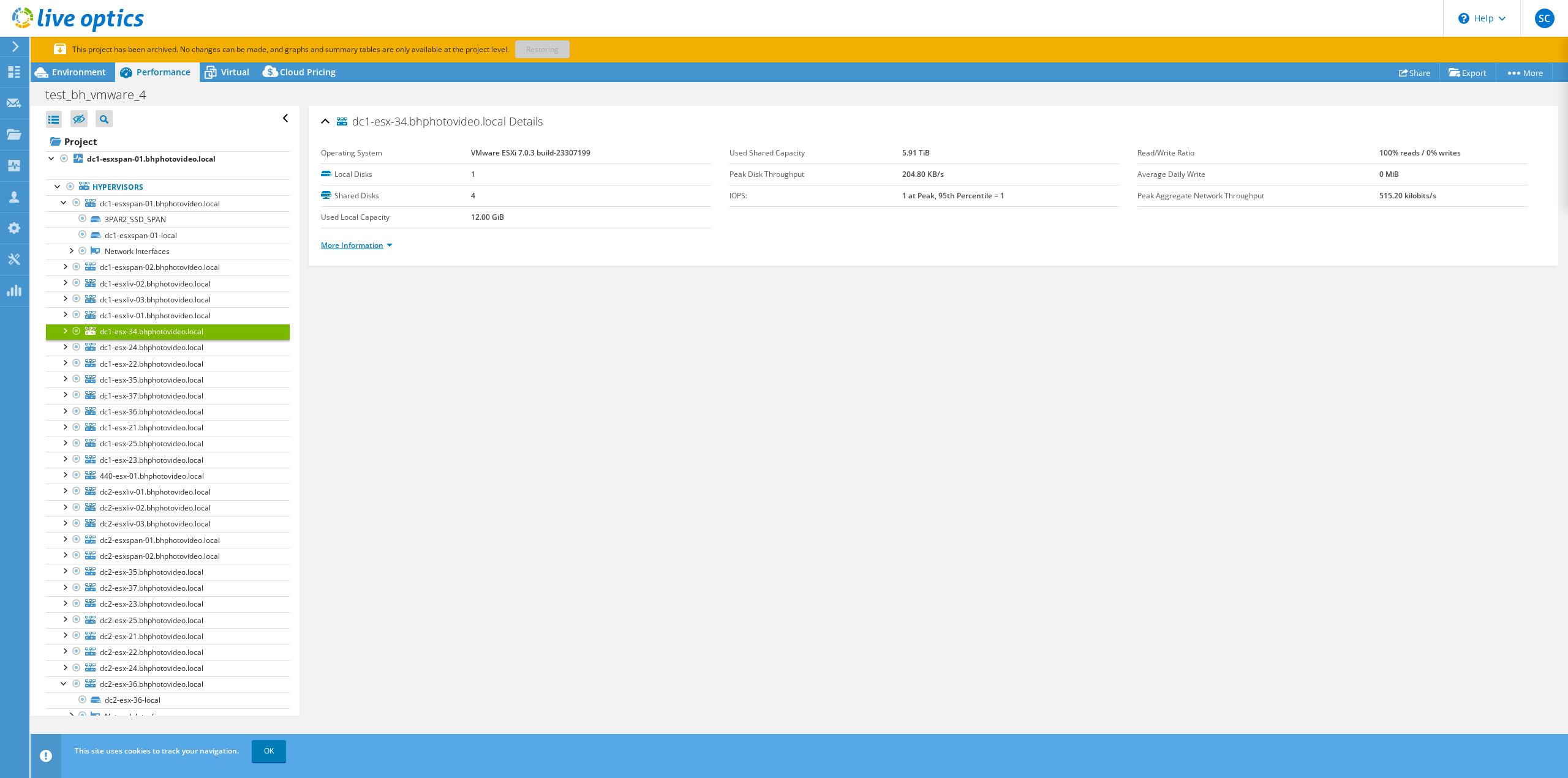
click at [363, 243] on link "More Information" at bounding box center [356, 244] width 72 height 10
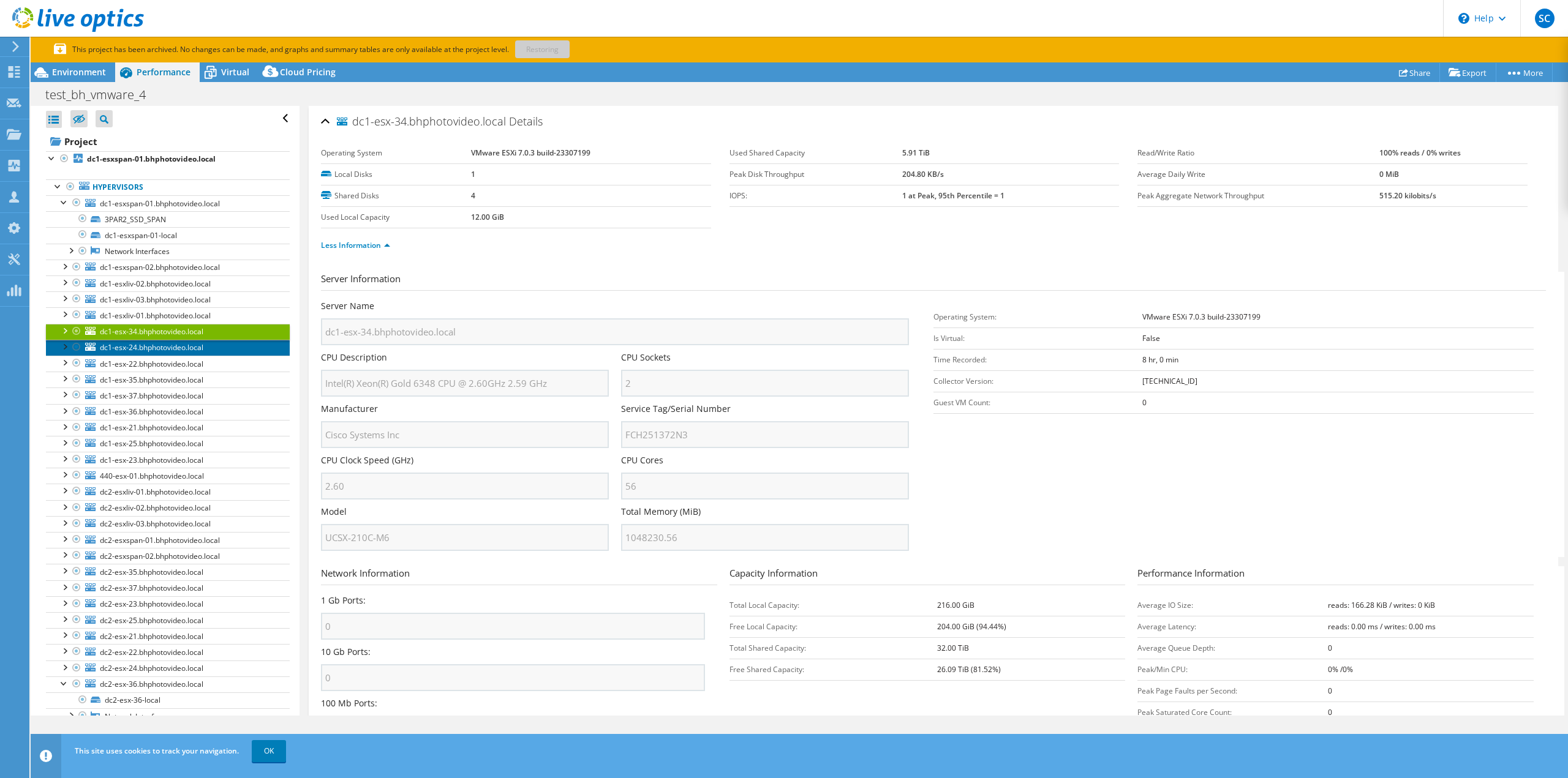
click at [177, 344] on span "dc1-esx-24.bhphotovideo.local" at bounding box center [151, 347] width 103 height 10
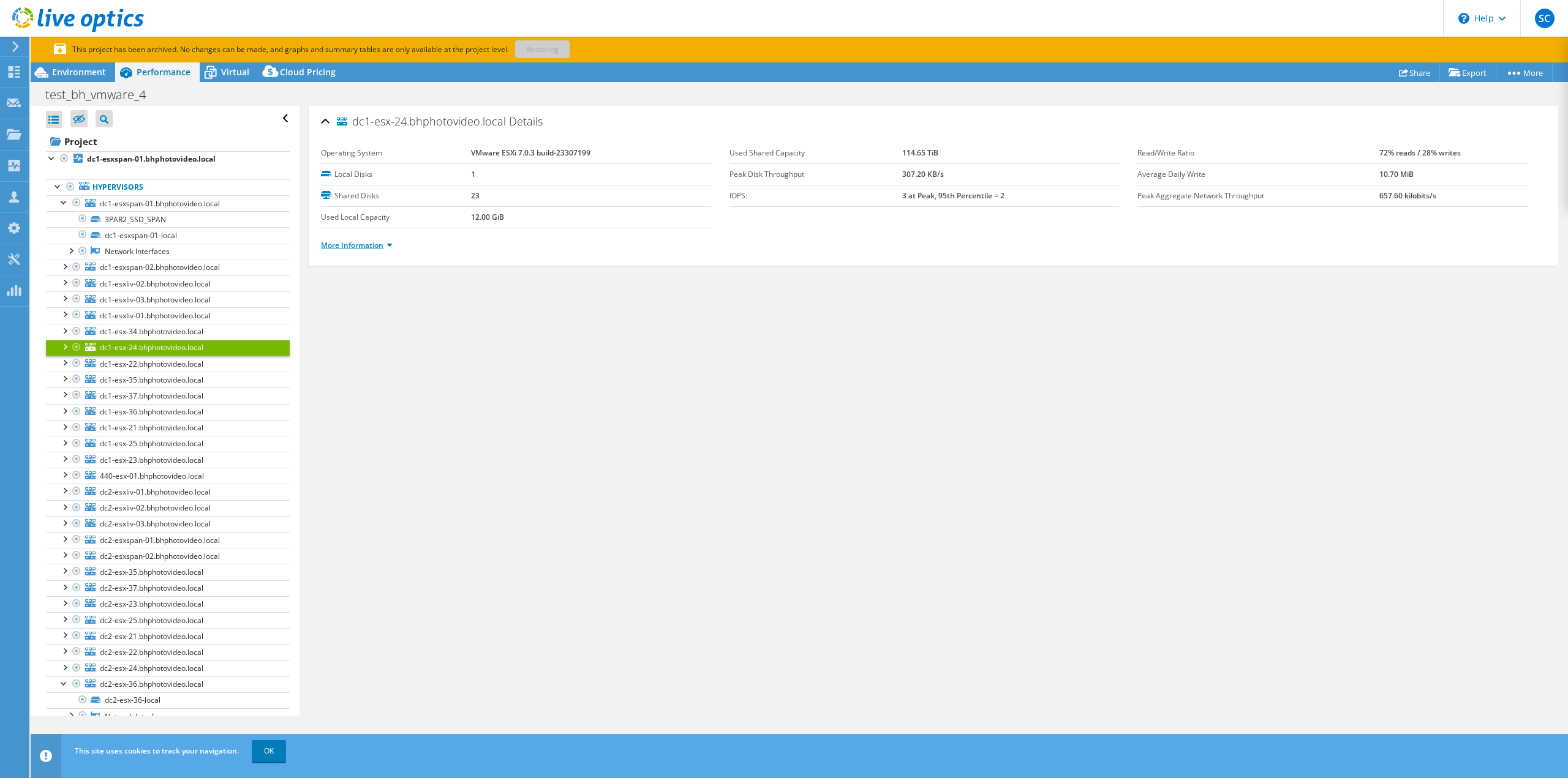
click at [358, 241] on link "More Information" at bounding box center [356, 244] width 72 height 10
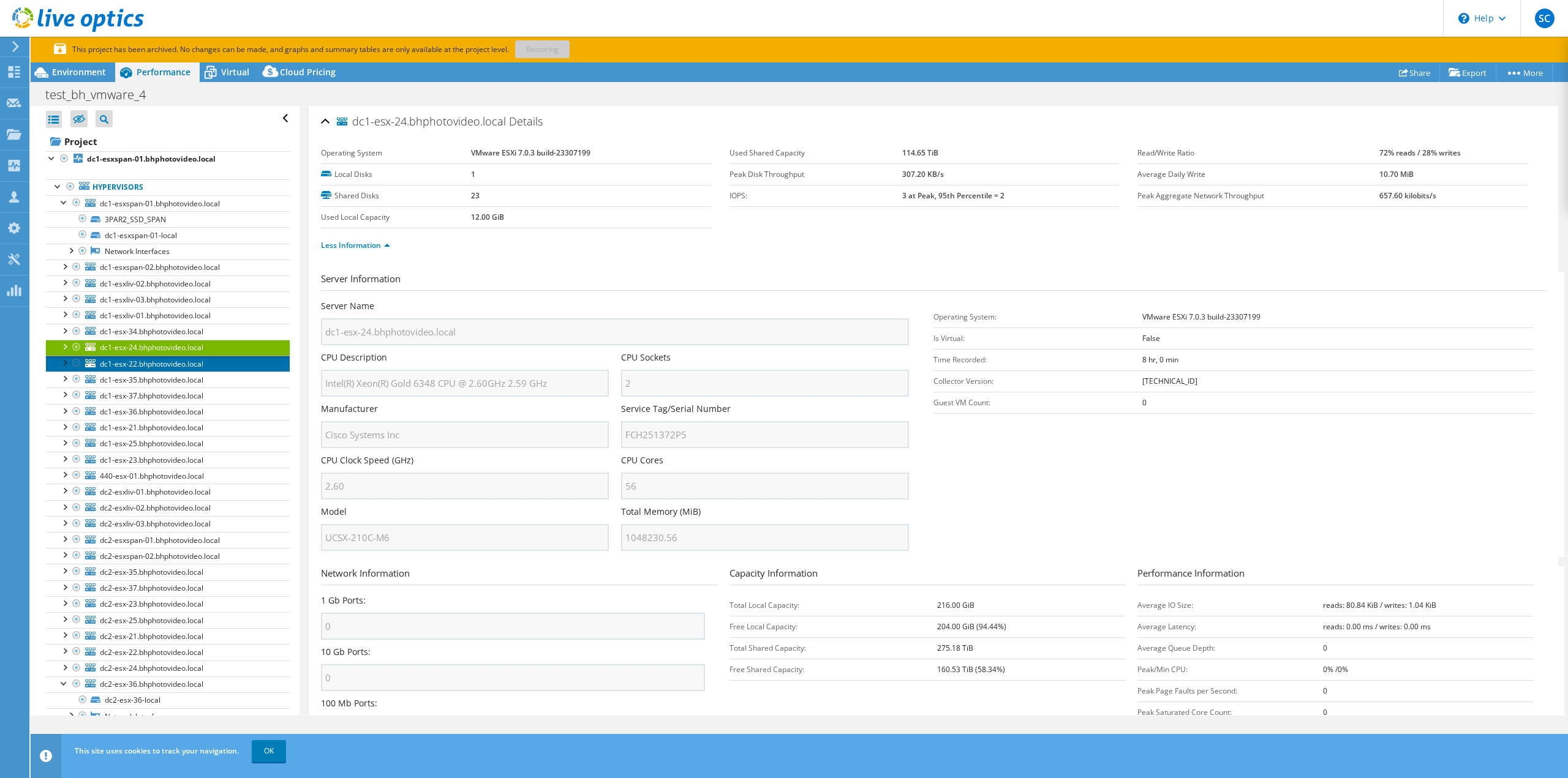
click at [139, 363] on span "dc1-esx-22.bhphotovideo.local" at bounding box center [151, 363] width 103 height 10
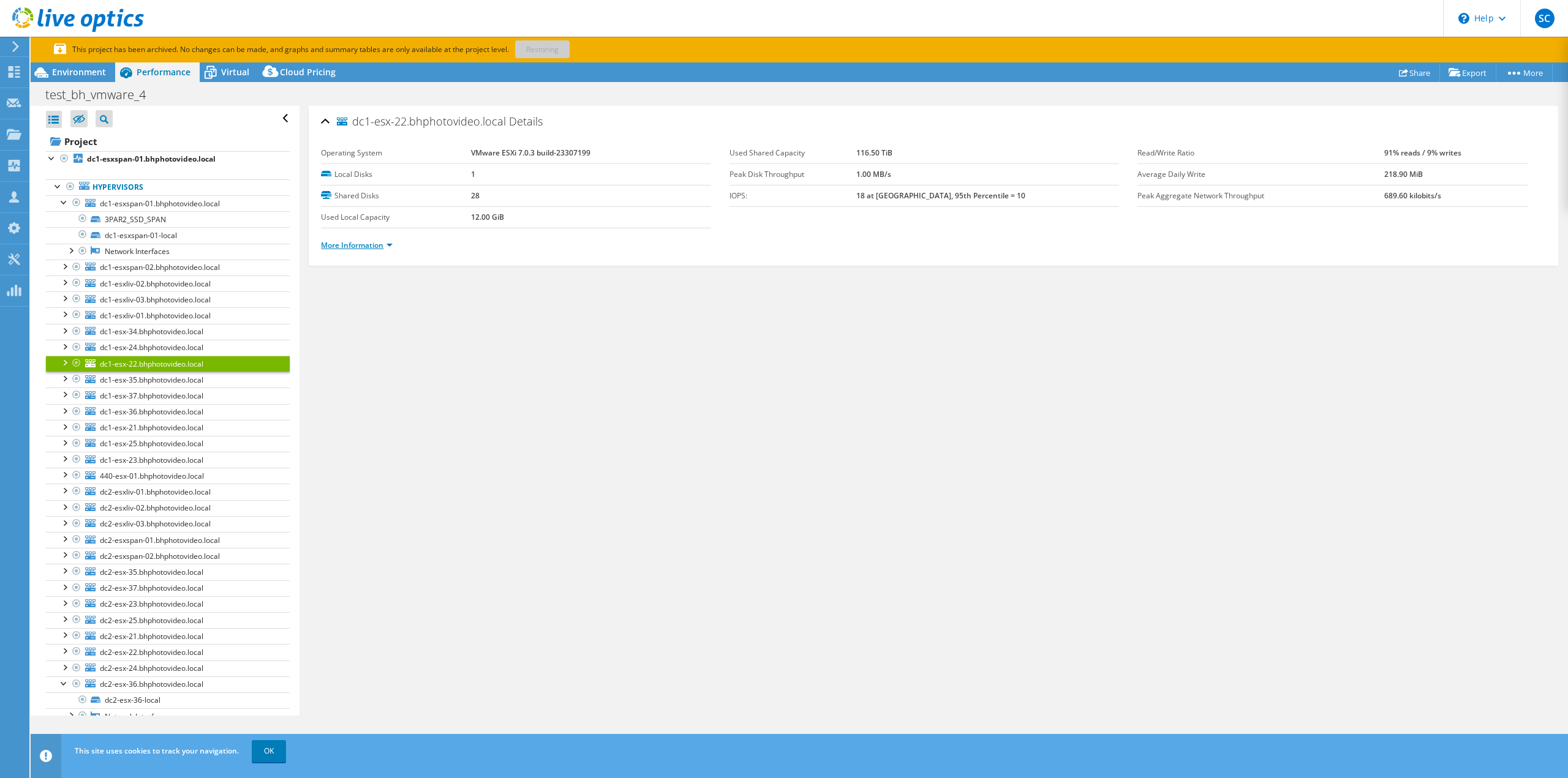
click at [363, 244] on link "More Information" at bounding box center [356, 244] width 72 height 10
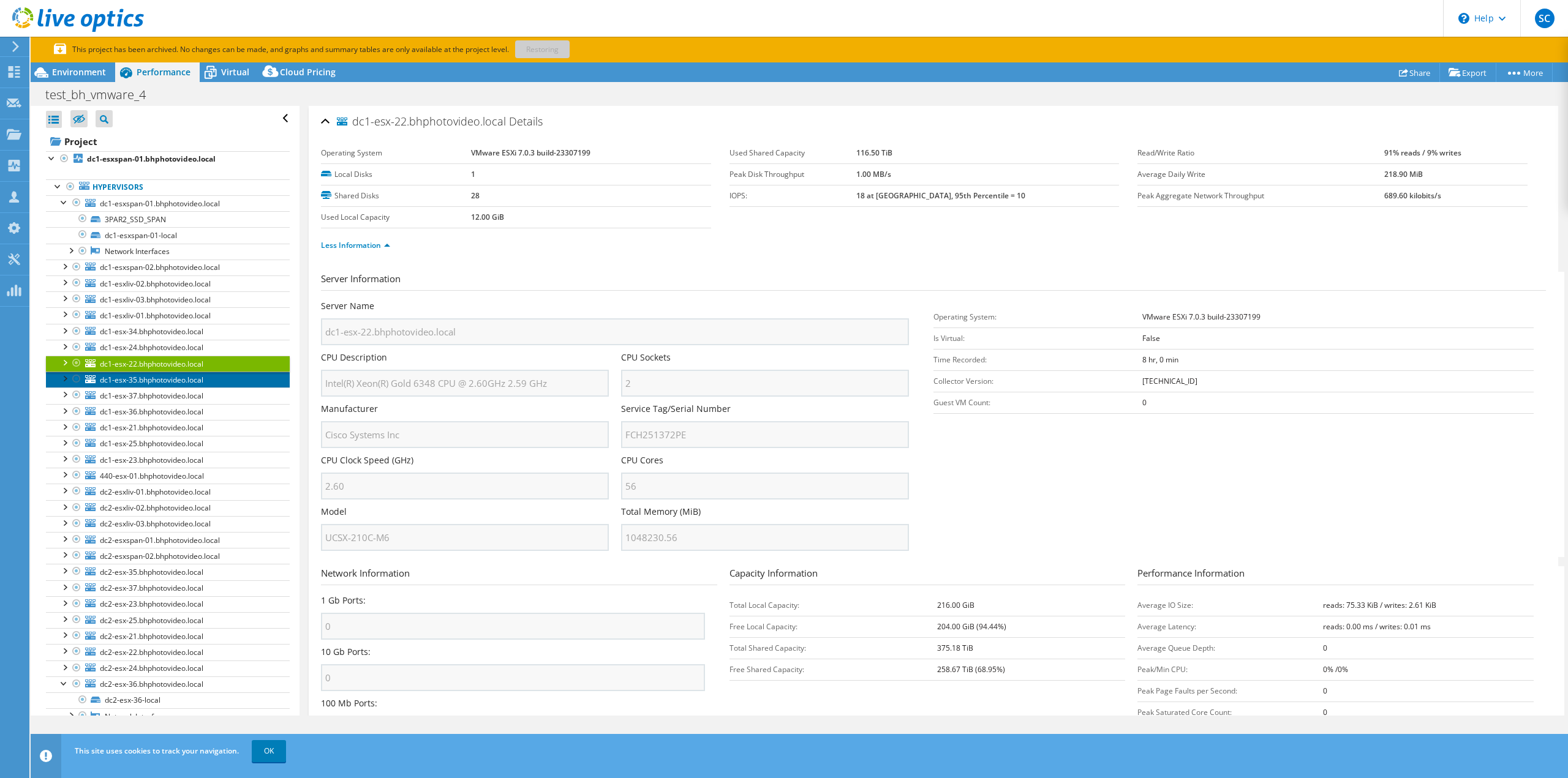
click at [178, 378] on span "dc1-esx-35.bhphotovideo.local" at bounding box center [151, 380] width 103 height 10
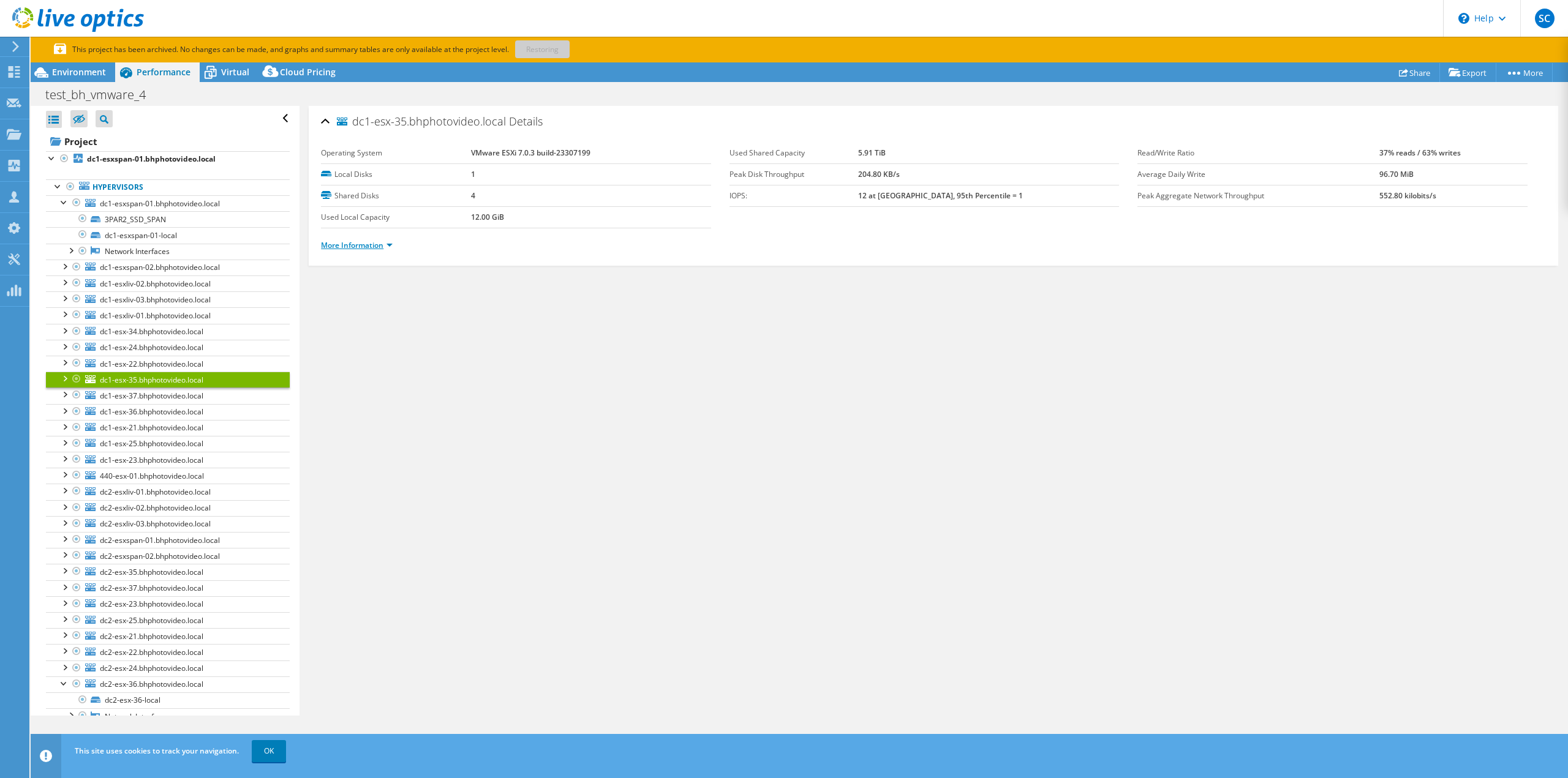
click at [349, 244] on link "More Information" at bounding box center [356, 244] width 72 height 10
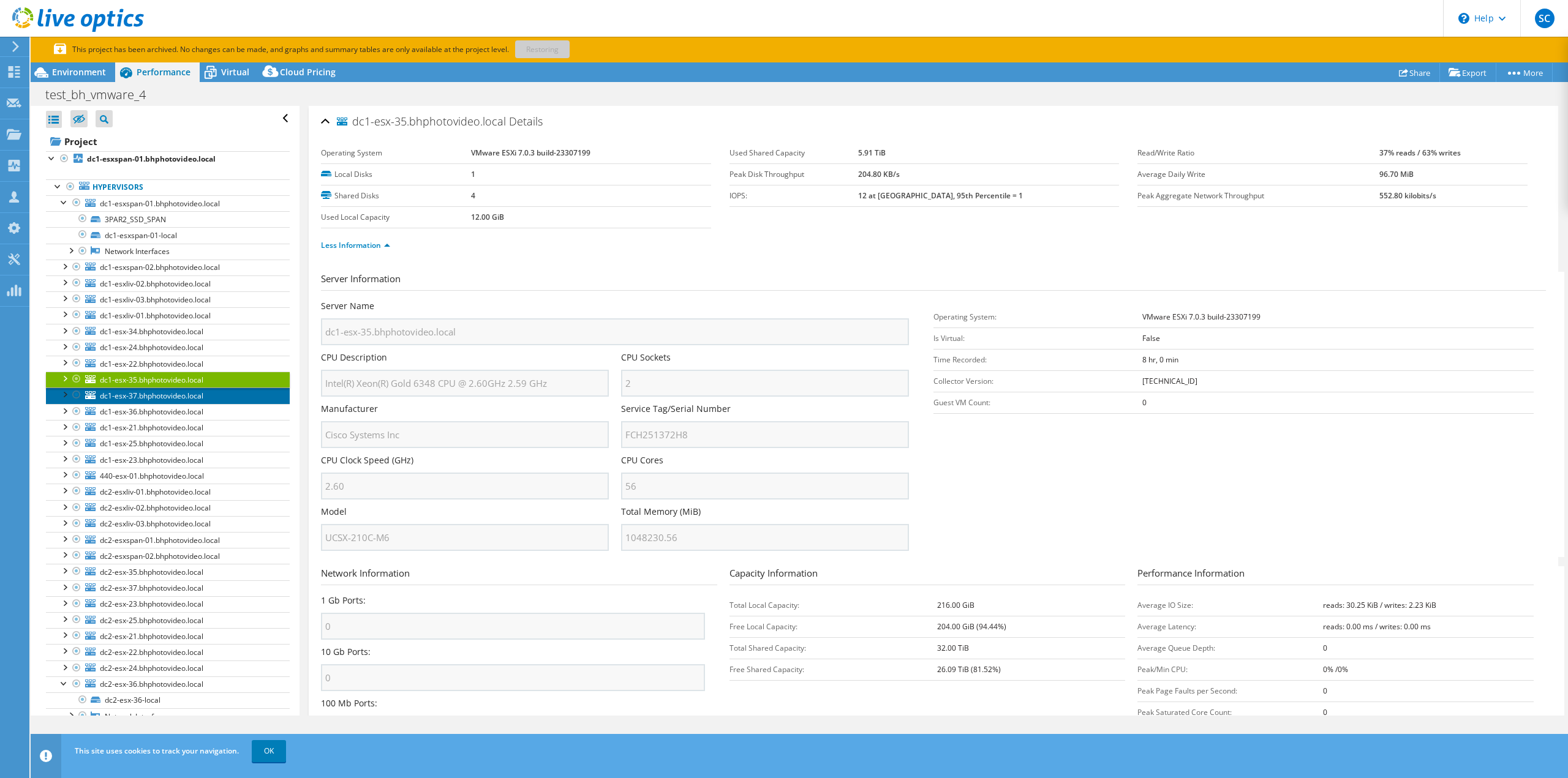
click at [180, 396] on span "dc1-esx-37.bhphotovideo.local" at bounding box center [151, 395] width 103 height 10
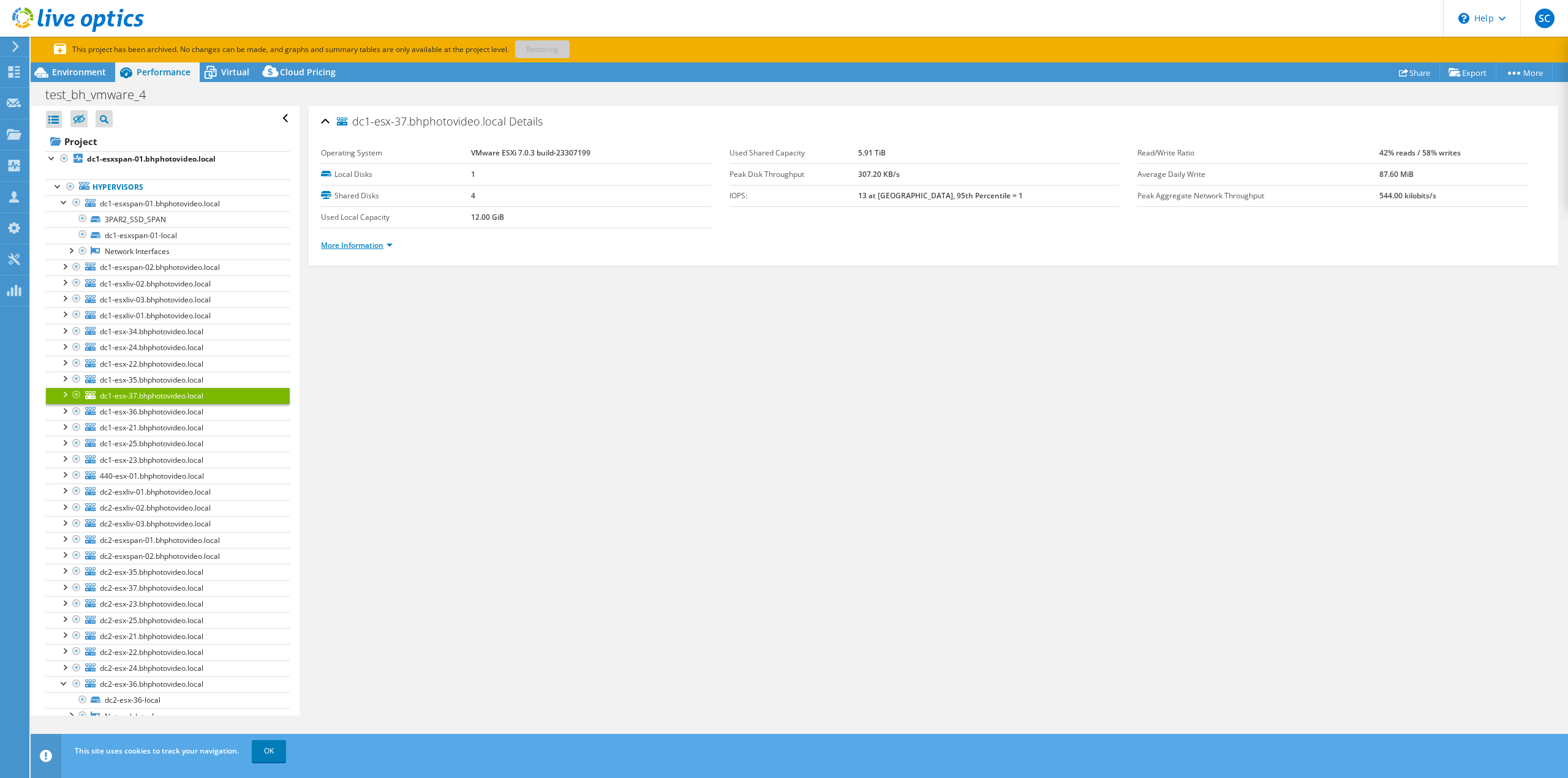
click at [363, 244] on link "More Information" at bounding box center [356, 244] width 72 height 10
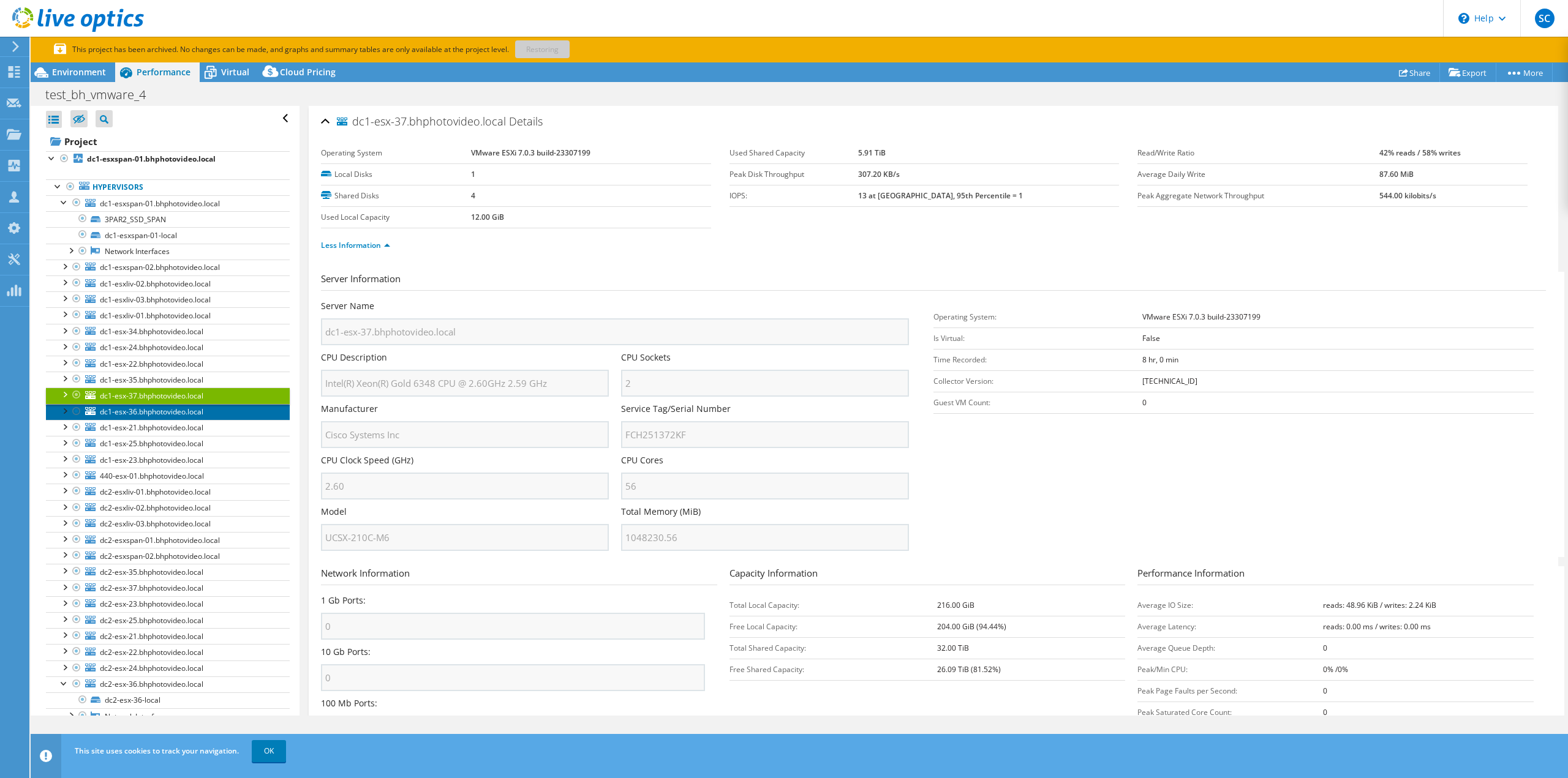
click at [129, 407] on span "dc1-esx-36.bhphotovideo.local" at bounding box center [151, 412] width 103 height 10
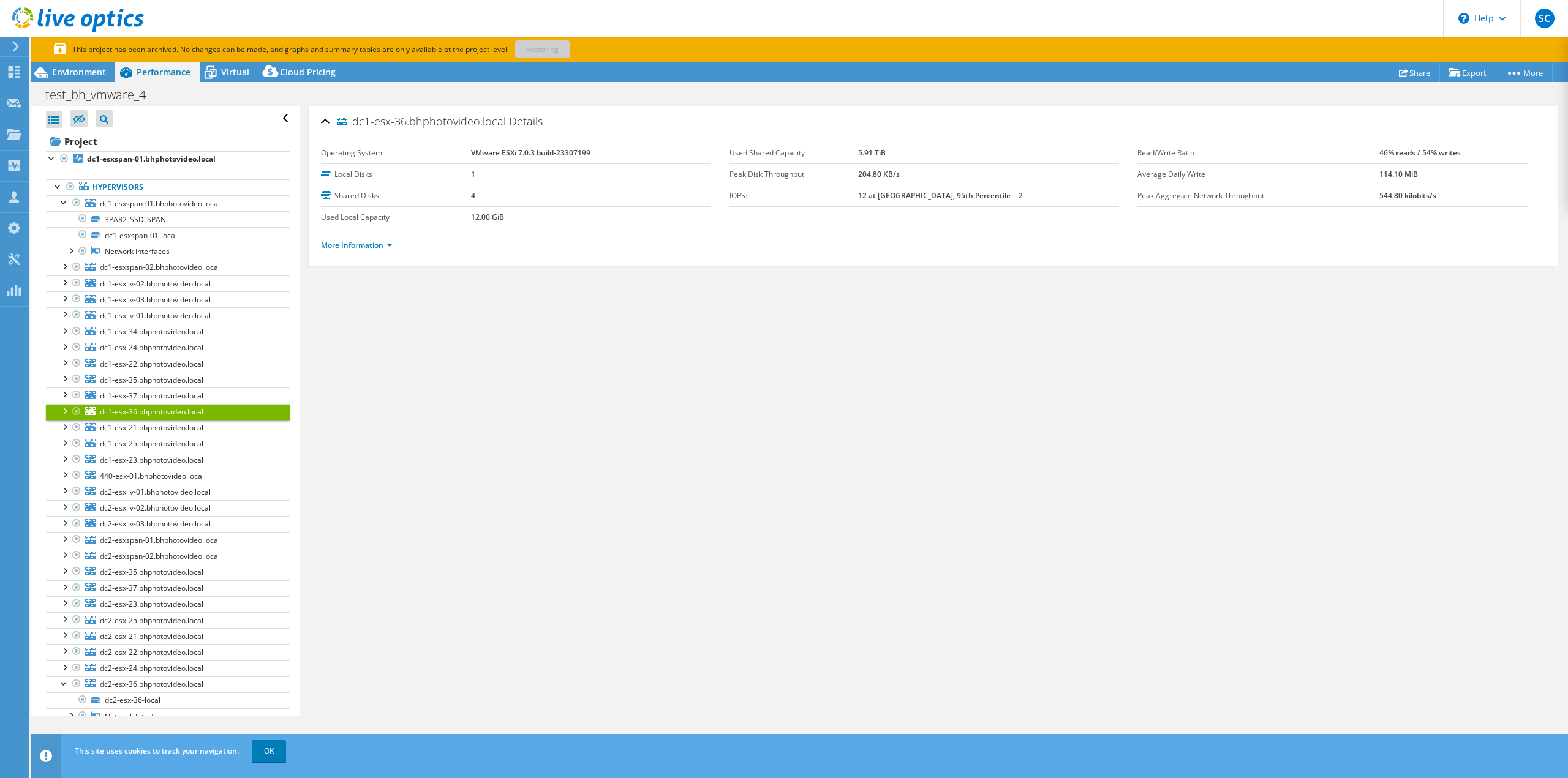
click at [371, 244] on link "More Information" at bounding box center [356, 244] width 72 height 10
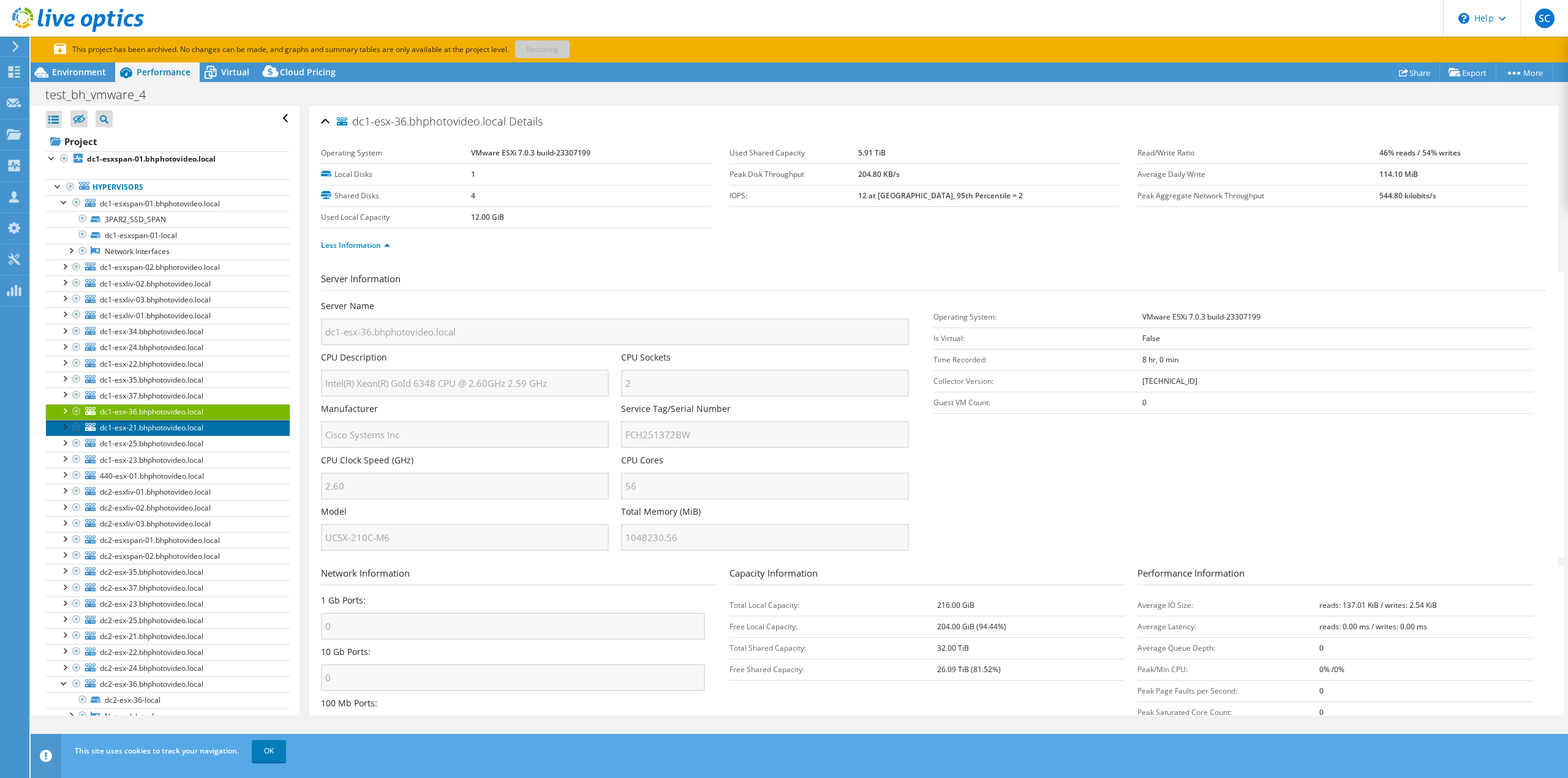
click at [163, 424] on span "dc1-esx-21.bhphotovideo.local" at bounding box center [151, 427] width 103 height 10
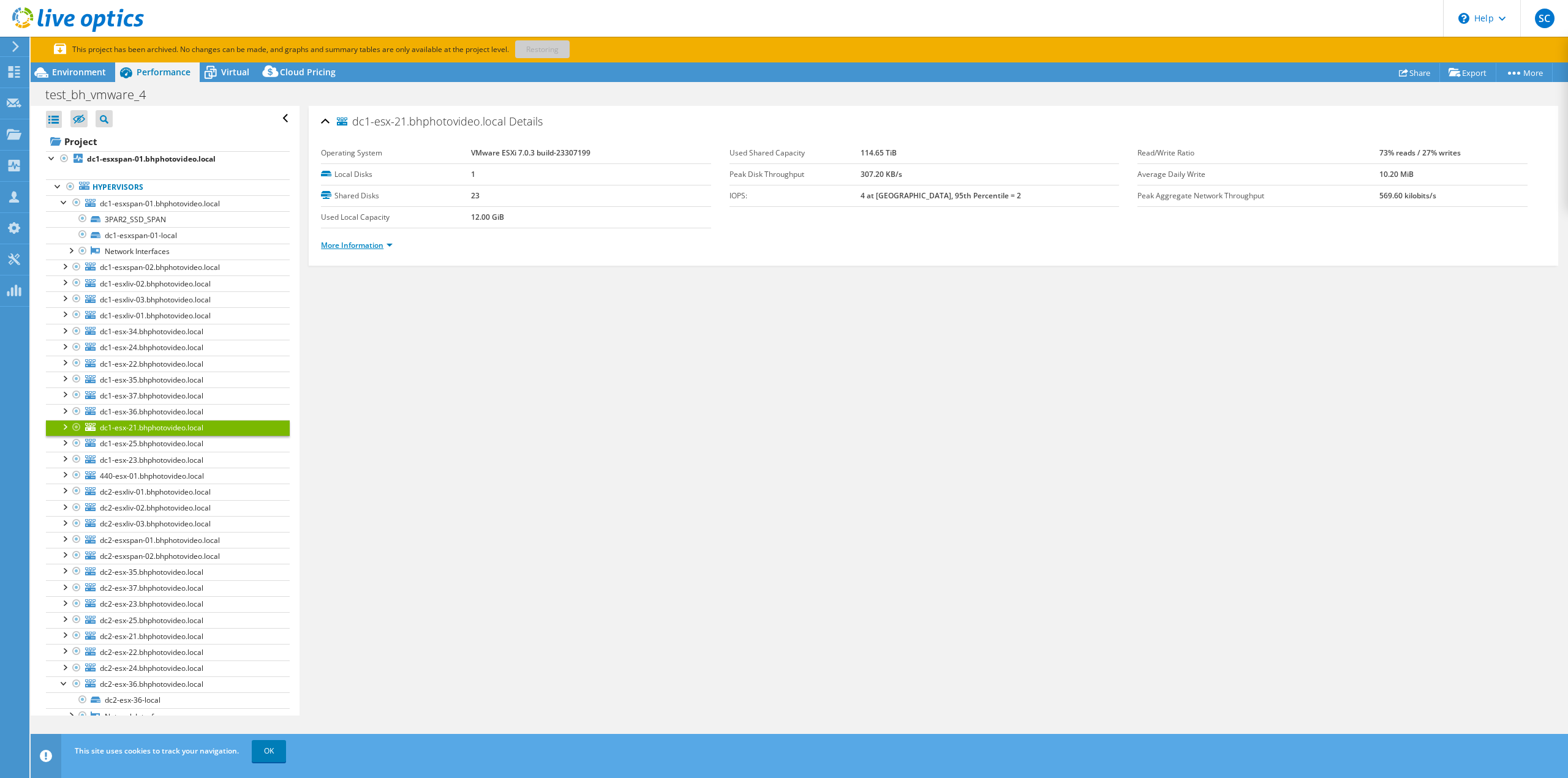
click at [356, 241] on link "More Information" at bounding box center [356, 244] width 72 height 10
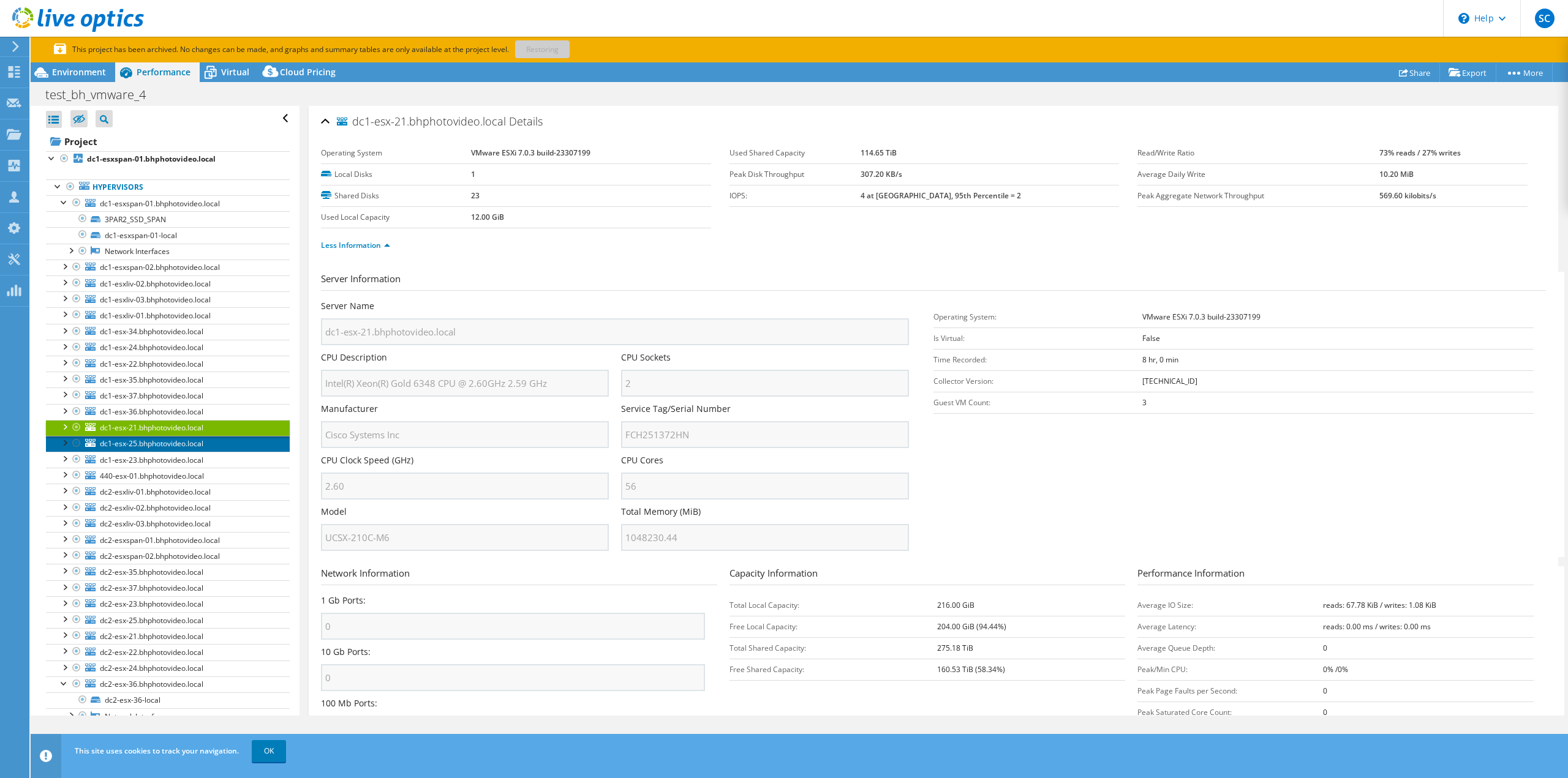
click at [136, 445] on span "dc1-esx-25.bhphotovideo.local" at bounding box center [151, 443] width 103 height 10
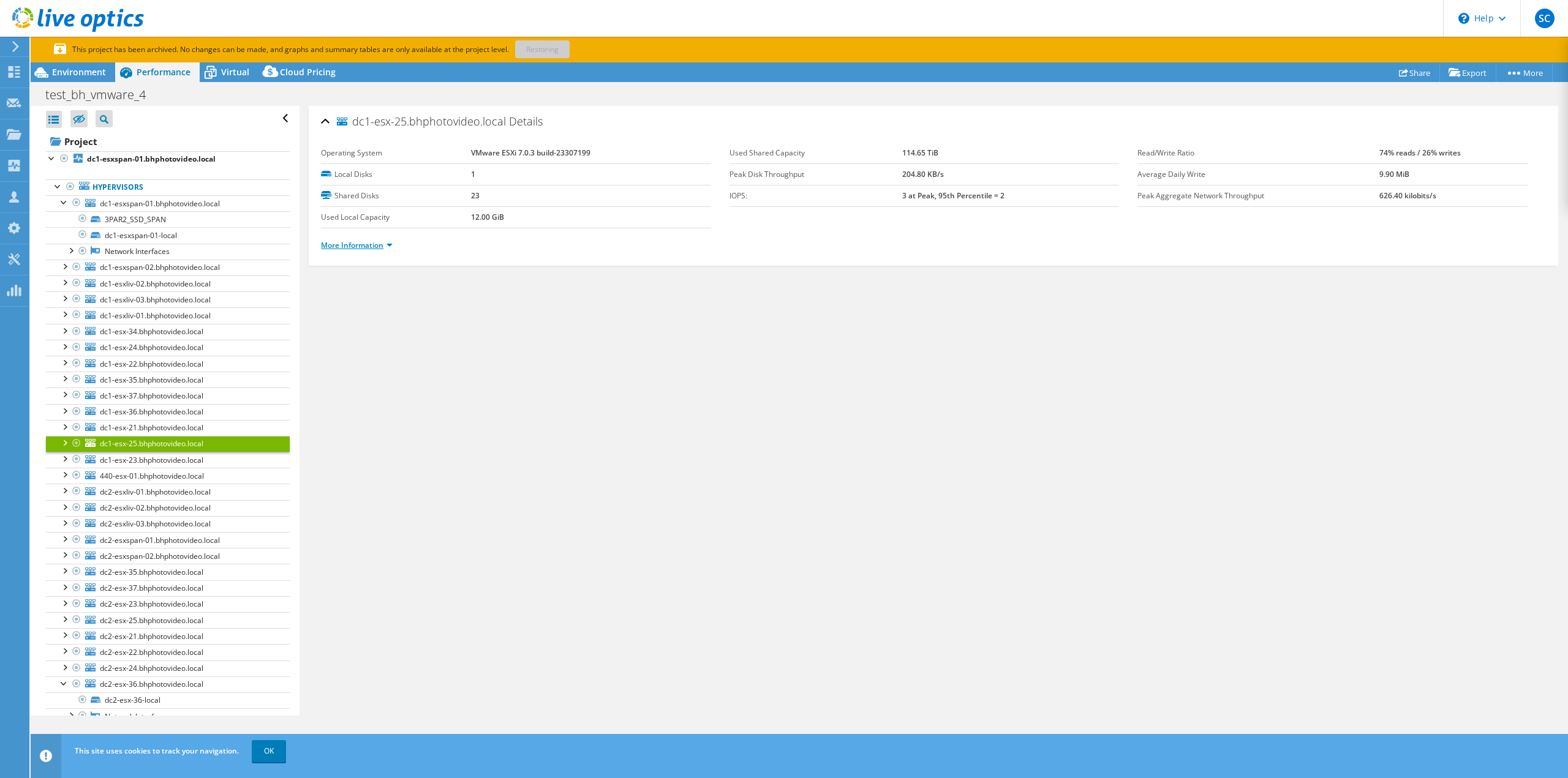
click at [376, 246] on link "More Information" at bounding box center [356, 244] width 72 height 10
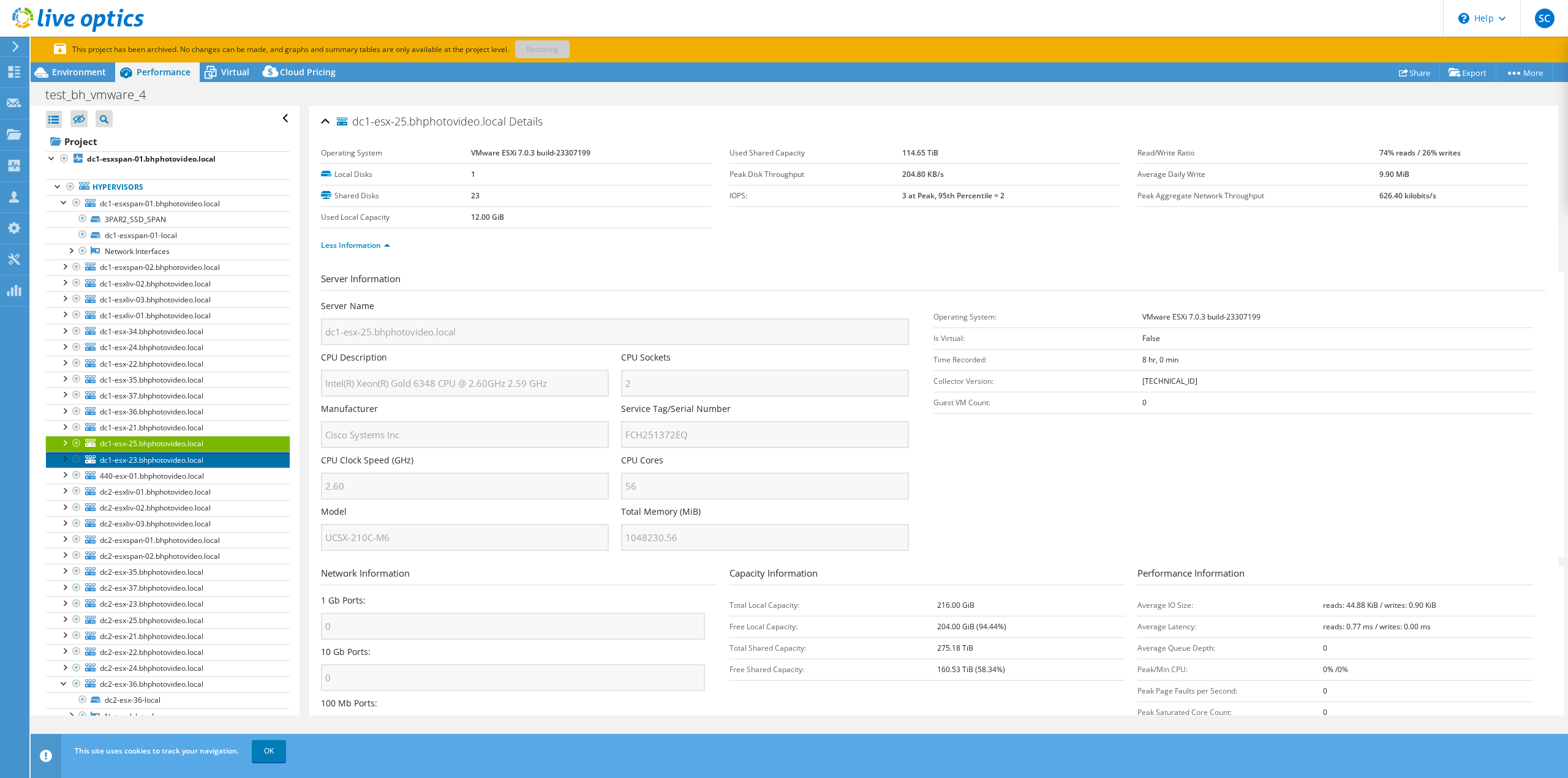
click at [154, 461] on span "dc1-esx-23.bhphotovideo.local" at bounding box center [151, 460] width 103 height 10
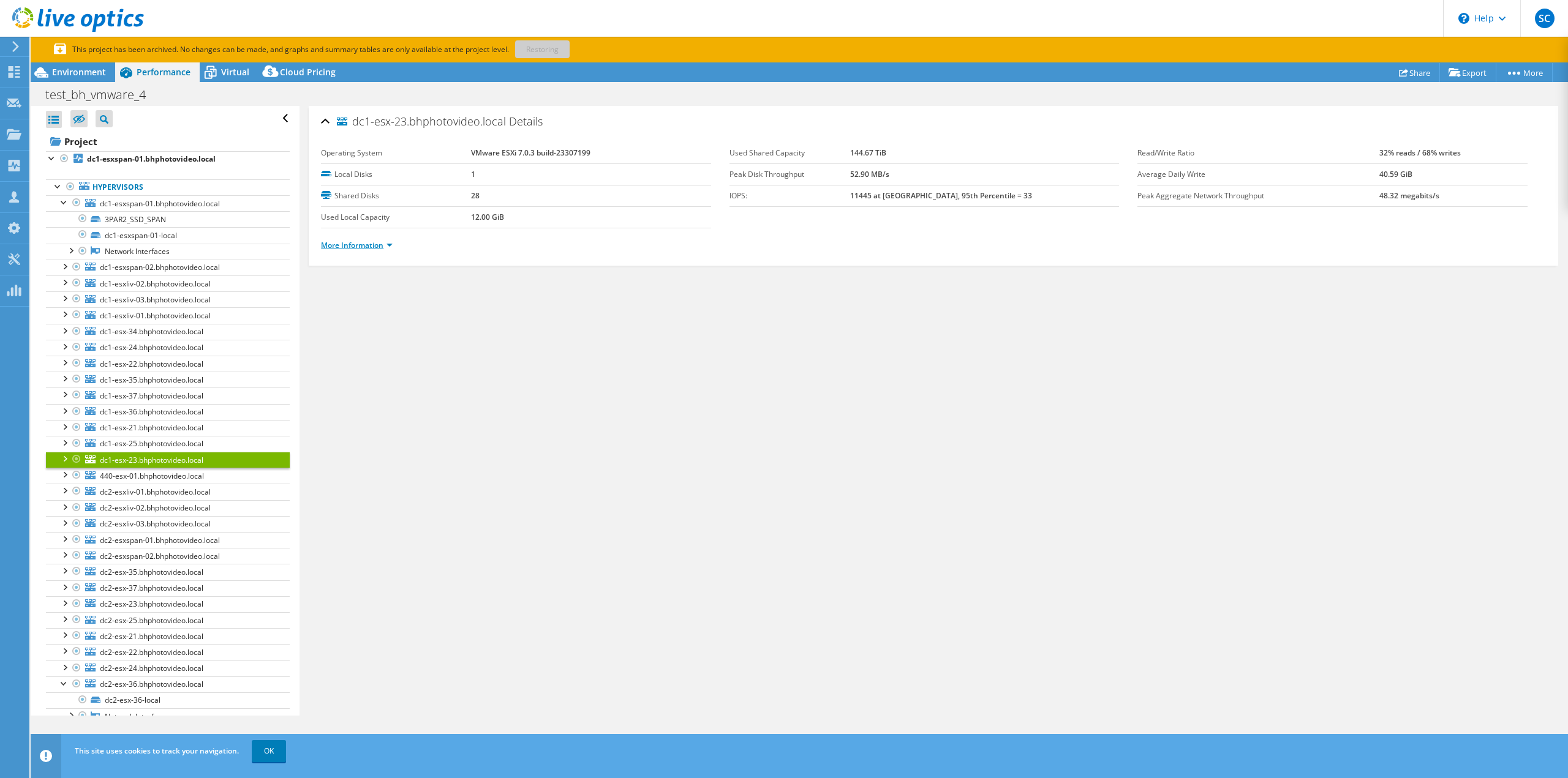
click at [370, 244] on link "More Information" at bounding box center [356, 244] width 72 height 10
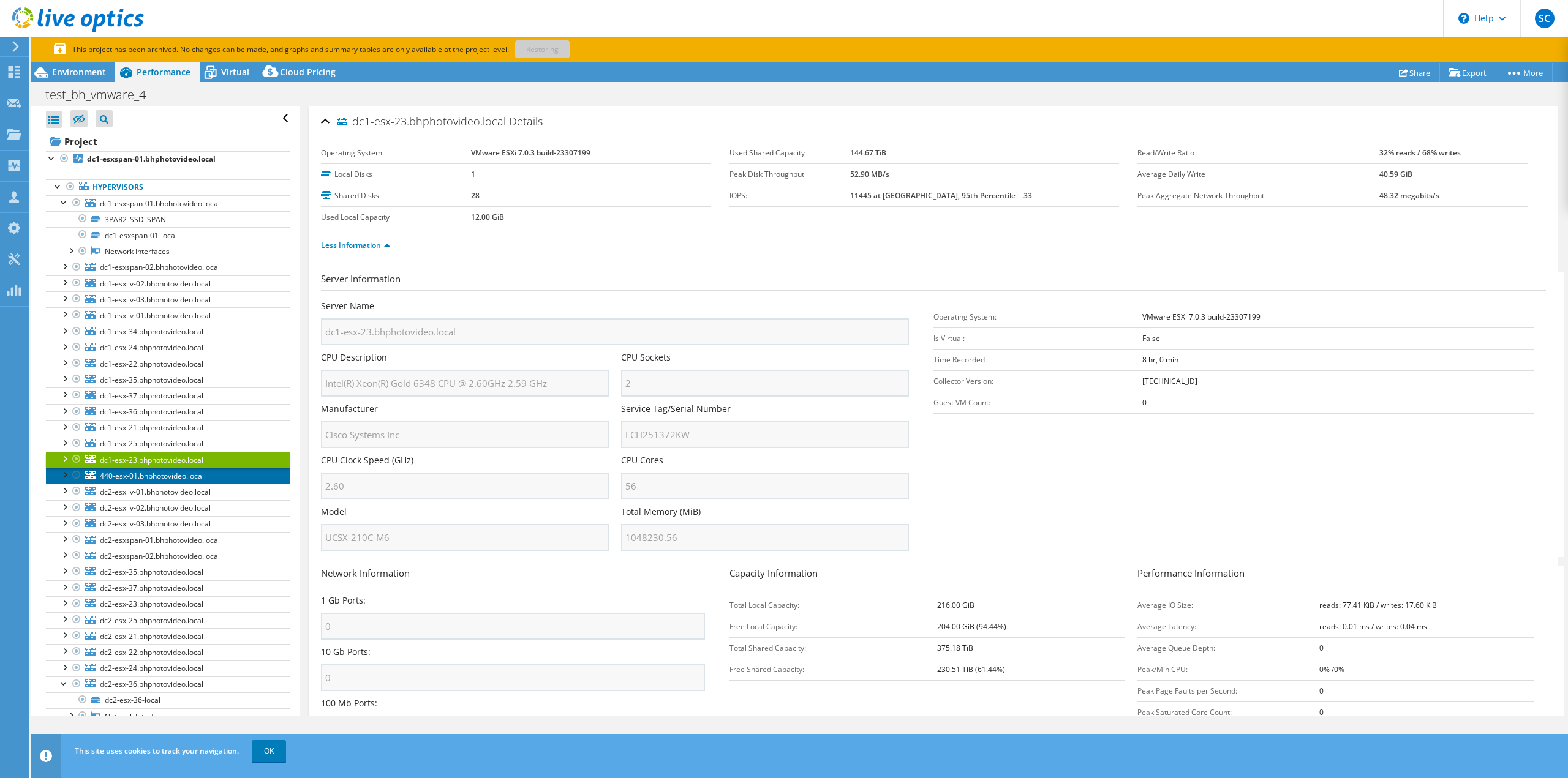
click at [188, 476] on span "440-esx-01.bhphotovideo.local" at bounding box center [152, 475] width 104 height 10
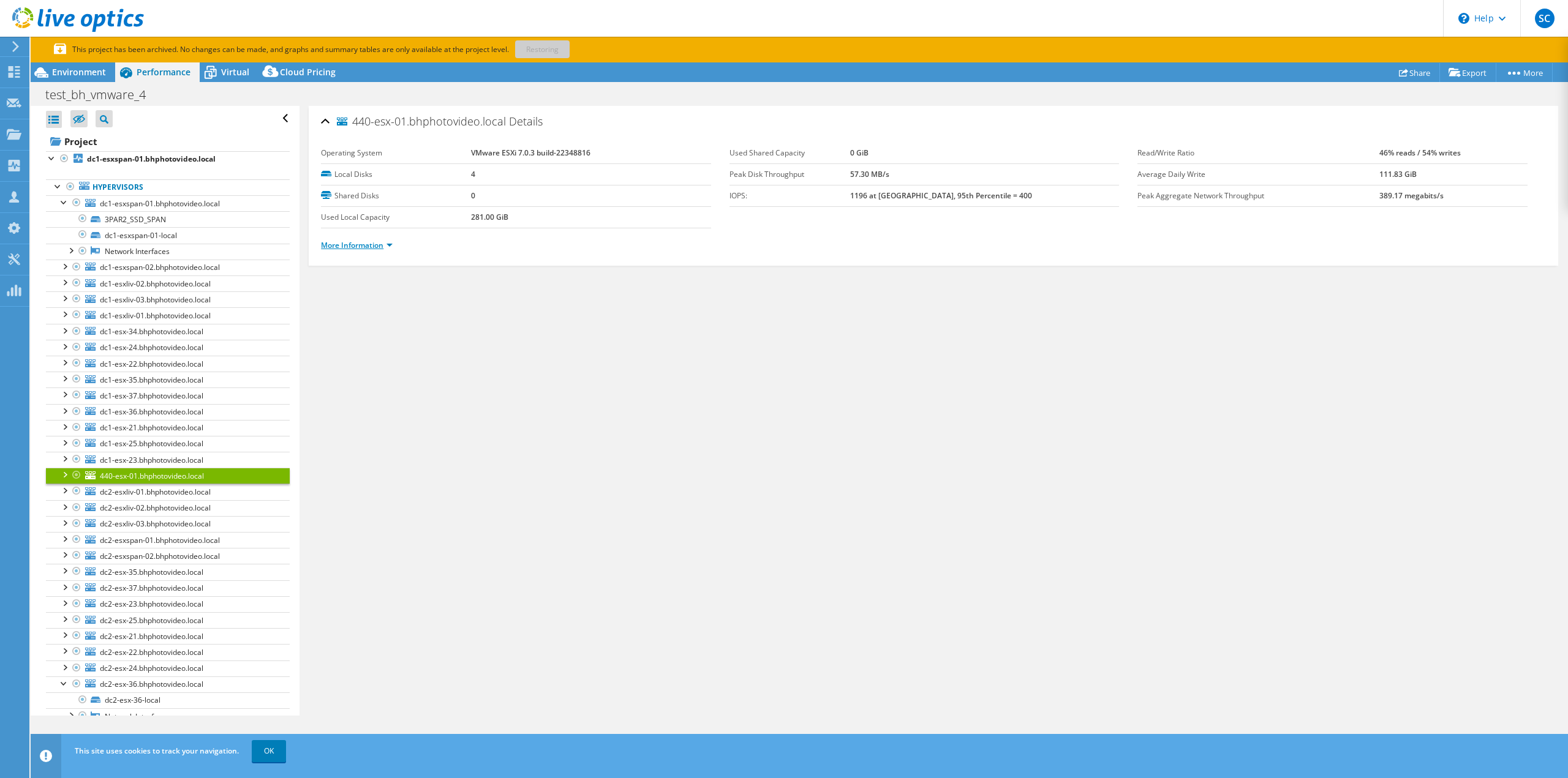
click at [363, 244] on link "More Information" at bounding box center [356, 244] width 72 height 10
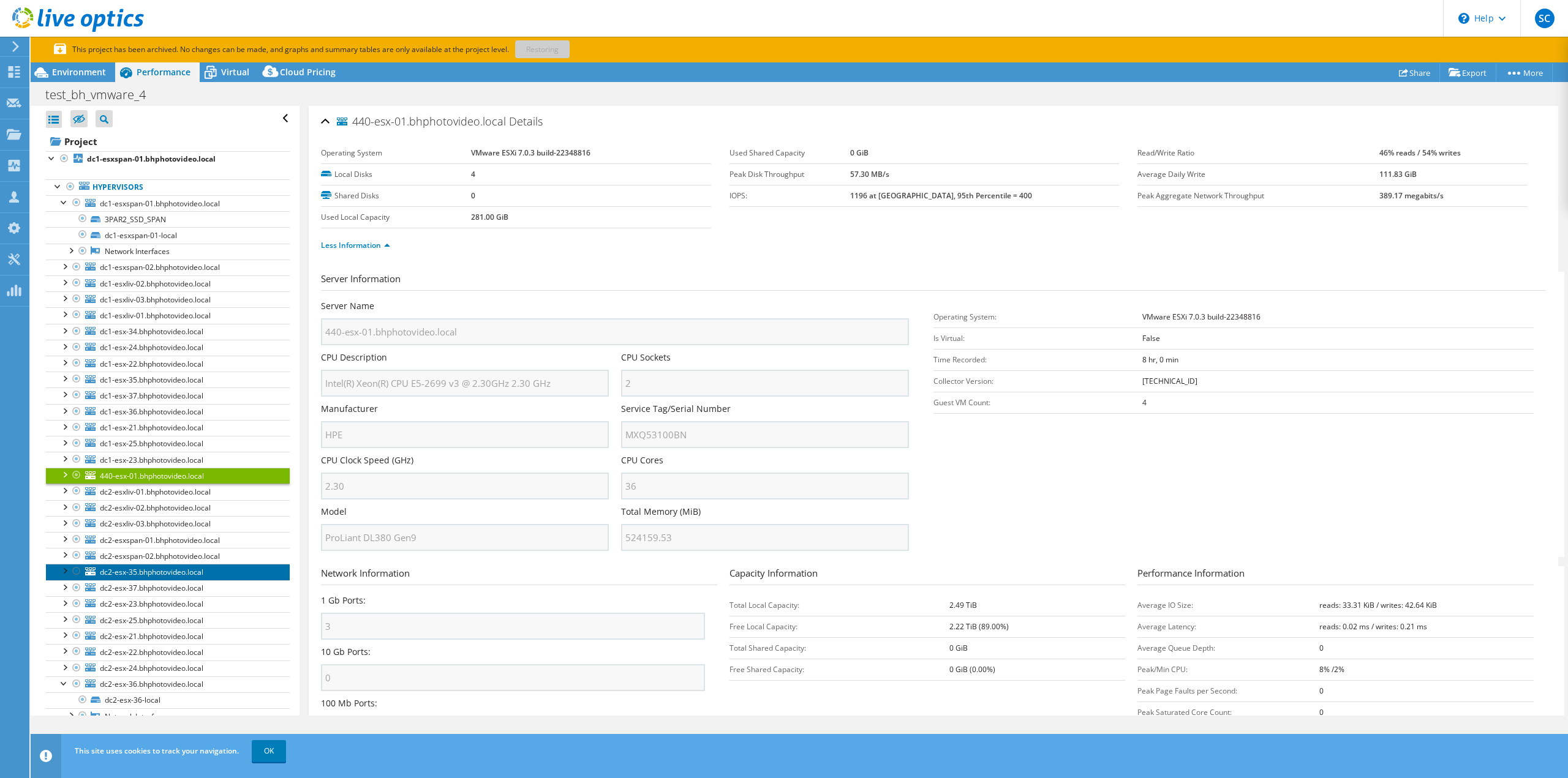
click at [161, 569] on span "dc2-esx-35.bhphotovideo.local" at bounding box center [151, 572] width 103 height 10
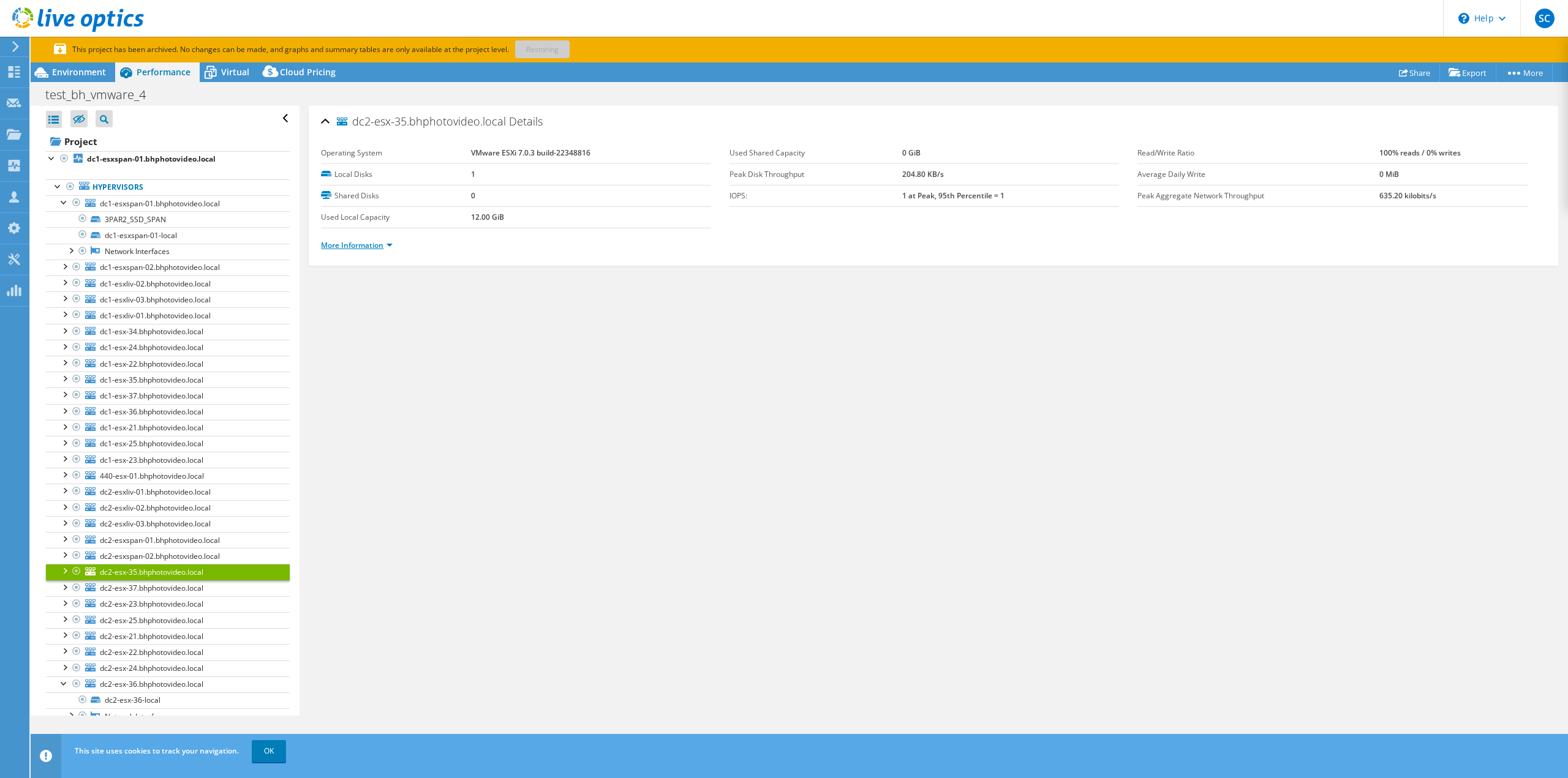
click at [346, 240] on link "More Information" at bounding box center [356, 244] width 72 height 10
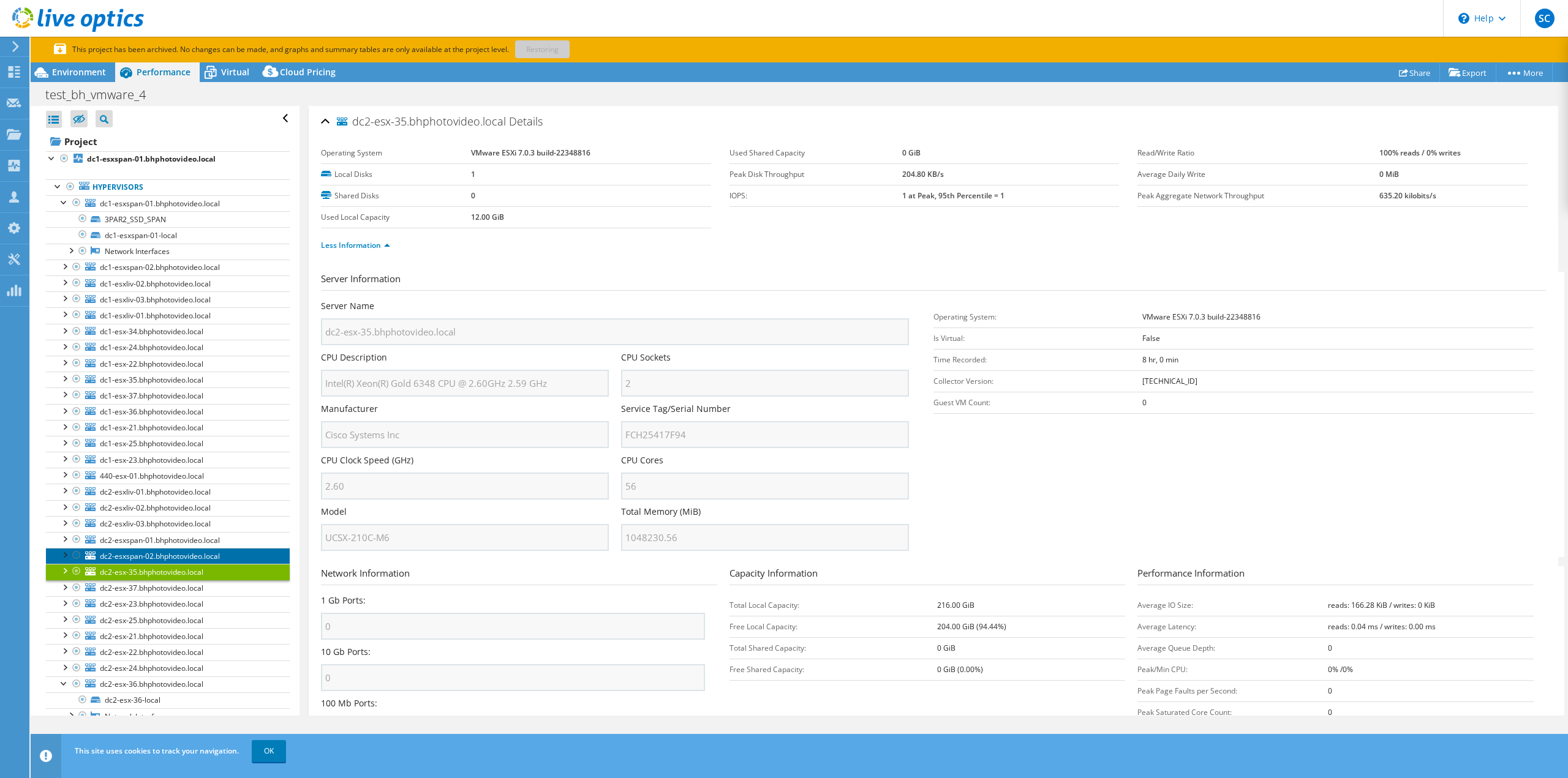
click at [194, 557] on span "dc2-esxspan-02.bhphotovideo.local" at bounding box center [160, 555] width 120 height 10
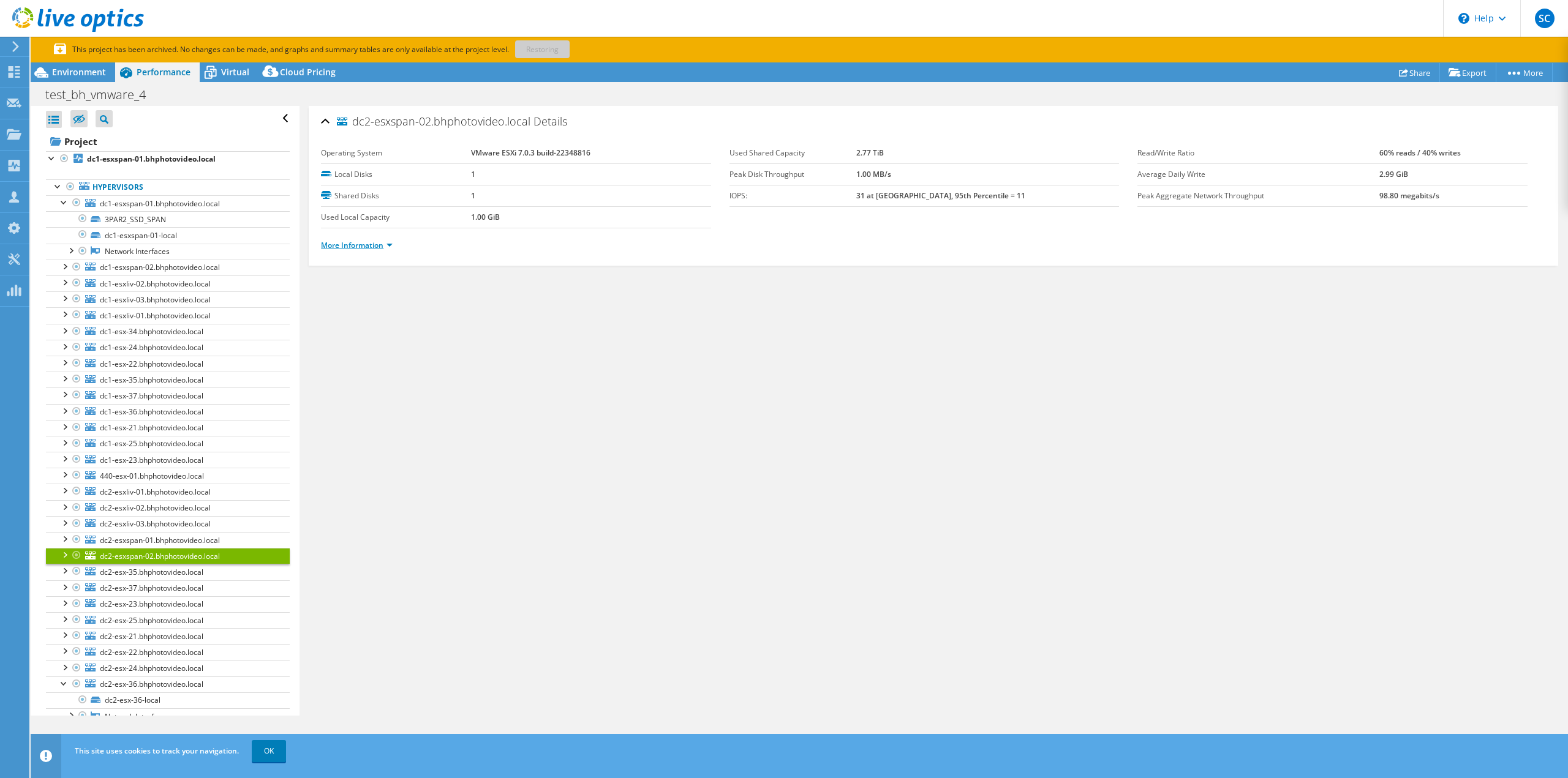
click at [346, 244] on link "More Information" at bounding box center [356, 244] width 72 height 10
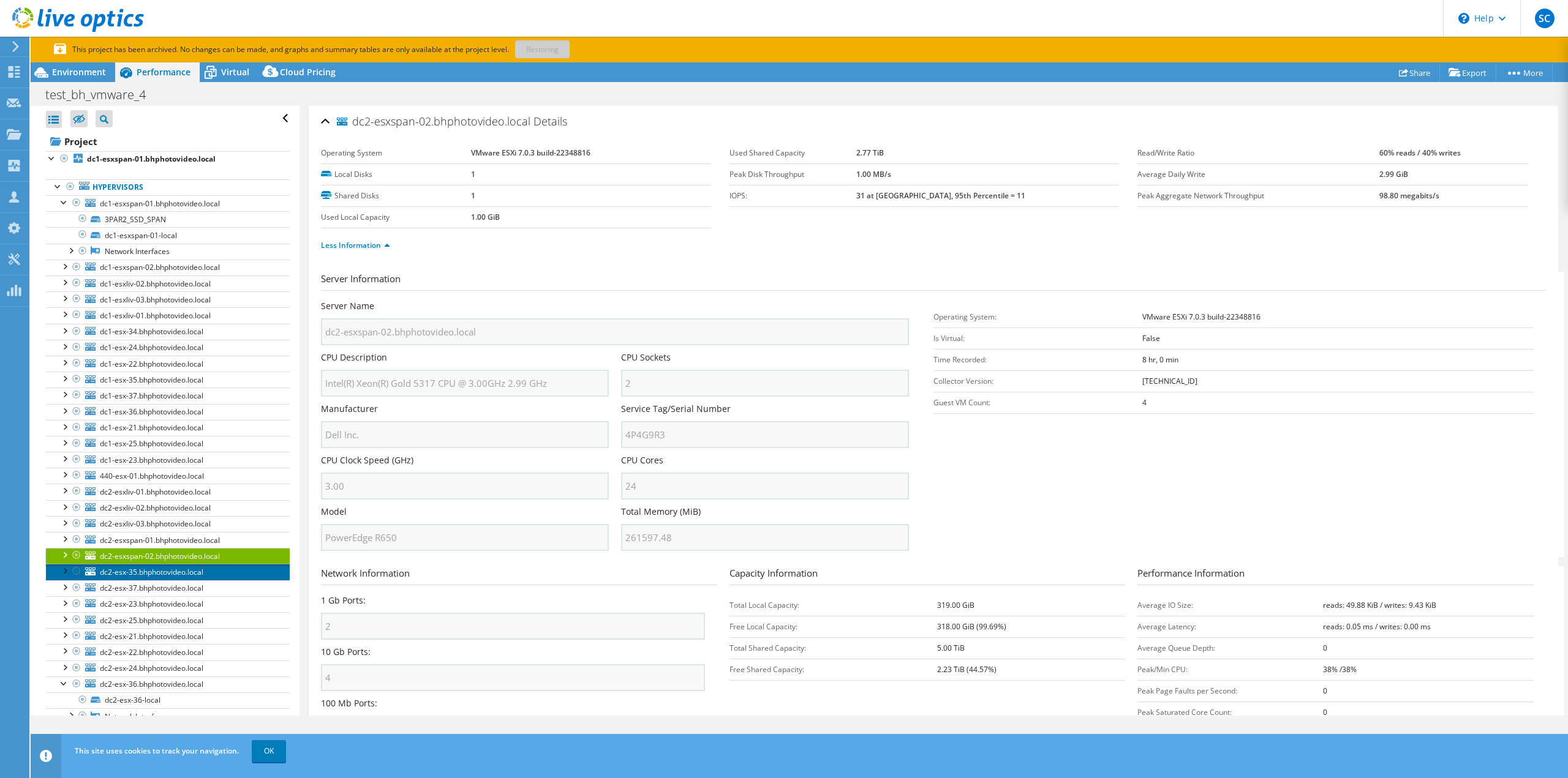
click at [188, 570] on span "dc2-esx-35.bhphotovideo.local" at bounding box center [151, 572] width 103 height 10
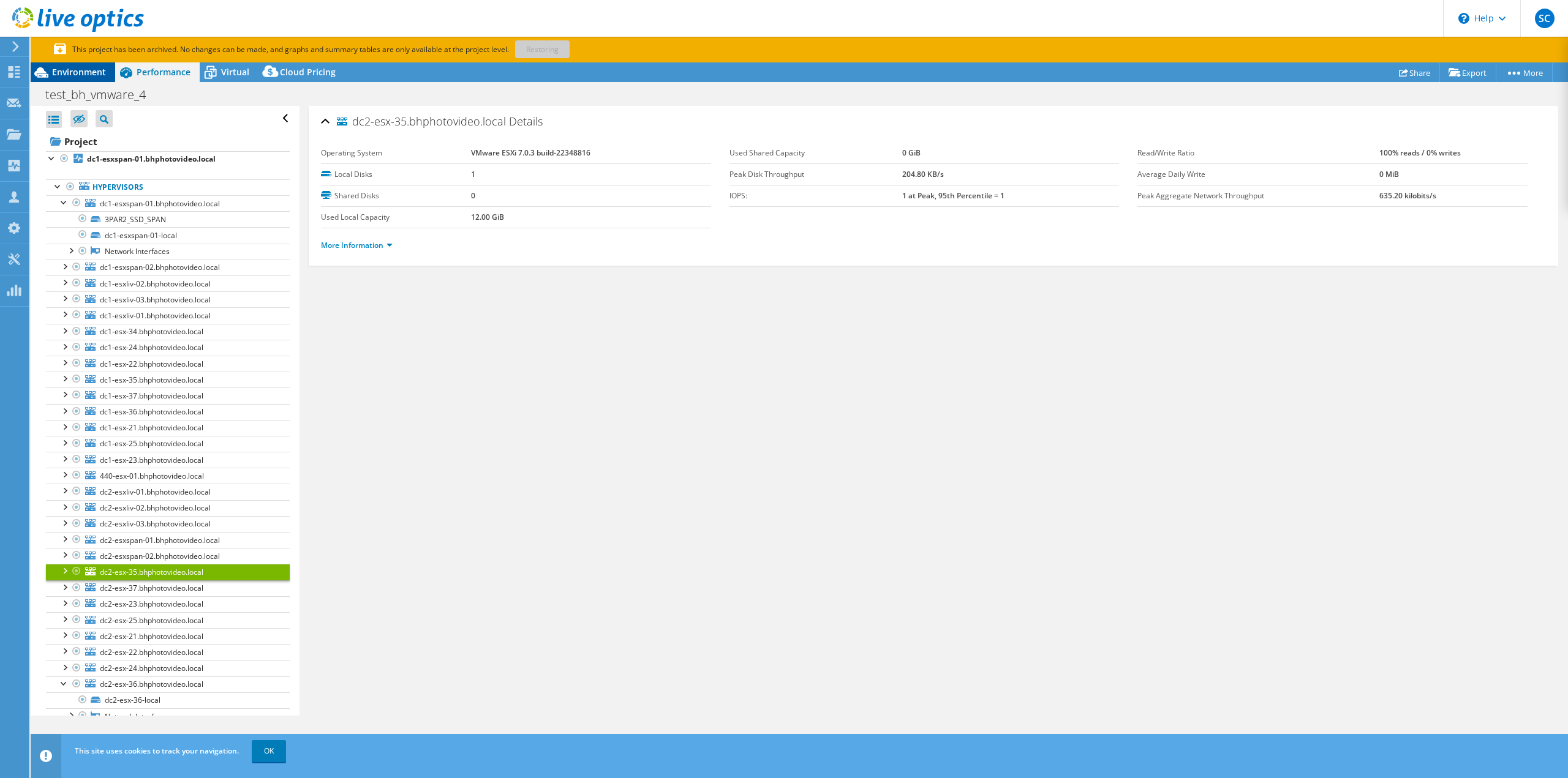
click at [70, 68] on span "Environment" at bounding box center [79, 72] width 54 height 12
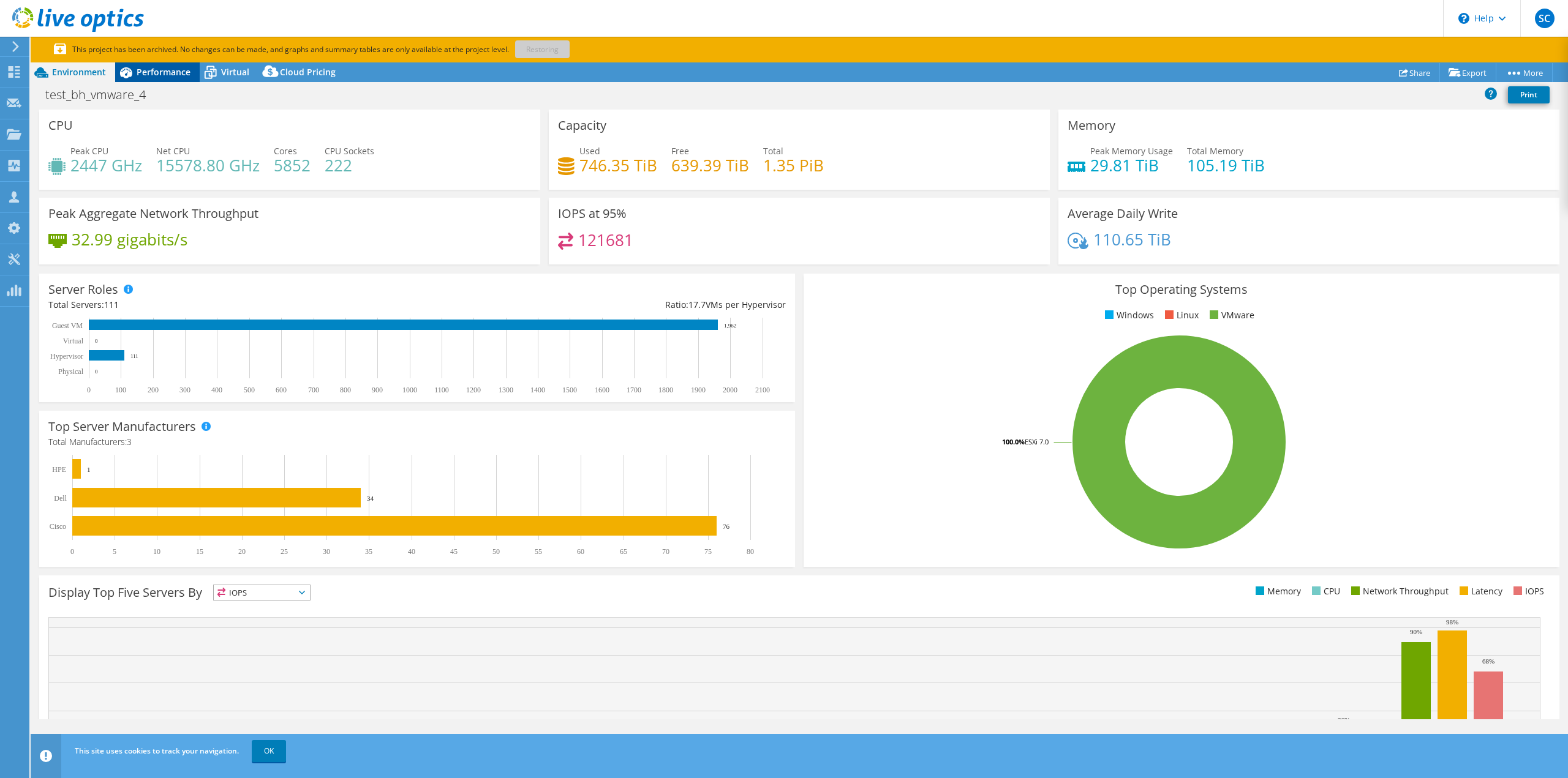
click at [174, 73] on span "Performance" at bounding box center [163, 72] width 54 height 12
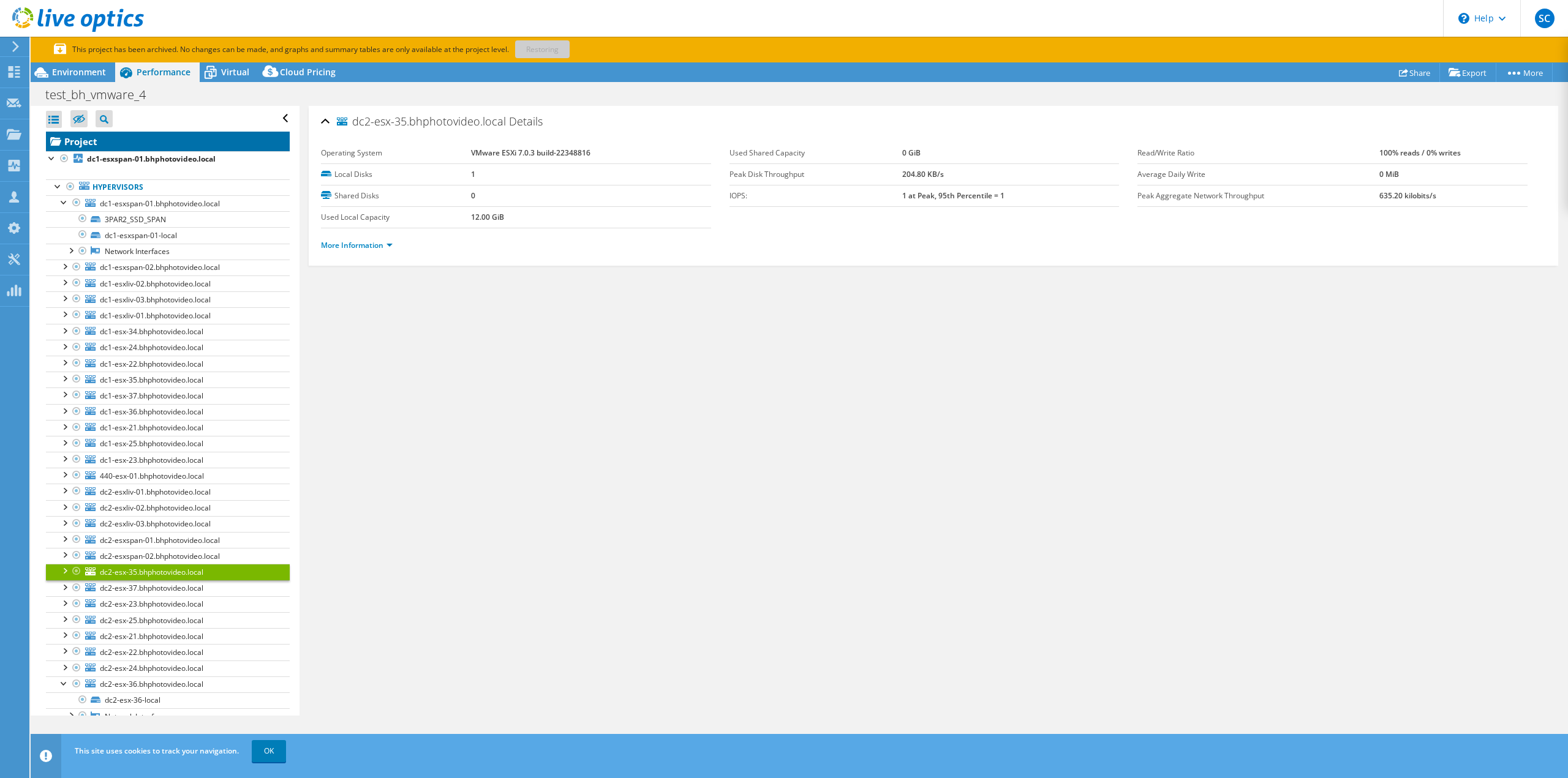
click at [58, 136] on icon at bounding box center [56, 142] width 11 height 11
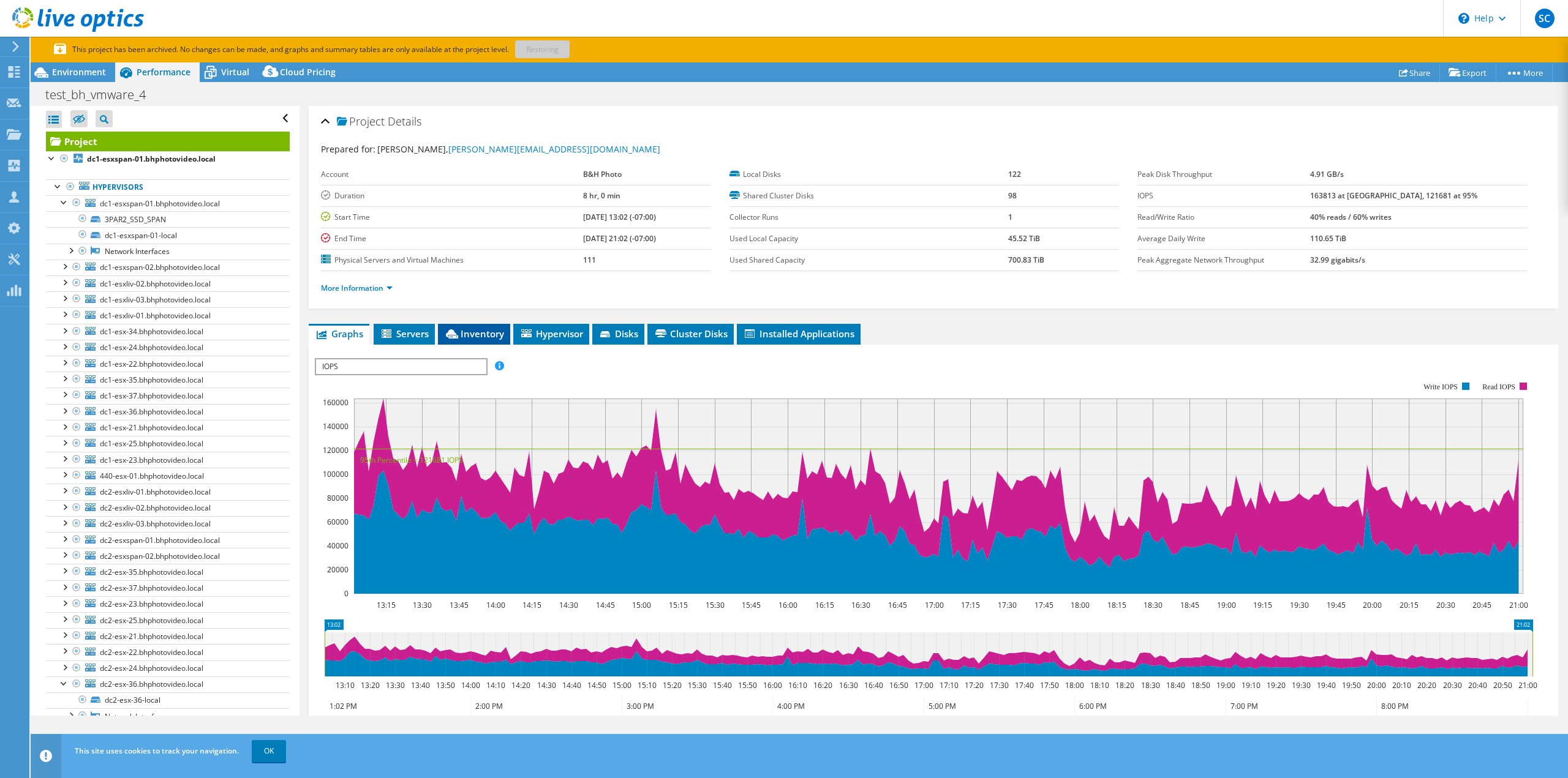
click at [482, 331] on span "Inventory" at bounding box center [474, 334] width 60 height 12
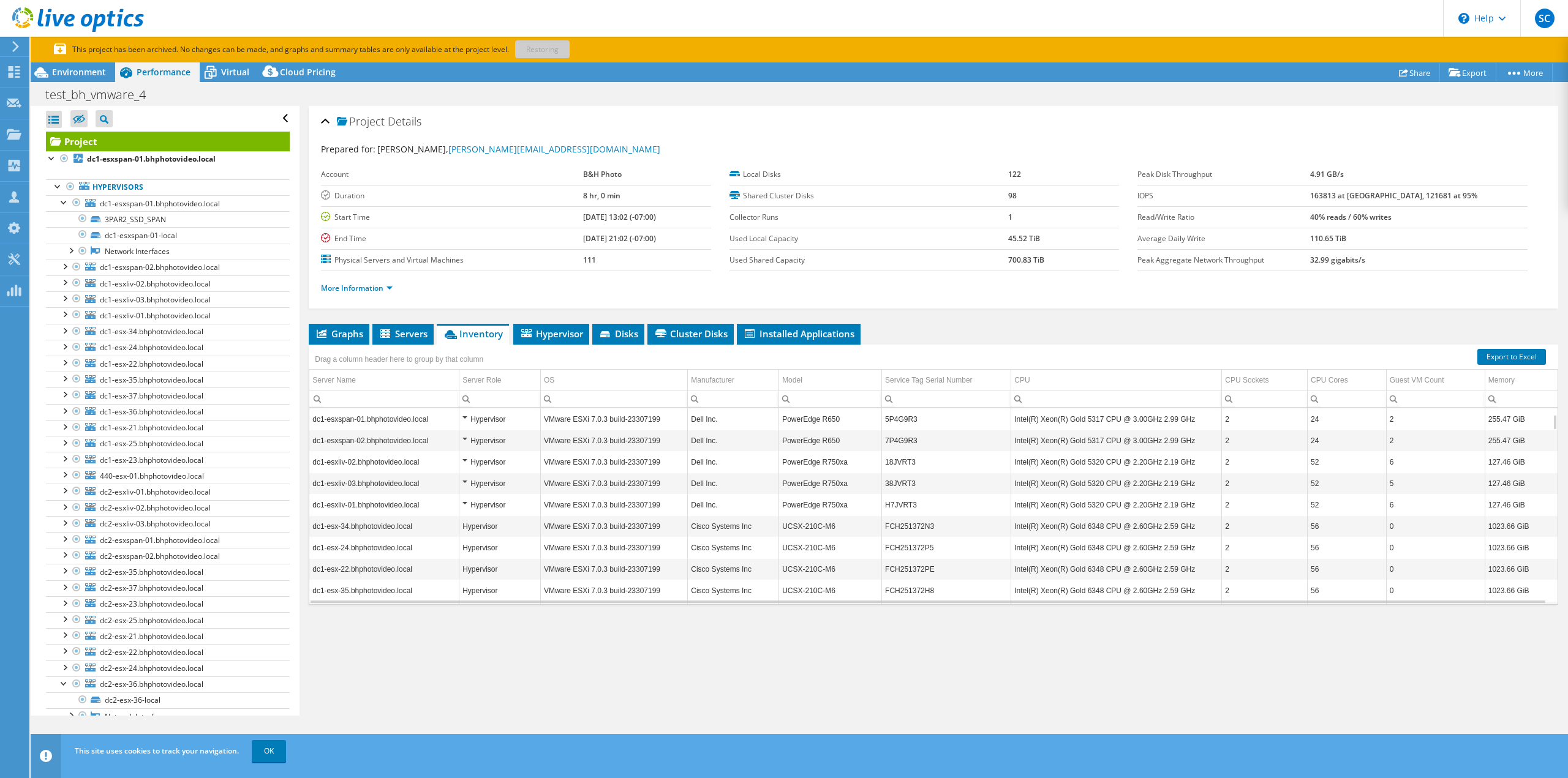
scroll to position [73, 0]
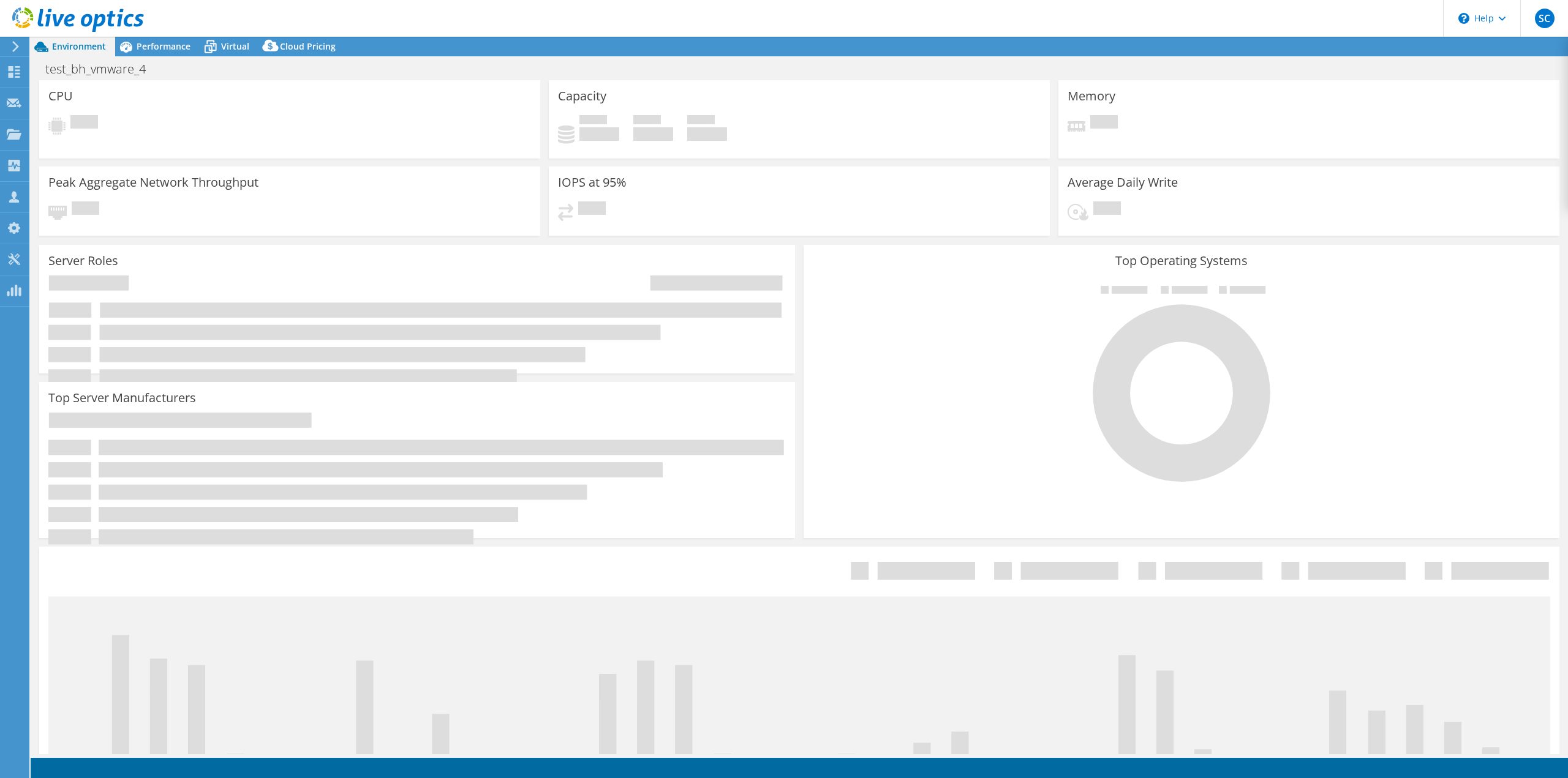
select select "USD"
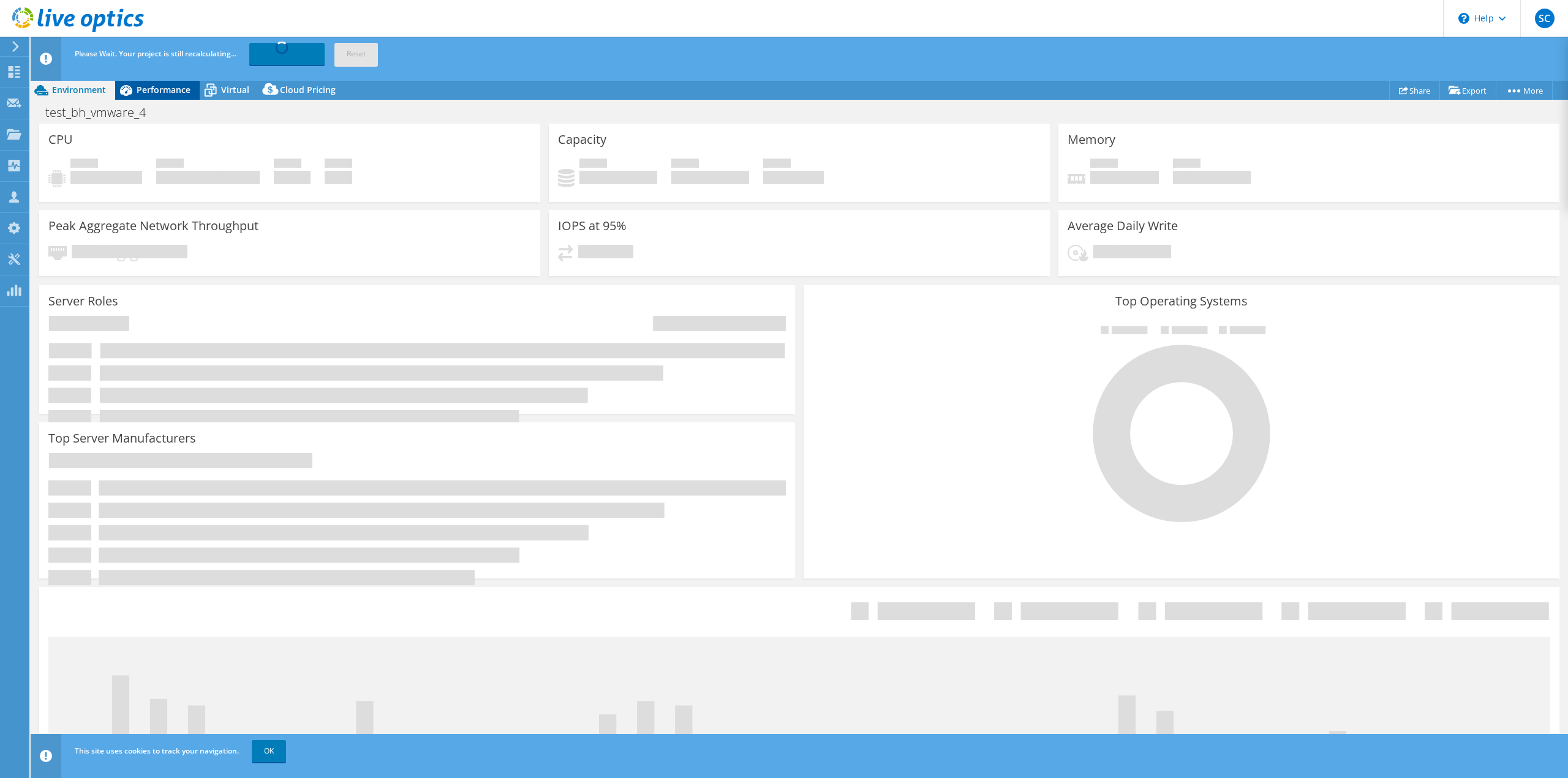
click at [174, 87] on span "Performance" at bounding box center [163, 89] width 54 height 12
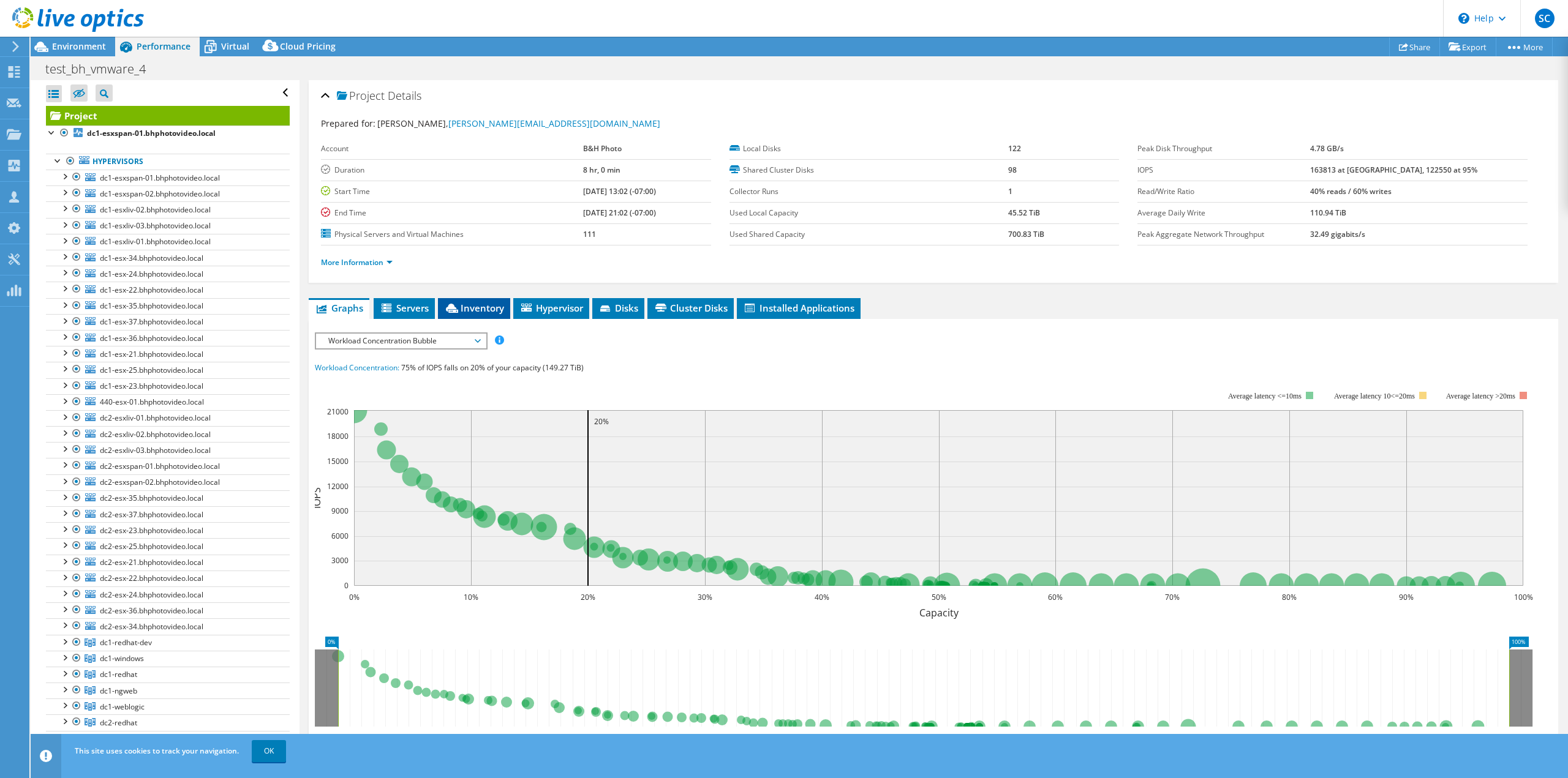
click at [486, 306] on span "Inventory" at bounding box center [474, 308] width 60 height 12
